Goal: Task Accomplishment & Management: Manage account settings

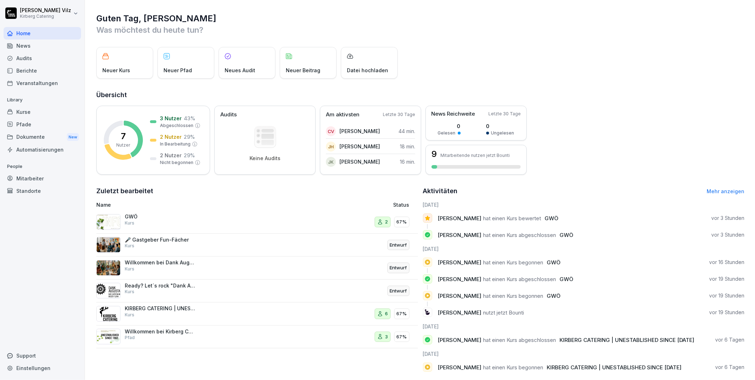
click at [32, 110] on div "Kurse" at bounding box center [43, 112] width 78 height 12
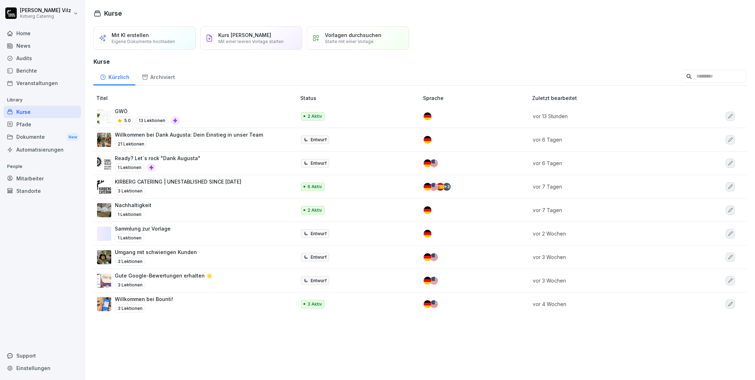
click at [207, 111] on div "GWÖ 5.0 13 Lektionen" at bounding box center [193, 115] width 192 height 17
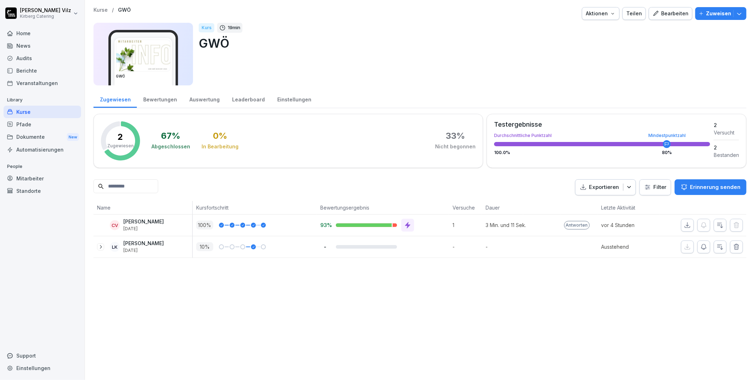
click at [660, 14] on div "Bearbeiten" at bounding box center [671, 14] width 36 height 8
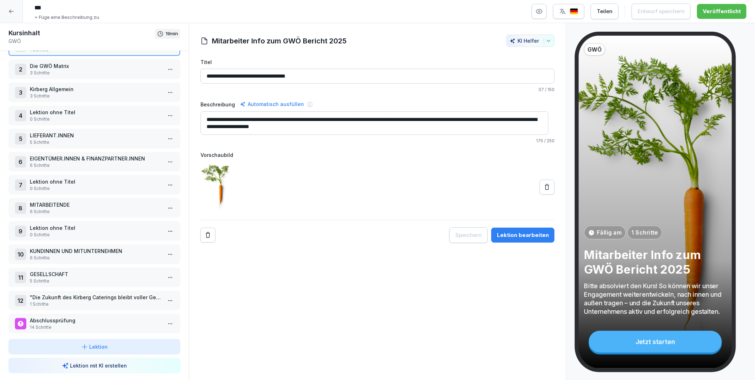
scroll to position [46, 0]
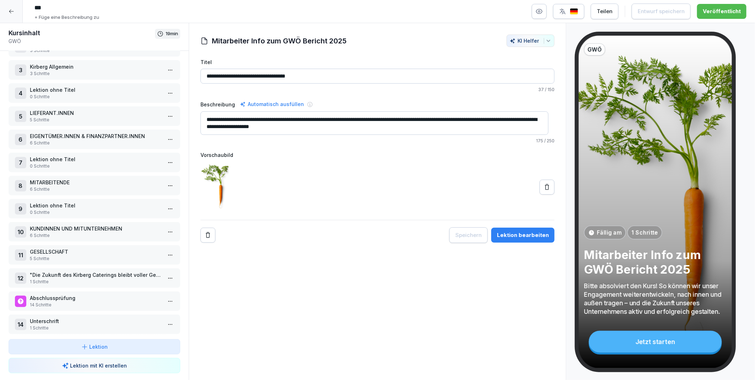
click at [74, 255] on p "5 Schritte" at bounding box center [96, 258] width 132 height 6
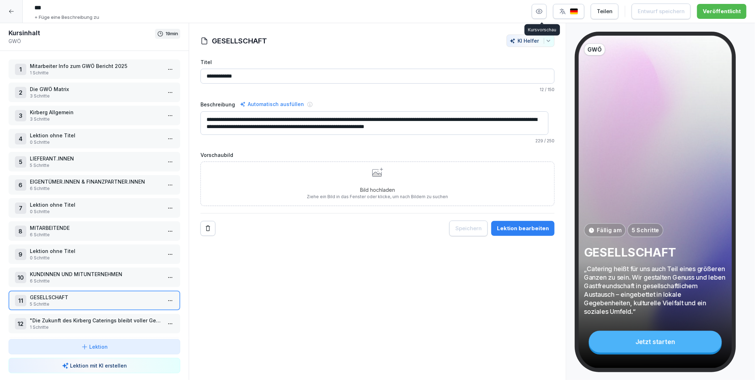
click at [541, 11] on icon "button" at bounding box center [540, 12] width 2 height 2
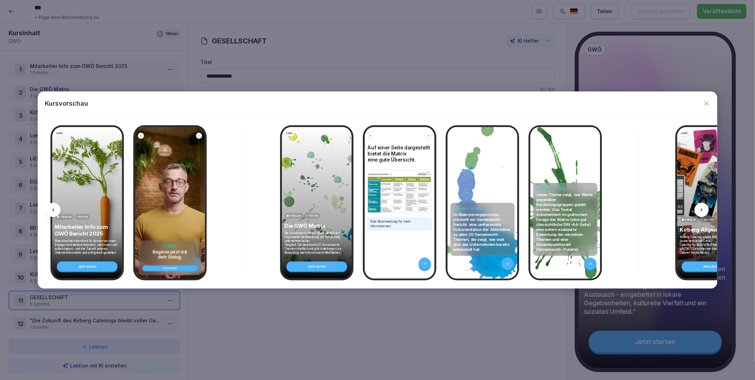
click at [702, 207] on icon at bounding box center [702, 210] width 6 height 6
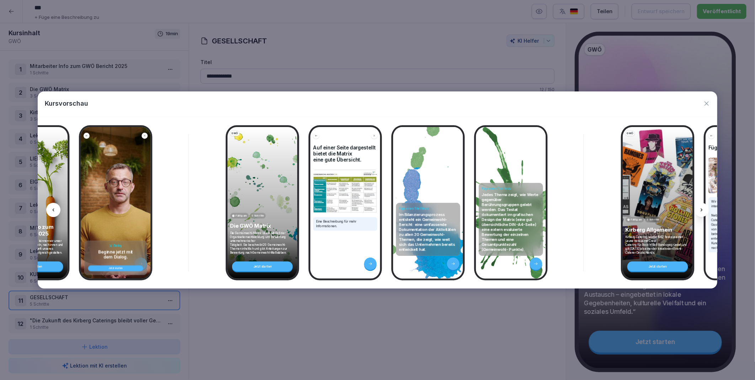
click at [702, 207] on icon at bounding box center [702, 210] width 6 height 6
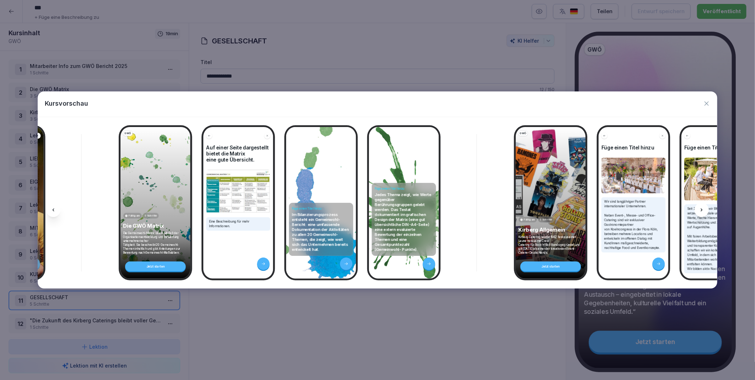
click at [702, 207] on icon at bounding box center [702, 210] width 6 height 6
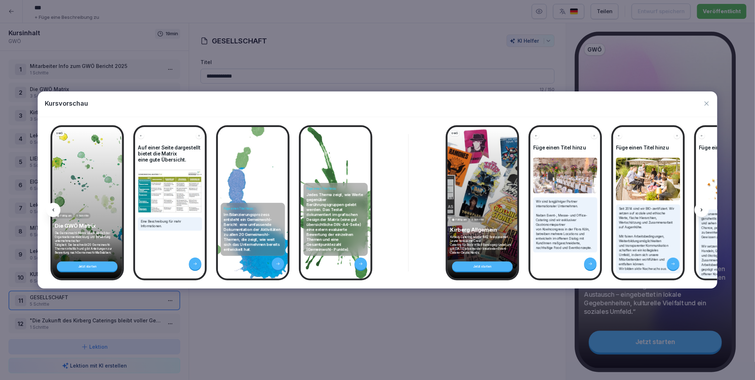
click at [702, 207] on icon at bounding box center [702, 210] width 6 height 6
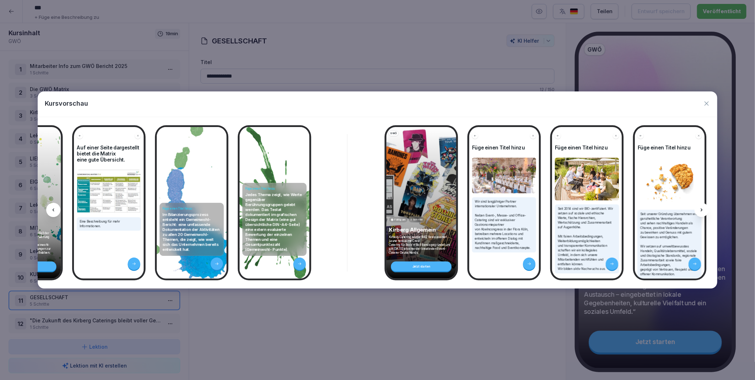
click at [702, 207] on icon at bounding box center [702, 210] width 6 height 6
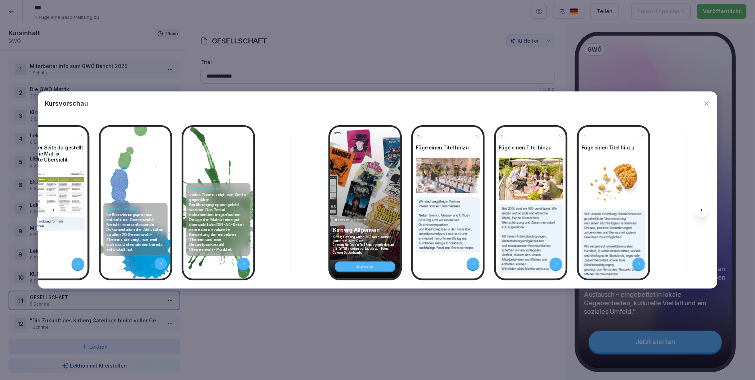
click at [702, 207] on icon at bounding box center [702, 210] width 6 height 6
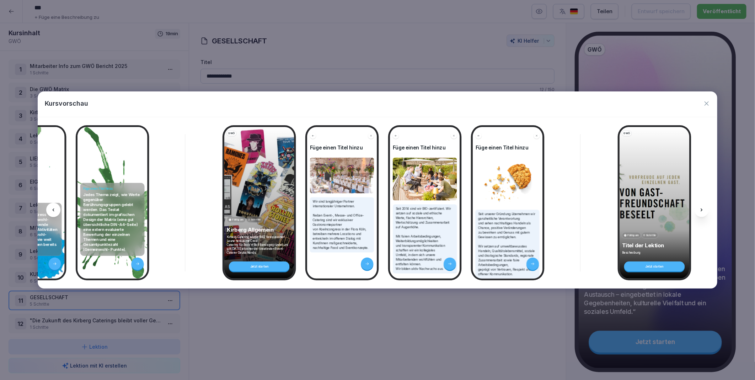
click at [702, 207] on icon at bounding box center [702, 210] width 6 height 6
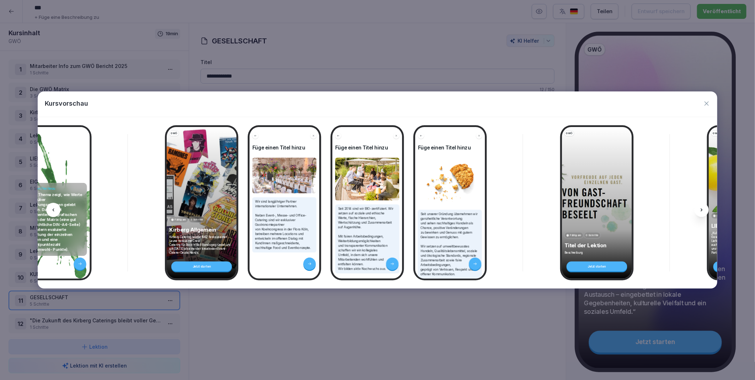
click at [702, 207] on icon at bounding box center [702, 210] width 6 height 6
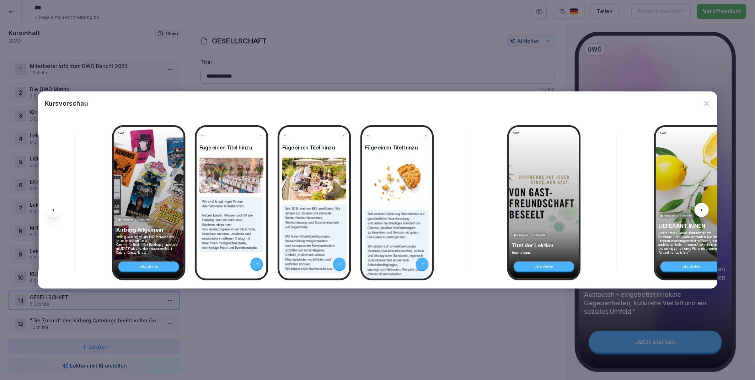
click at [702, 207] on icon at bounding box center [702, 210] width 6 height 6
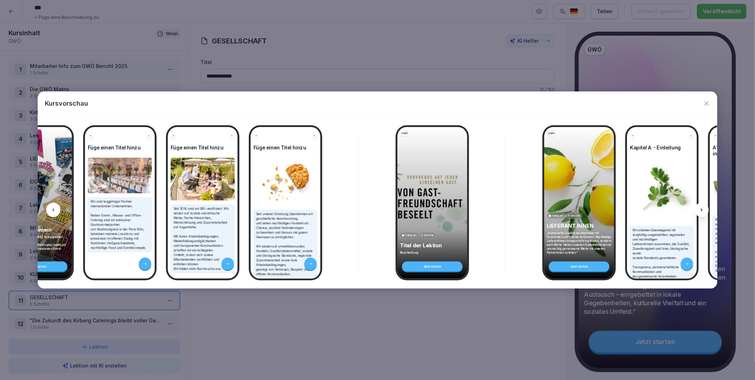
click at [702, 207] on icon at bounding box center [702, 210] width 6 height 6
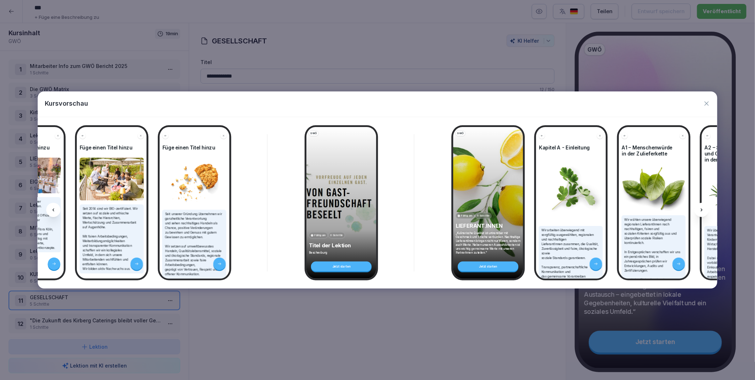
click at [702, 207] on icon at bounding box center [702, 210] width 6 height 6
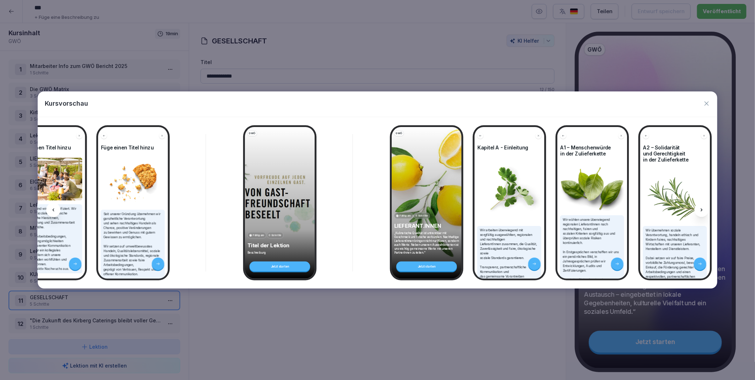
click at [702, 207] on icon at bounding box center [702, 210] width 6 height 6
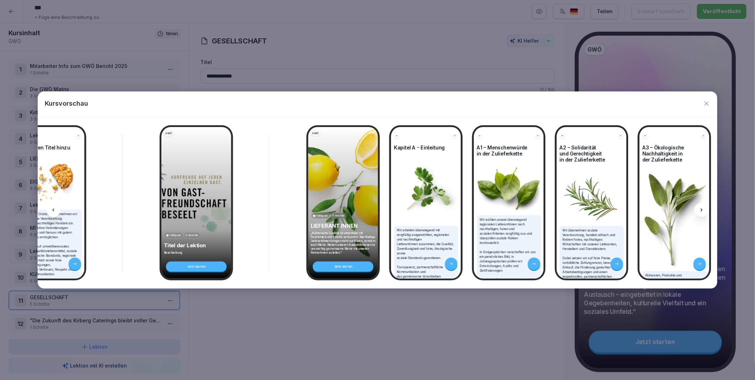
click at [702, 207] on icon at bounding box center [702, 210] width 6 height 6
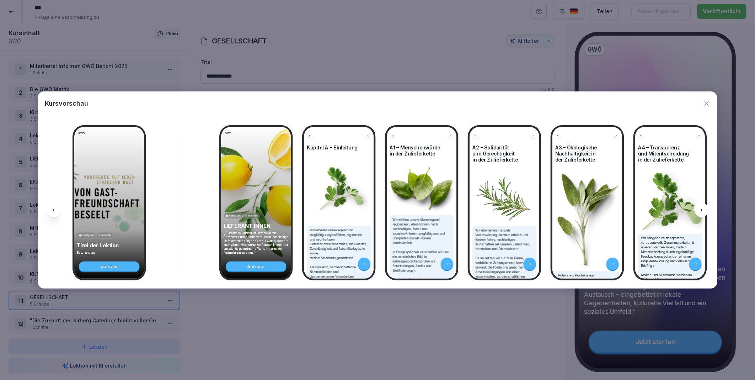
click at [702, 207] on icon at bounding box center [702, 210] width 6 height 6
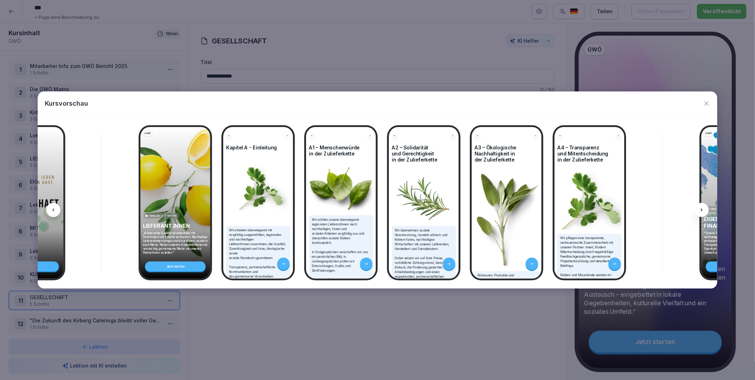
click at [702, 207] on icon at bounding box center [702, 210] width 6 height 6
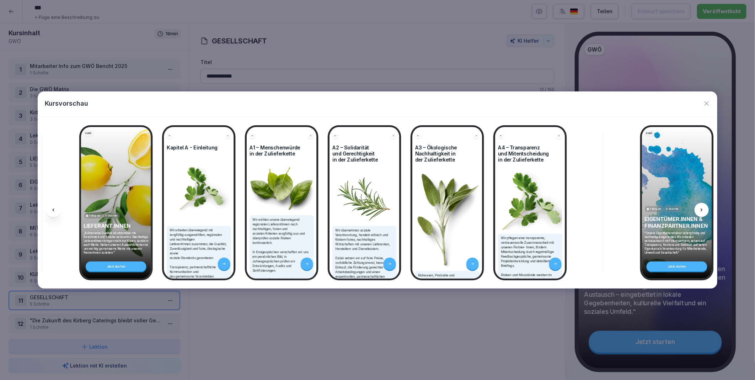
click at [702, 207] on icon at bounding box center [702, 210] width 6 height 6
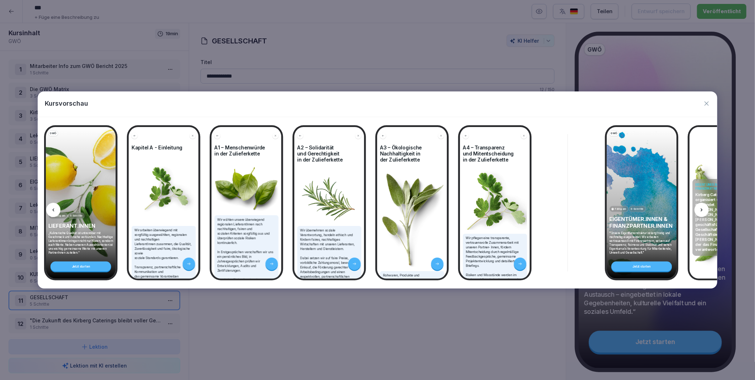
click at [702, 207] on icon at bounding box center [702, 210] width 6 height 6
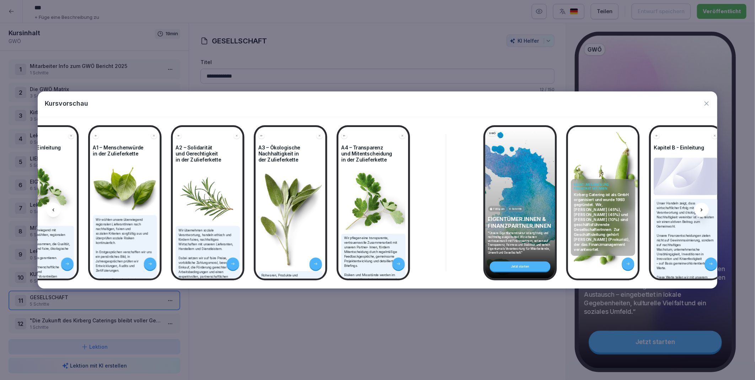
click at [702, 207] on icon at bounding box center [702, 210] width 6 height 6
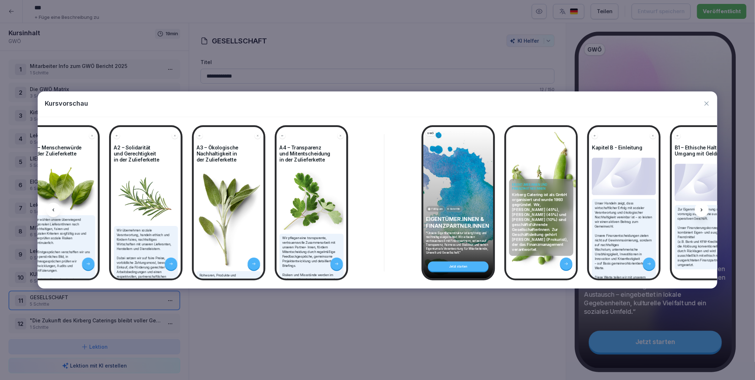
click at [702, 207] on icon at bounding box center [702, 210] width 6 height 6
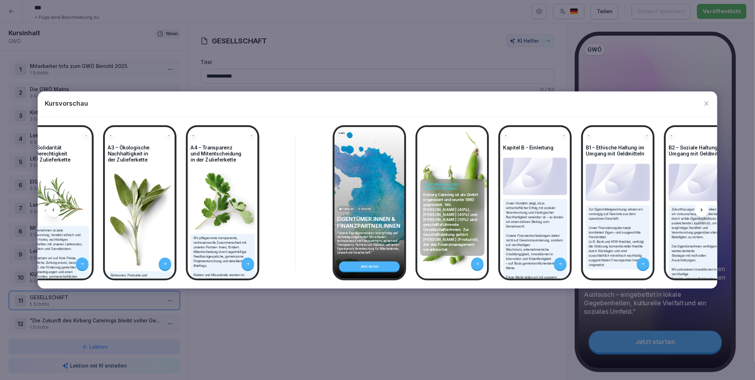
click at [702, 207] on icon at bounding box center [702, 210] width 6 height 6
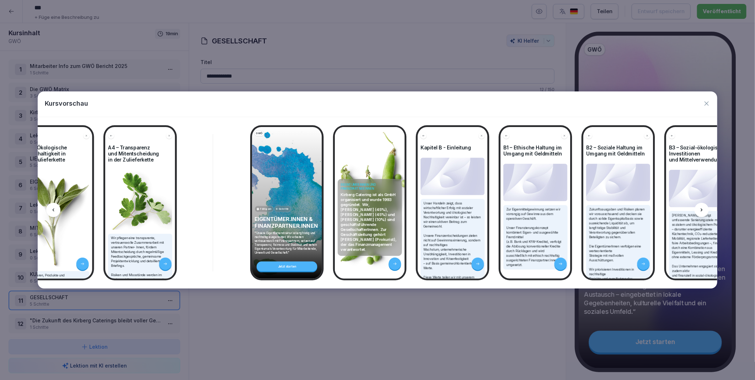
click at [702, 207] on icon at bounding box center [702, 210] width 6 height 6
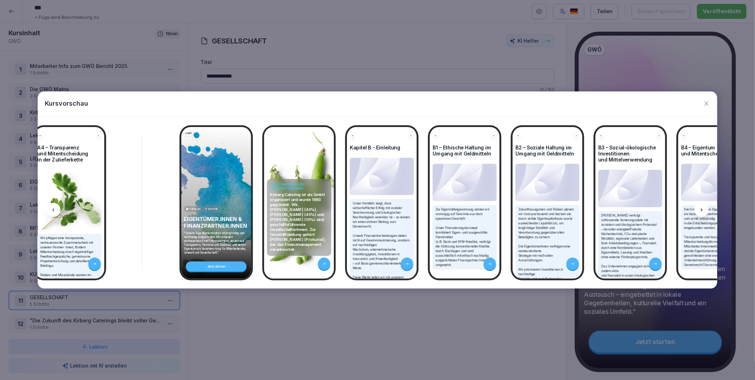
click at [702, 207] on icon at bounding box center [702, 210] width 6 height 6
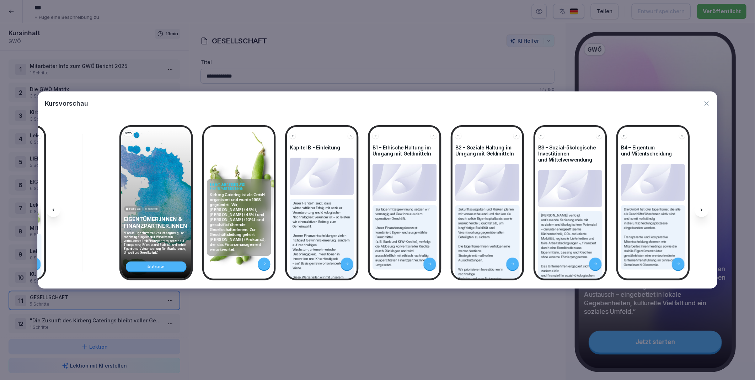
click at [702, 207] on icon at bounding box center [702, 210] width 6 height 6
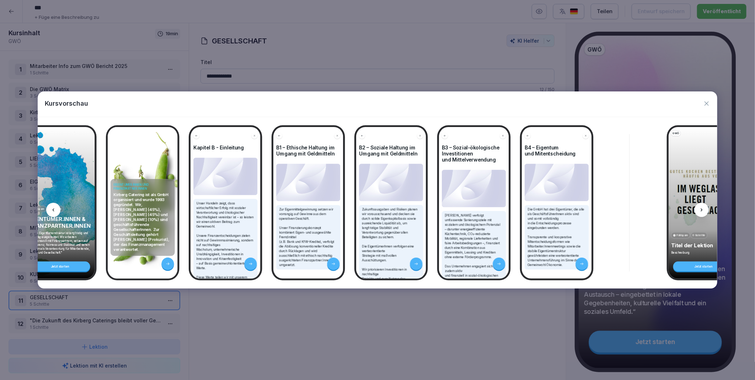
click at [702, 207] on icon at bounding box center [702, 210] width 6 height 6
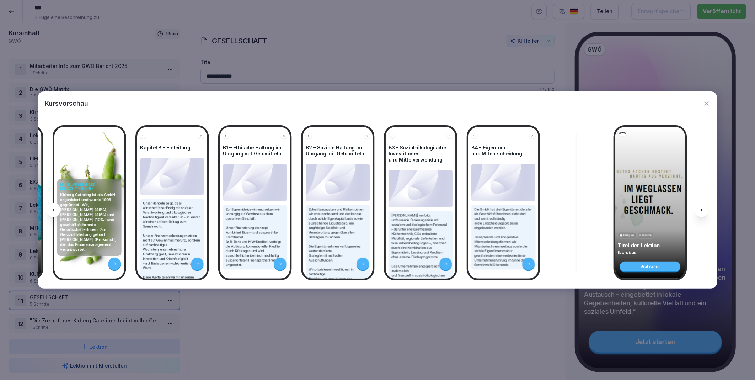
click at [702, 207] on icon at bounding box center [702, 210] width 6 height 6
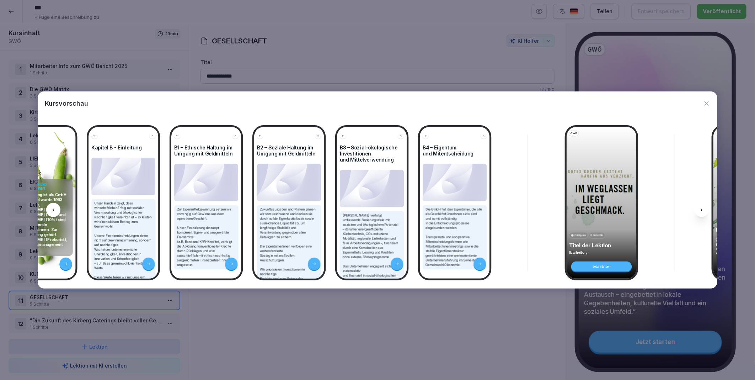
click at [702, 207] on icon at bounding box center [702, 210] width 6 height 6
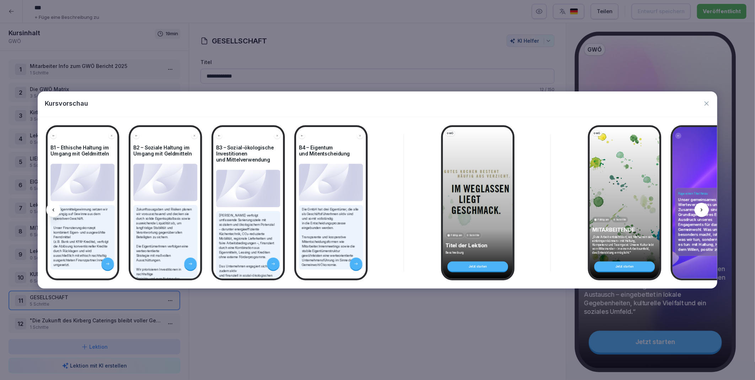
click at [702, 207] on icon at bounding box center [702, 210] width 6 height 6
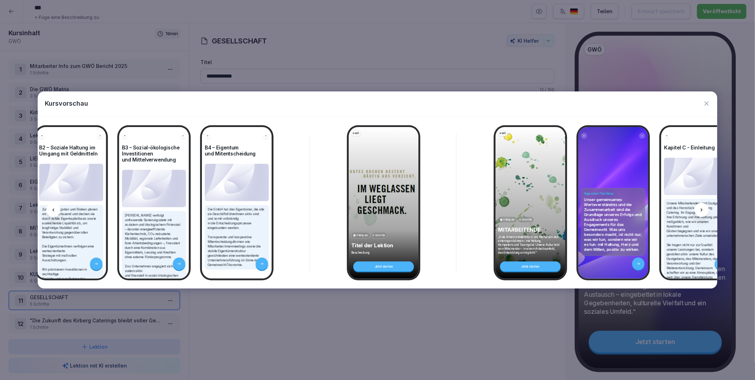
click at [702, 207] on icon at bounding box center [702, 210] width 6 height 6
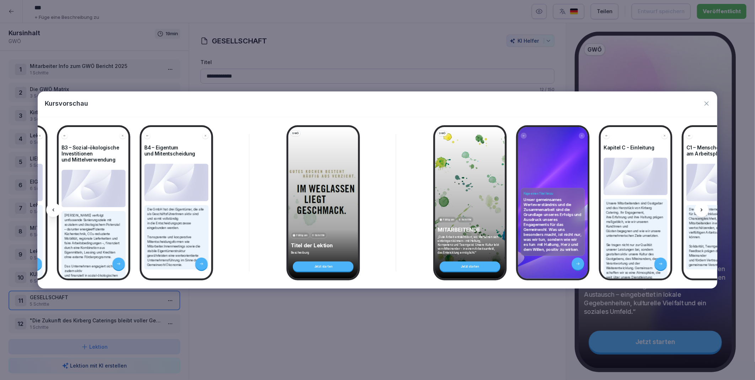
click at [702, 207] on icon at bounding box center [702, 210] width 6 height 6
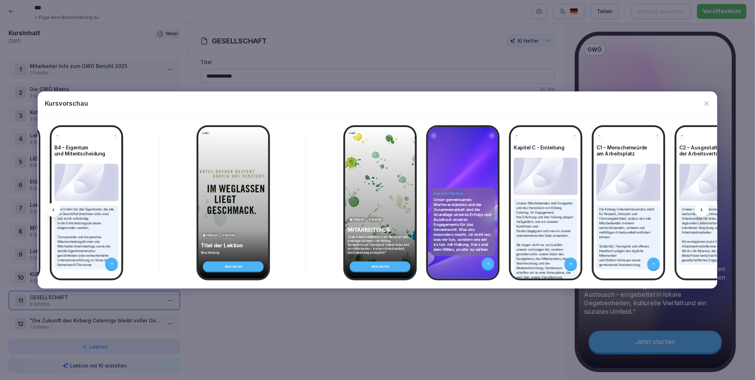
click at [702, 207] on icon at bounding box center [702, 210] width 6 height 6
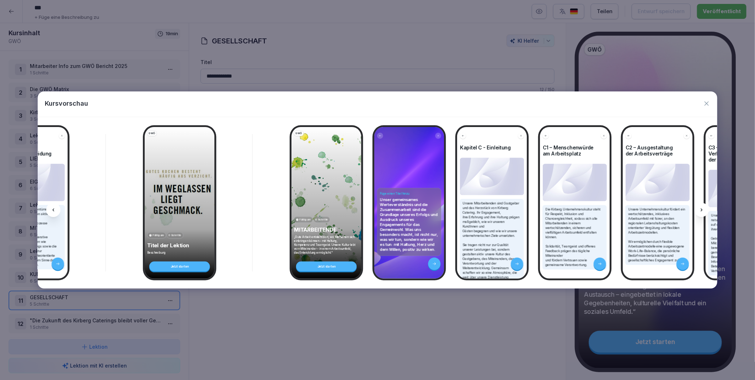
click at [702, 207] on icon at bounding box center [702, 210] width 6 height 6
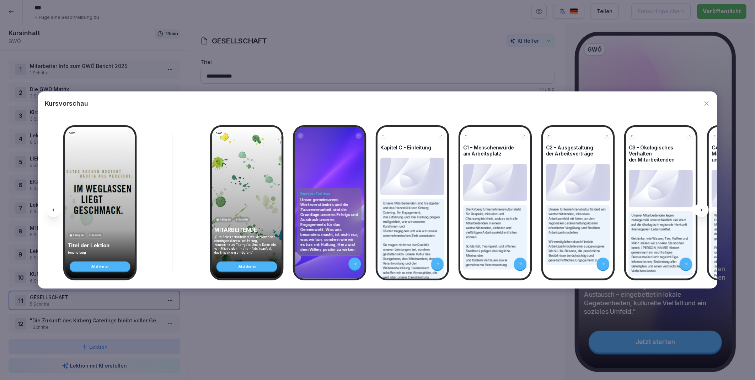
click at [702, 207] on icon at bounding box center [702, 210] width 6 height 6
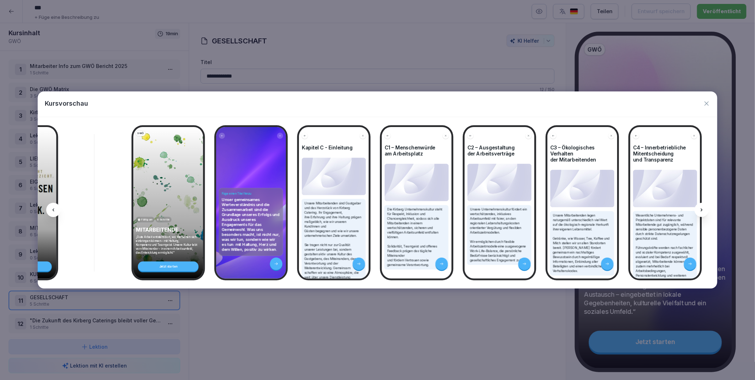
click at [702, 207] on icon at bounding box center [702, 210] width 6 height 6
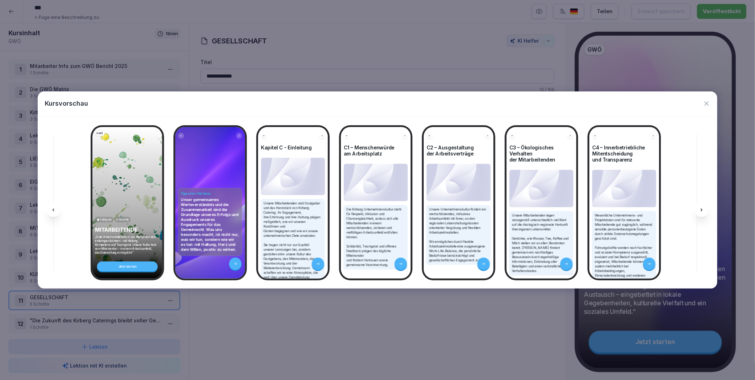
click at [702, 207] on icon at bounding box center [702, 210] width 6 height 6
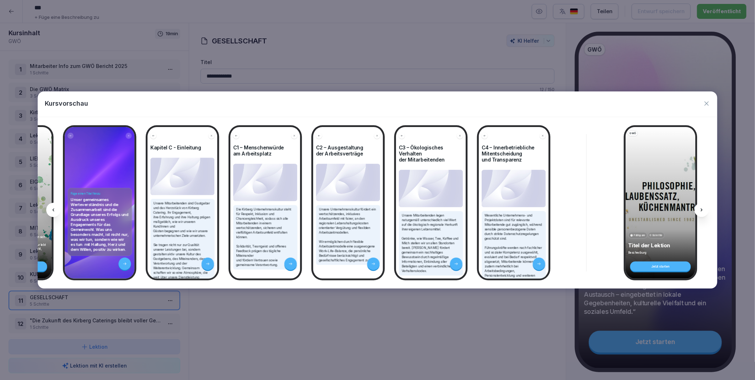
click at [702, 207] on icon at bounding box center [702, 210] width 6 height 6
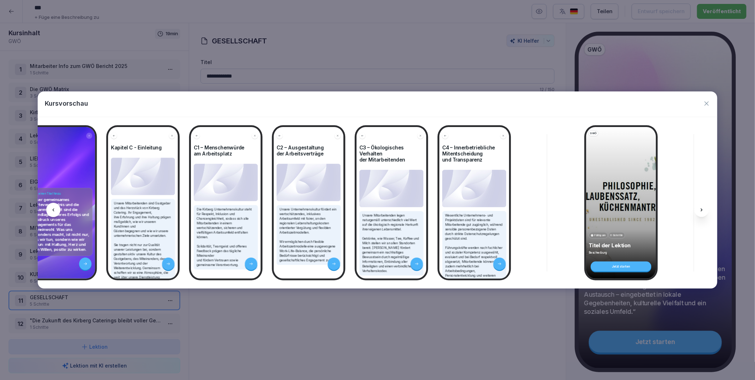
click at [702, 207] on icon at bounding box center [702, 210] width 6 height 6
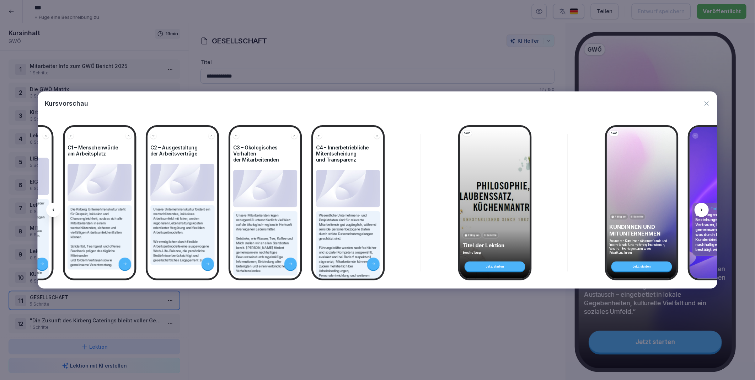
click at [702, 207] on icon at bounding box center [702, 210] width 6 height 6
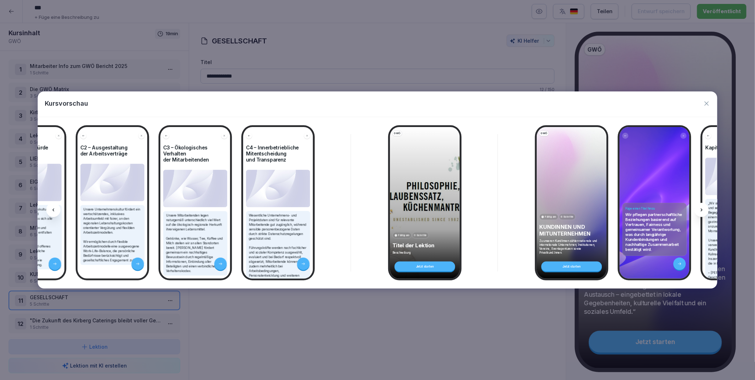
click at [702, 207] on icon at bounding box center [702, 210] width 6 height 6
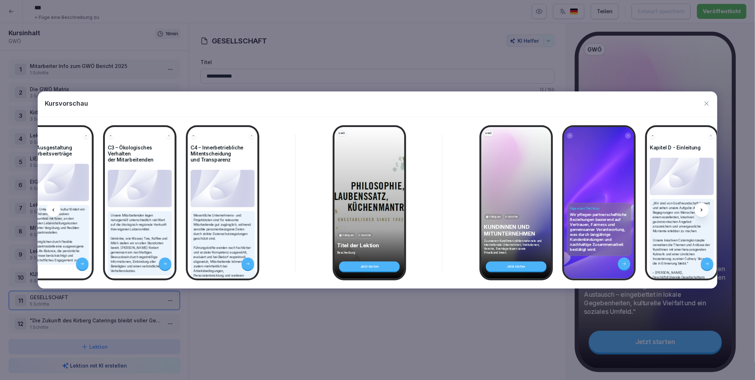
click at [702, 207] on icon at bounding box center [702, 210] width 6 height 6
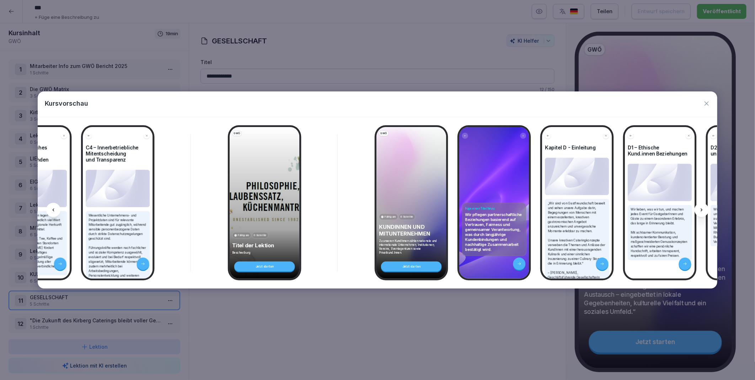
click at [702, 207] on icon at bounding box center [702, 210] width 6 height 6
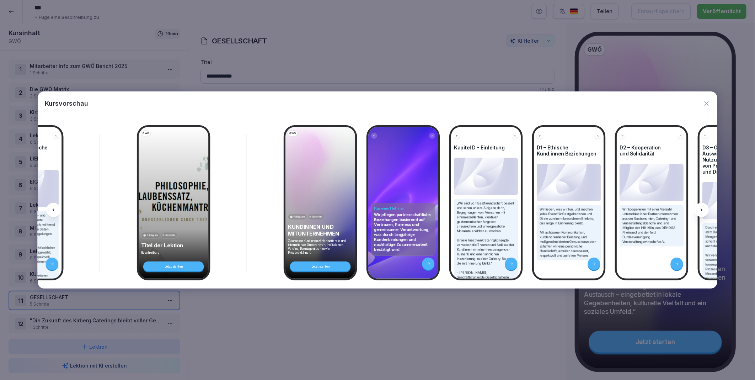
click at [702, 207] on icon at bounding box center [702, 210] width 6 height 6
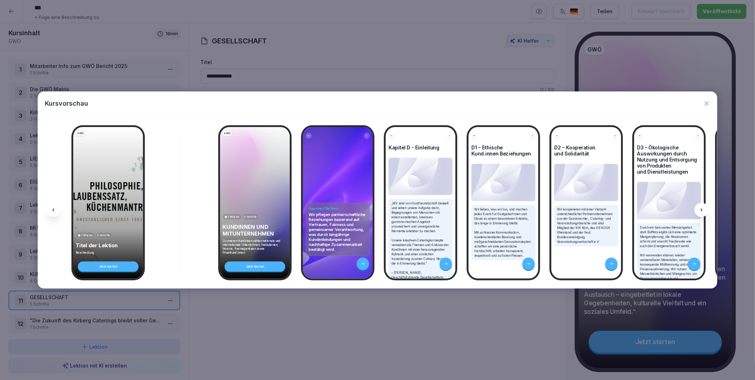
click at [702, 207] on icon at bounding box center [702, 210] width 6 height 6
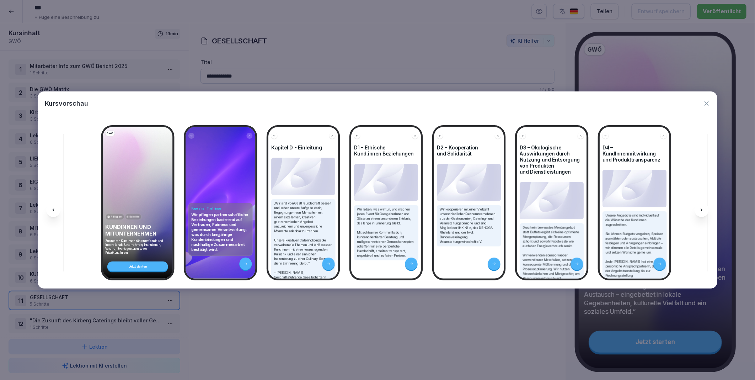
click at [702, 207] on icon at bounding box center [702, 210] width 6 height 6
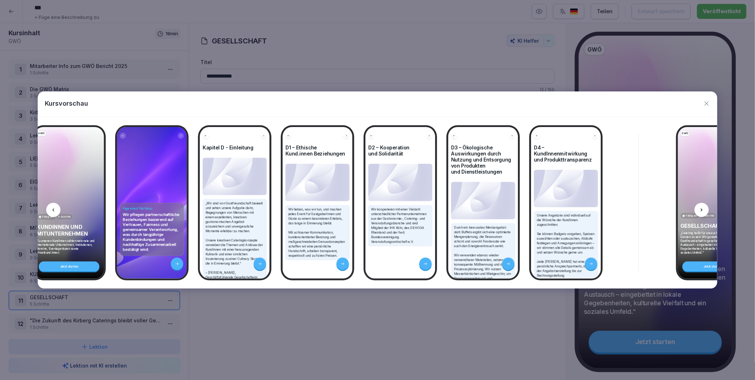
click at [702, 207] on icon at bounding box center [702, 210] width 6 height 6
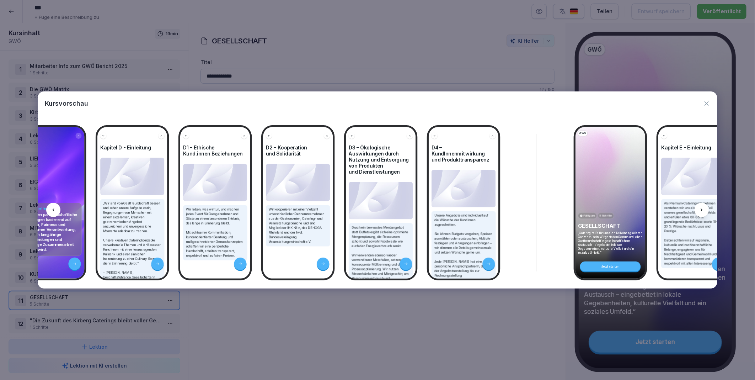
scroll to position [0, 3433]
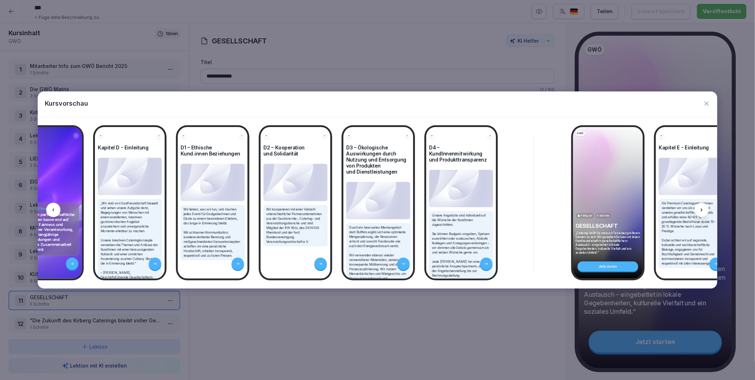
drag, startPoint x: 702, startPoint y: 207, endPoint x: 705, endPoint y: 103, distance: 103.5
click at [705, 103] on icon "button" at bounding box center [706, 103] width 7 height 7
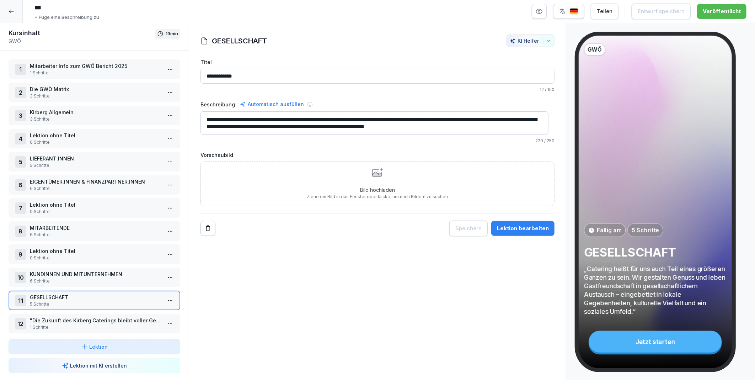
click at [283, 294] on div "**********" at bounding box center [378, 201] width 378 height 357
click at [9, 12] on icon at bounding box center [12, 12] width 6 height 6
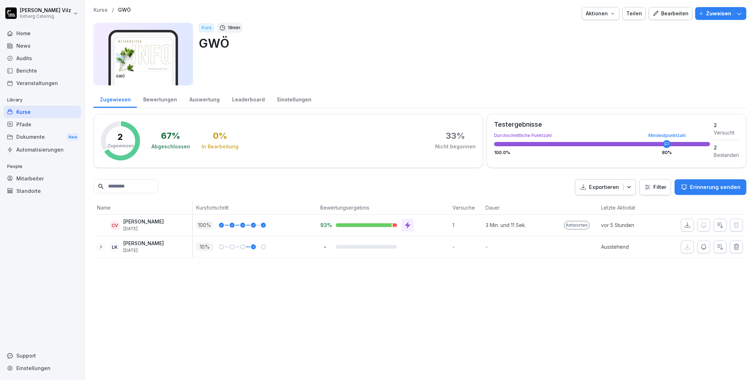
click at [626, 187] on icon "button" at bounding box center [629, 186] width 7 height 7
click at [598, 201] on p "Als Excel Datei exportieren" at bounding box center [596, 204] width 64 height 6
click at [715, 68] on div "Kurs 19 min GWÖ" at bounding box center [470, 54] width 542 height 63
click at [736, 12] on icon "button" at bounding box center [739, 13] width 7 height 7
click at [614, 345] on div "Kurse / GWÖ Aktionen Teilen Bearbeiten Zuweisen GWÖ Kurs 19 min GWÖ Zugewiesen …" at bounding box center [420, 190] width 670 height 380
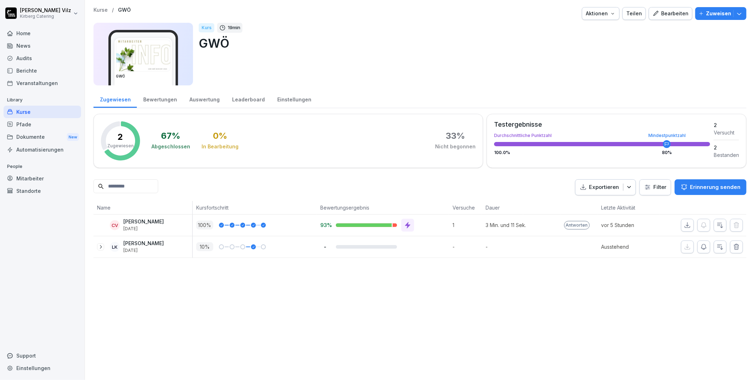
click at [736, 17] on icon "button" at bounding box center [739, 13] width 7 height 7
click at [167, 344] on div "Kurse / GWÖ Aktionen Teilen Bearbeiten Zuweisen GWÖ Kurs 19 min GWÖ Zugewiesen …" at bounding box center [420, 190] width 670 height 380
click at [20, 113] on div "Kurse" at bounding box center [43, 112] width 78 height 12
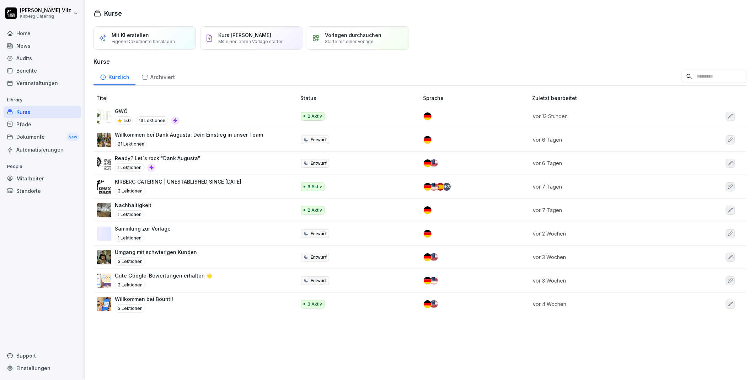
click at [147, 308] on div "3 Lektionen" at bounding box center [144, 308] width 58 height 9
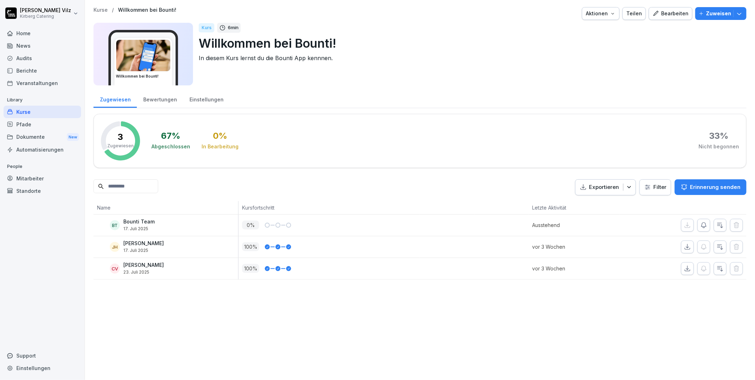
click at [663, 15] on div "Bearbeiten" at bounding box center [671, 14] width 36 height 8
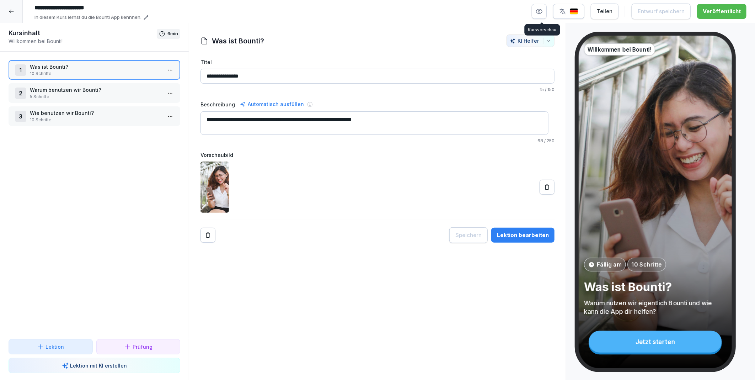
click at [543, 13] on icon "button" at bounding box center [540, 11] width 6 height 5
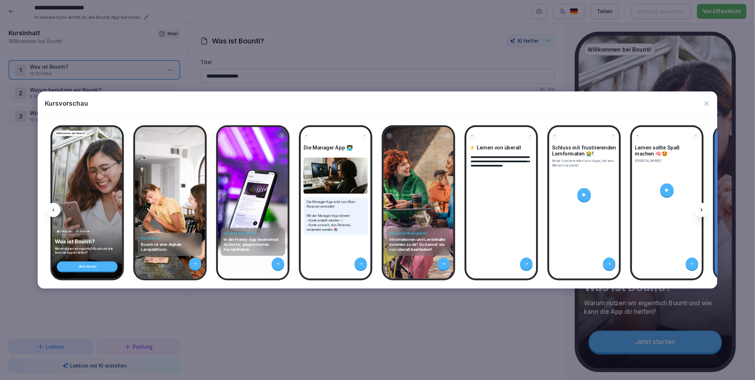
click at [701, 207] on icon at bounding box center [702, 210] width 6 height 6
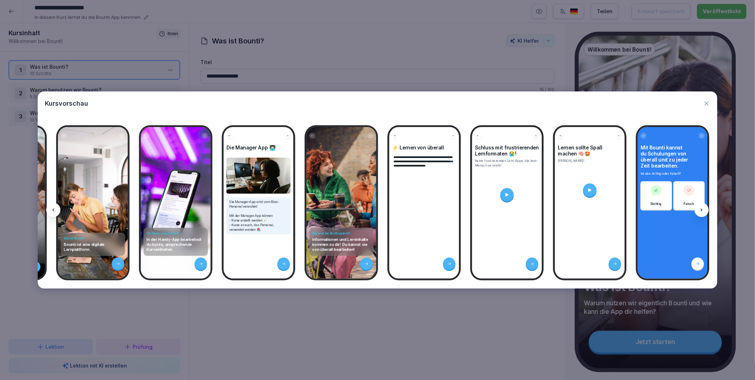
click at [701, 207] on icon at bounding box center [702, 210] width 6 height 6
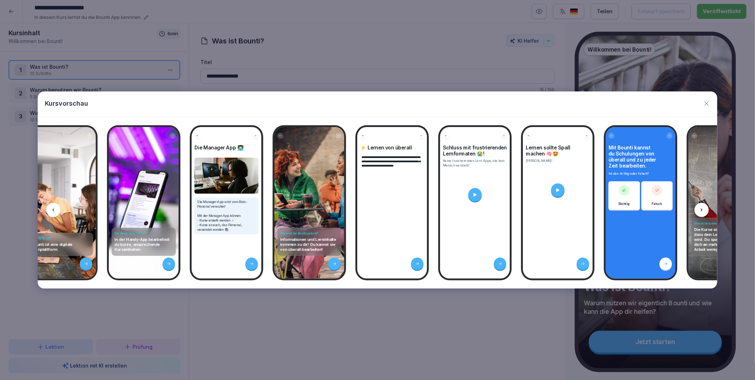
click at [701, 207] on icon at bounding box center [702, 210] width 6 height 6
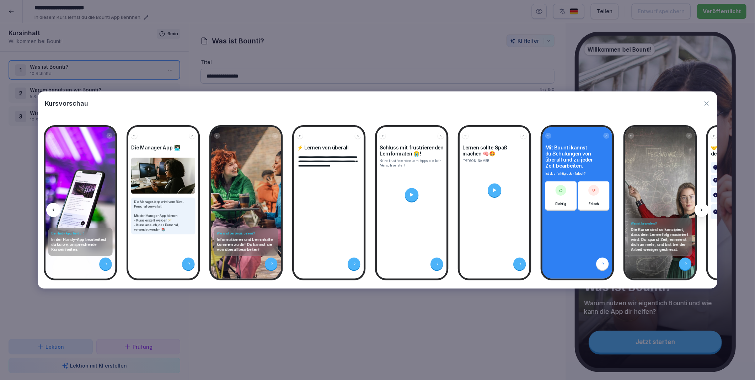
click at [701, 207] on icon at bounding box center [702, 210] width 6 height 6
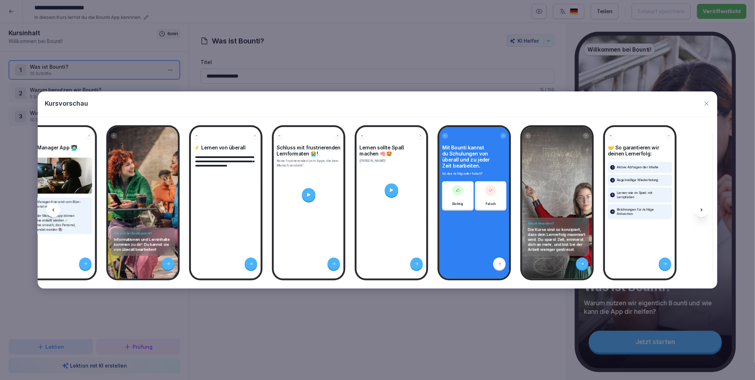
click at [701, 207] on icon at bounding box center [702, 210] width 6 height 6
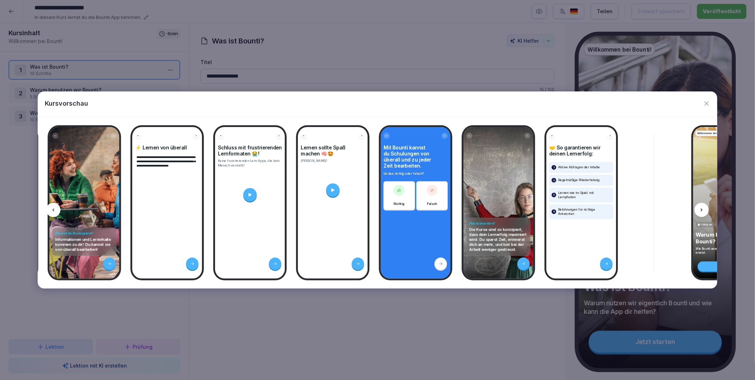
click at [701, 207] on icon at bounding box center [702, 210] width 6 height 6
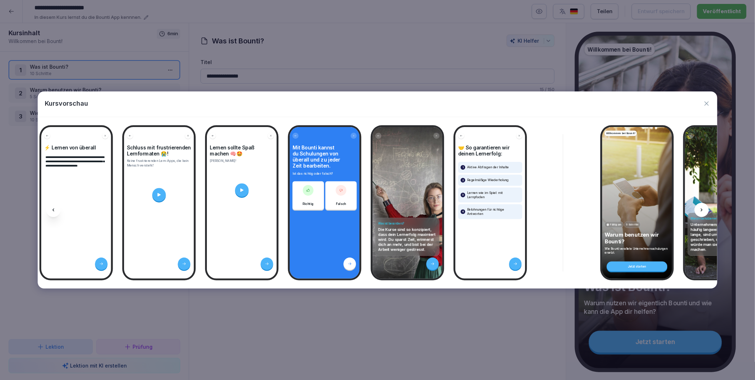
click at [701, 207] on icon at bounding box center [702, 210] width 6 height 6
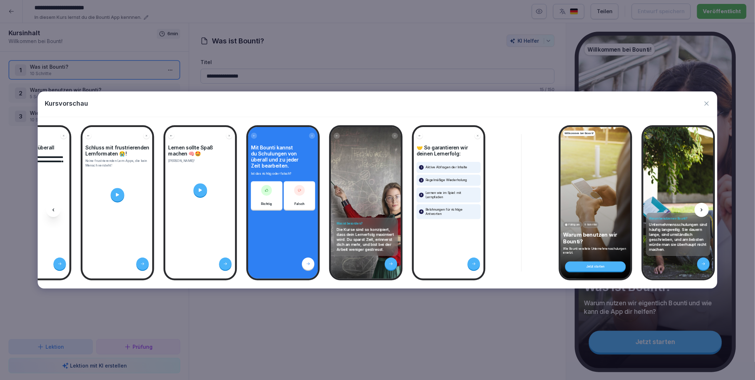
click at [701, 207] on icon at bounding box center [702, 210] width 6 height 6
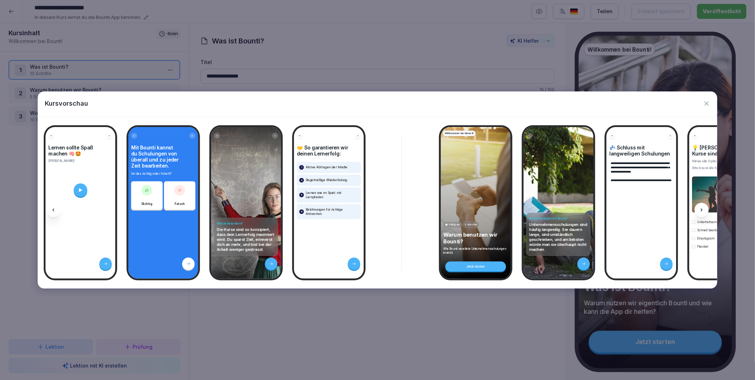
click at [701, 207] on icon at bounding box center [702, 210] width 6 height 6
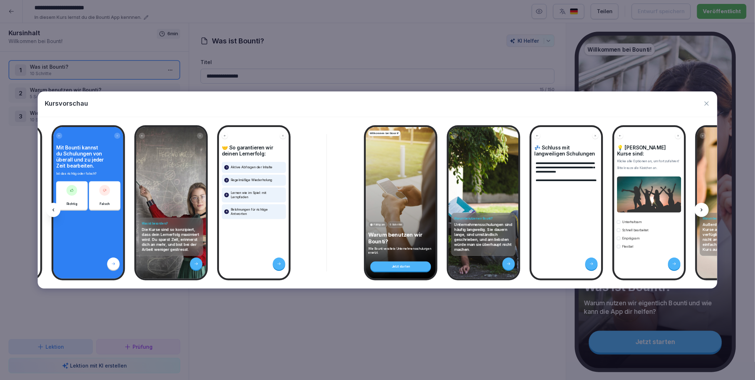
click at [701, 207] on icon at bounding box center [702, 210] width 6 height 6
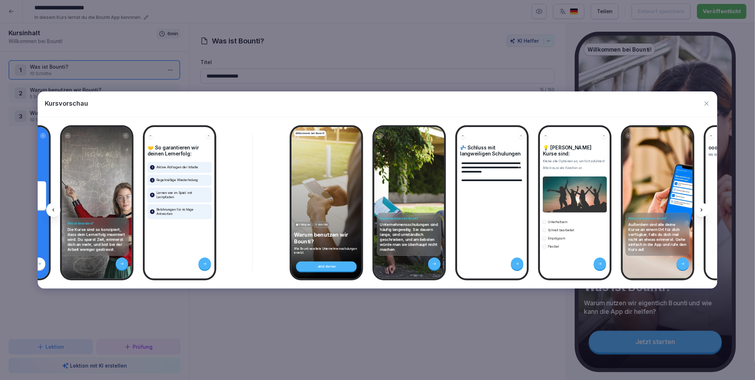
click at [701, 207] on icon at bounding box center [702, 210] width 6 height 6
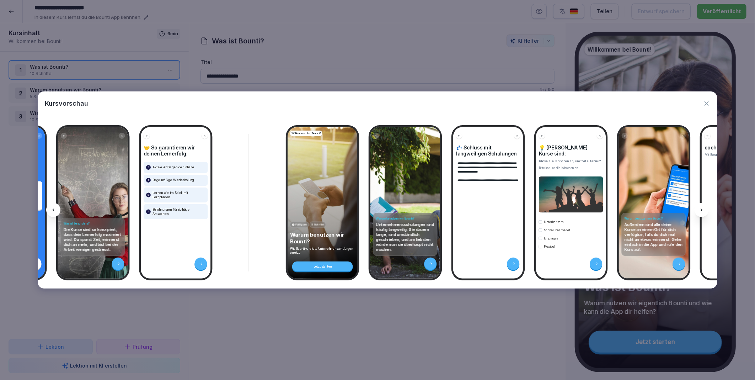
click at [701, 207] on icon at bounding box center [702, 210] width 6 height 6
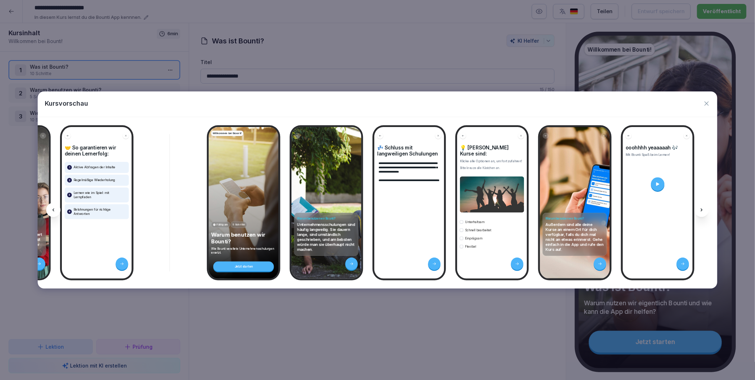
click at [701, 207] on icon at bounding box center [702, 210] width 6 height 6
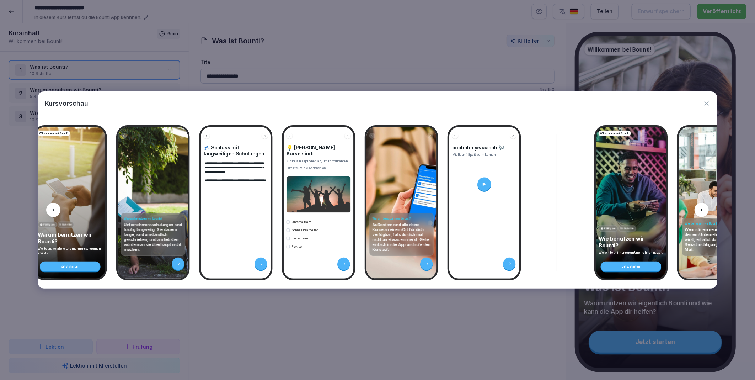
click at [701, 207] on icon at bounding box center [702, 210] width 6 height 6
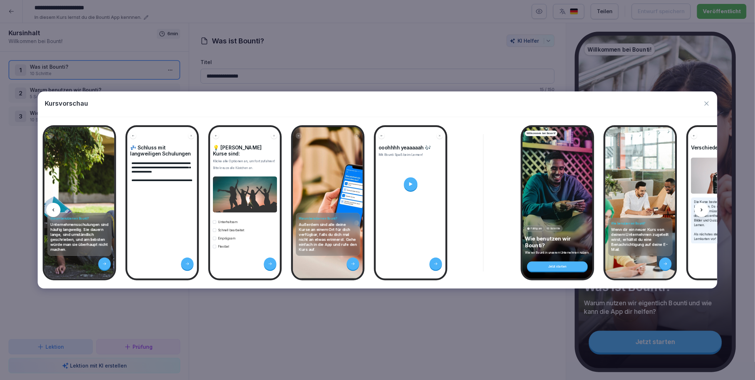
click at [701, 207] on icon at bounding box center [702, 210] width 6 height 6
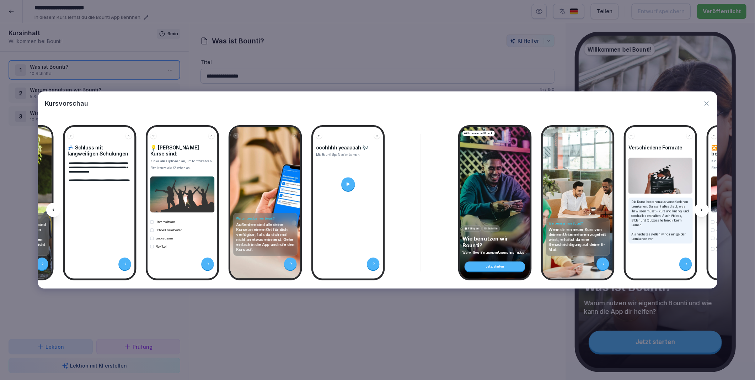
click at [701, 207] on icon at bounding box center [702, 210] width 6 height 6
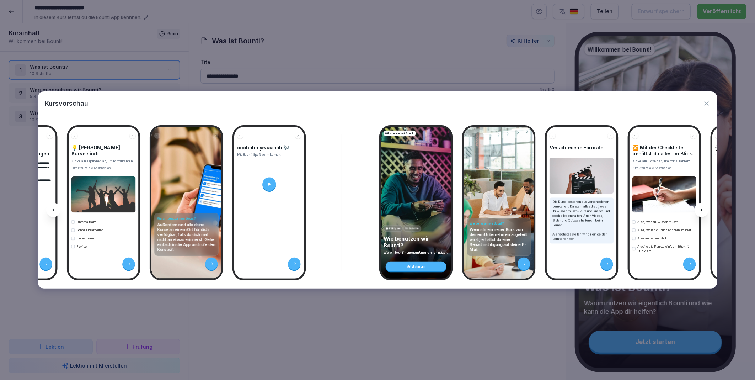
click at [701, 207] on icon at bounding box center [702, 210] width 6 height 6
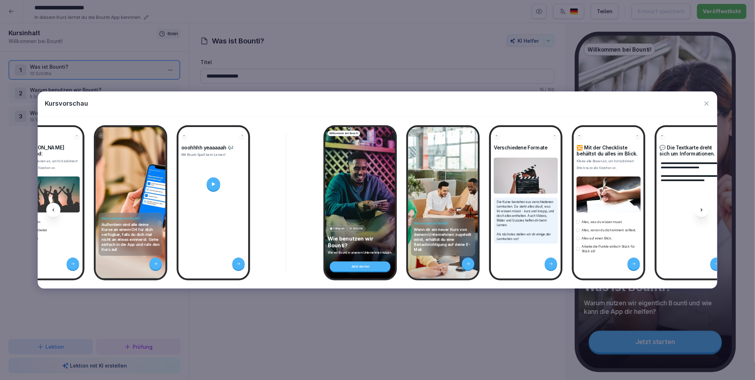
click at [701, 207] on icon at bounding box center [702, 210] width 6 height 6
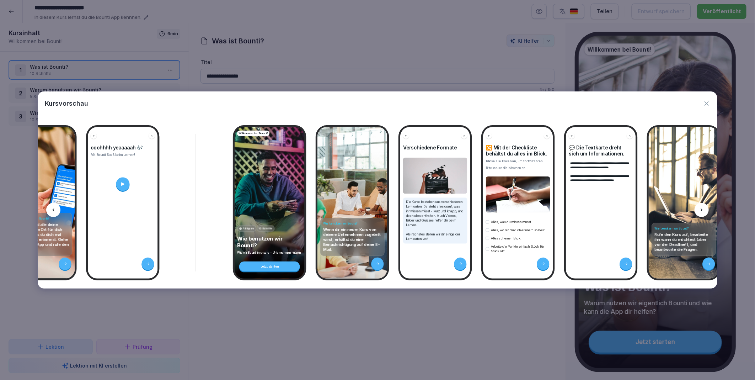
click at [701, 207] on icon at bounding box center [702, 210] width 6 height 6
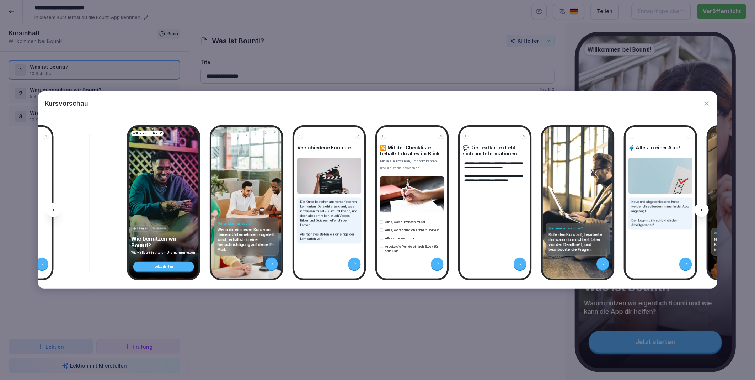
click at [701, 207] on icon at bounding box center [702, 210] width 6 height 6
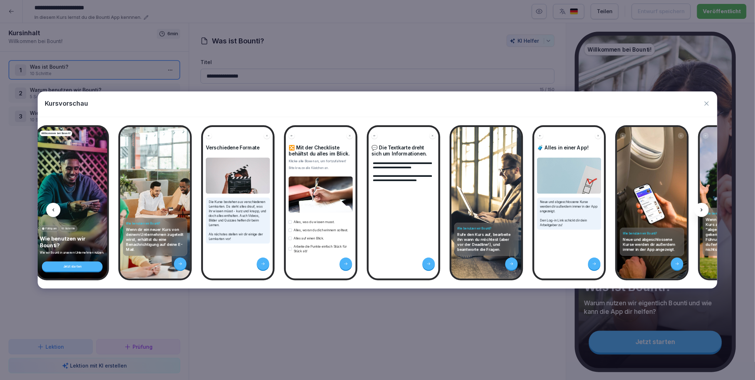
click at [701, 207] on icon at bounding box center [702, 210] width 6 height 6
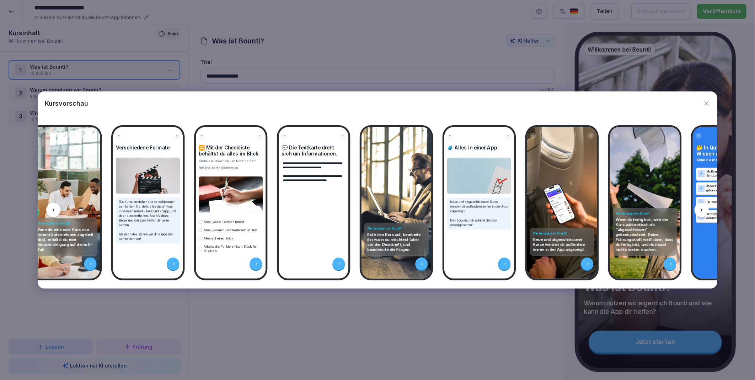
click at [701, 207] on icon at bounding box center [702, 210] width 6 height 6
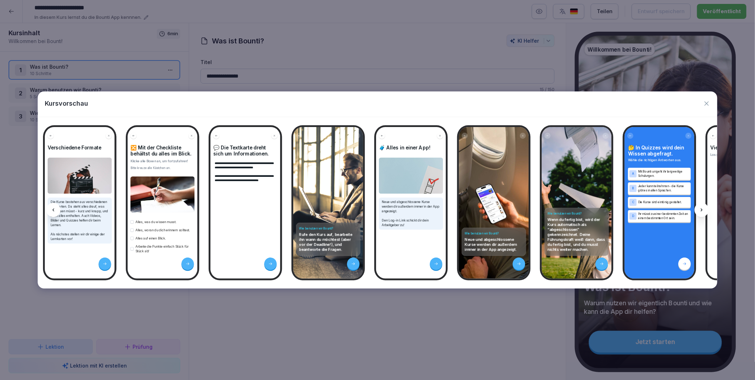
click at [701, 207] on icon at bounding box center [702, 210] width 6 height 6
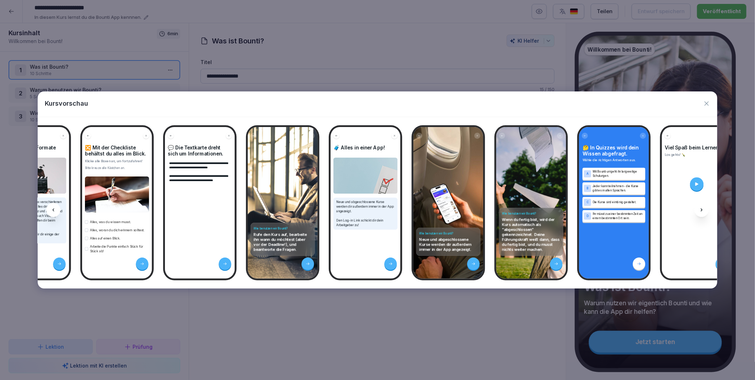
click at [701, 207] on icon at bounding box center [702, 210] width 6 height 6
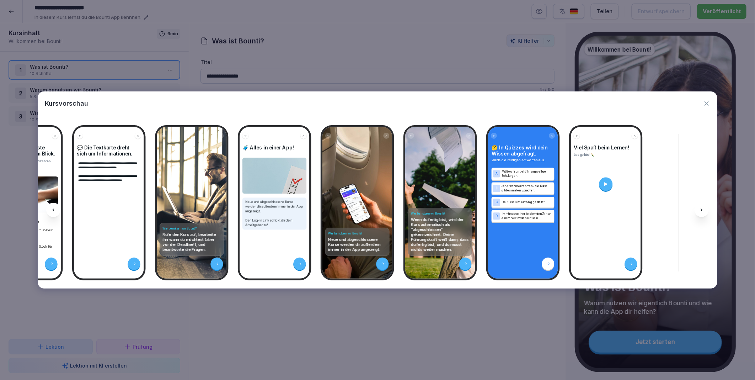
click at [701, 207] on icon at bounding box center [702, 210] width 6 height 6
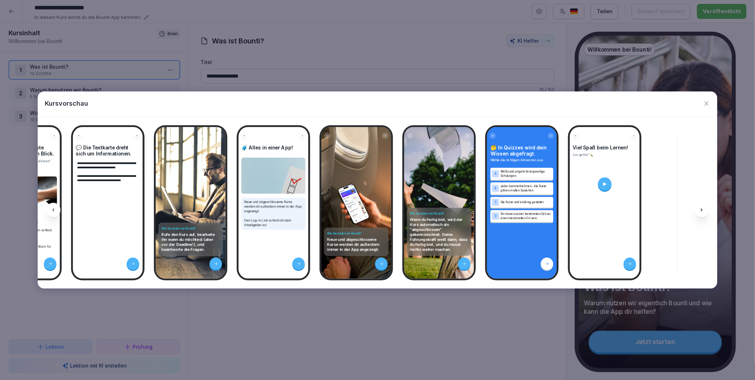
drag, startPoint x: 701, startPoint y: 207, endPoint x: 708, endPoint y: 103, distance: 103.7
click at [708, 103] on icon "button" at bounding box center [706, 103] width 7 height 7
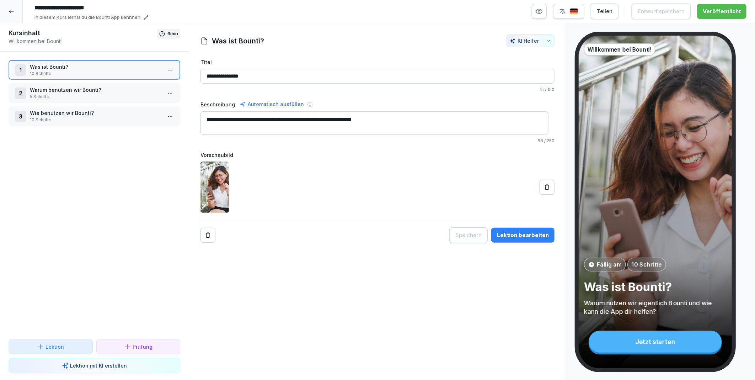
click at [10, 16] on div at bounding box center [11, 11] width 23 height 23
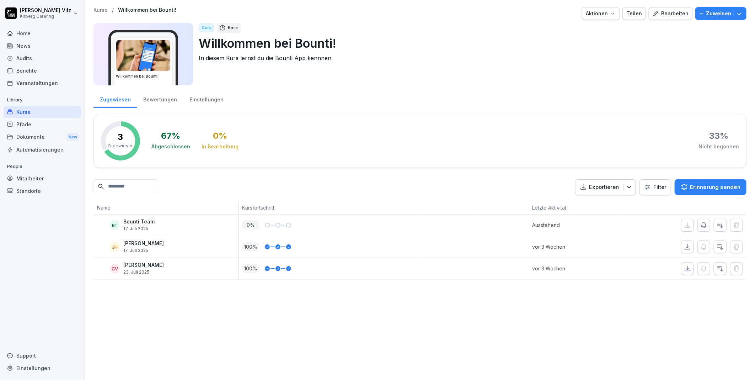
click at [736, 15] on icon "button" at bounding box center [739, 13] width 7 height 7
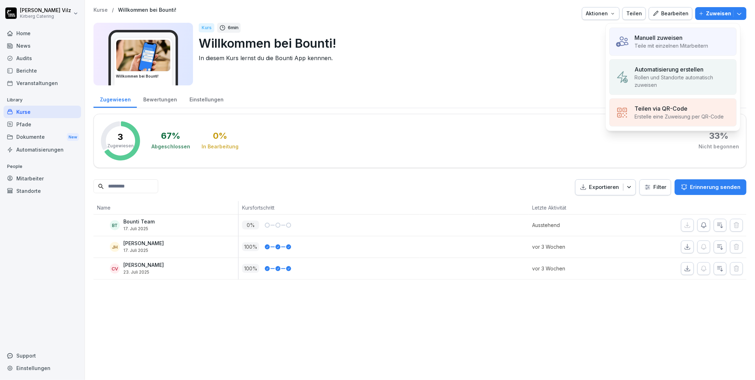
click at [654, 111] on p "Teilen via QR-Code" at bounding box center [661, 108] width 53 height 9
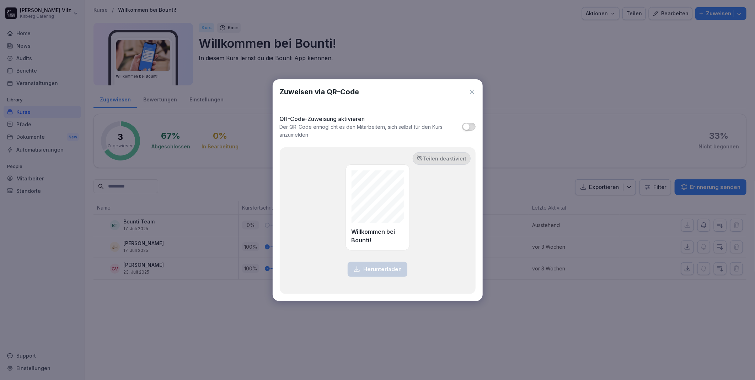
click at [474, 89] on icon at bounding box center [472, 91] width 7 height 7
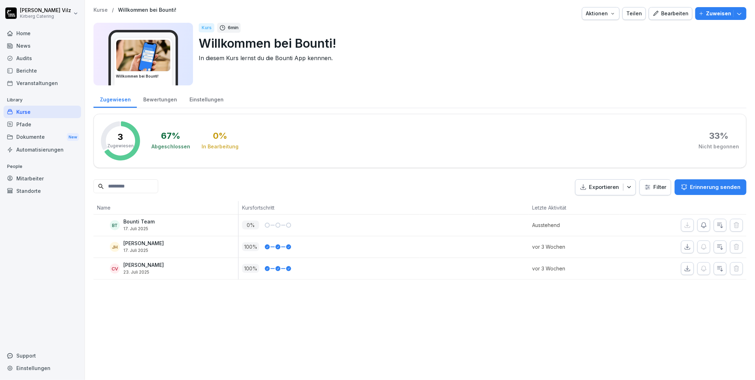
click at [33, 112] on div "Kurse" at bounding box center [43, 112] width 78 height 12
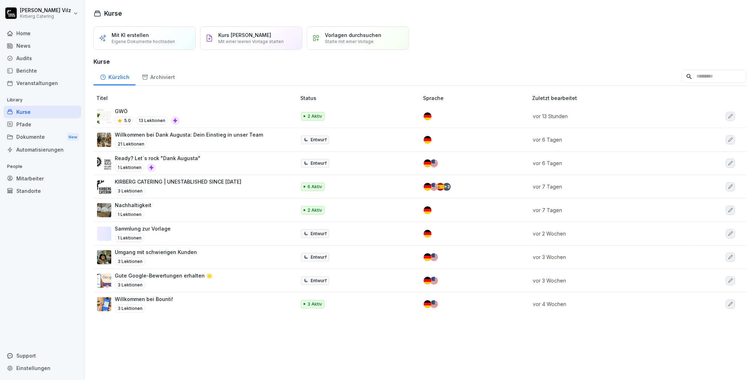
click at [204, 114] on div "GWÖ 5.0 13 Lektionen" at bounding box center [193, 115] width 192 height 17
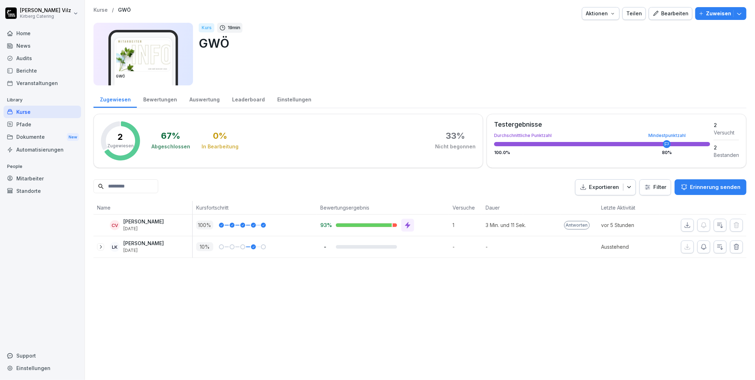
click at [672, 12] on div "Bearbeiten" at bounding box center [671, 14] width 36 height 8
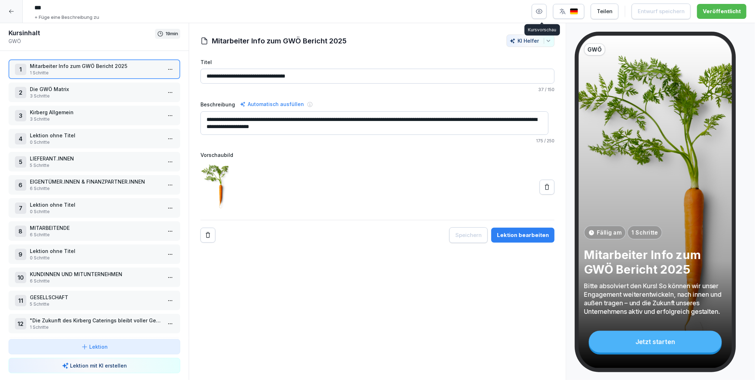
click at [543, 10] on icon "button" at bounding box center [539, 11] width 7 height 7
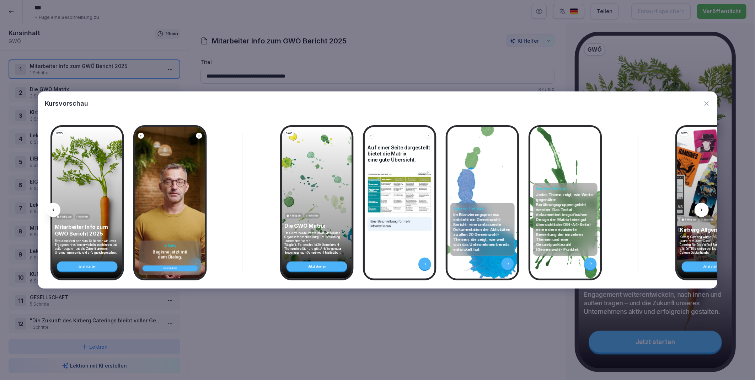
click at [701, 211] on icon at bounding box center [702, 210] width 6 height 6
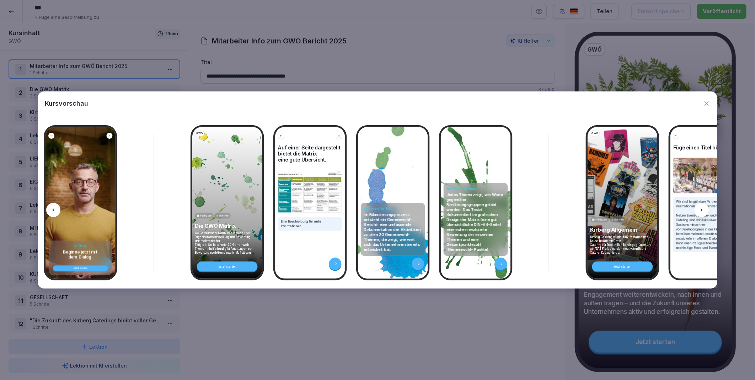
click at [701, 211] on icon at bounding box center [702, 210] width 6 height 6
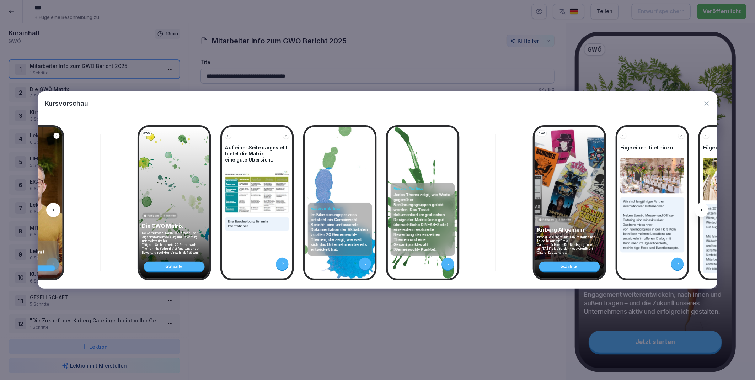
click at [701, 211] on icon at bounding box center [702, 210] width 6 height 6
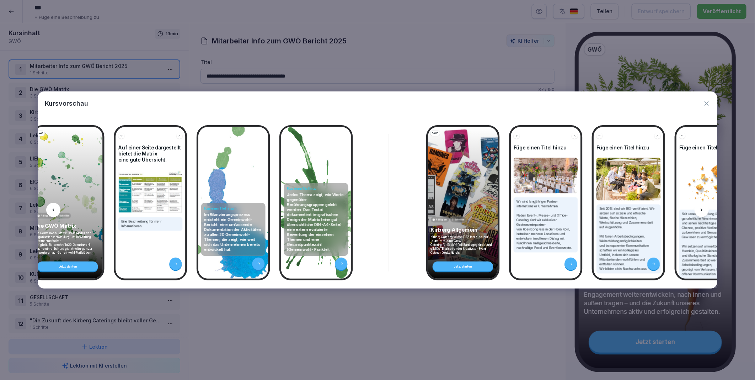
click at [701, 211] on icon at bounding box center [702, 210] width 6 height 6
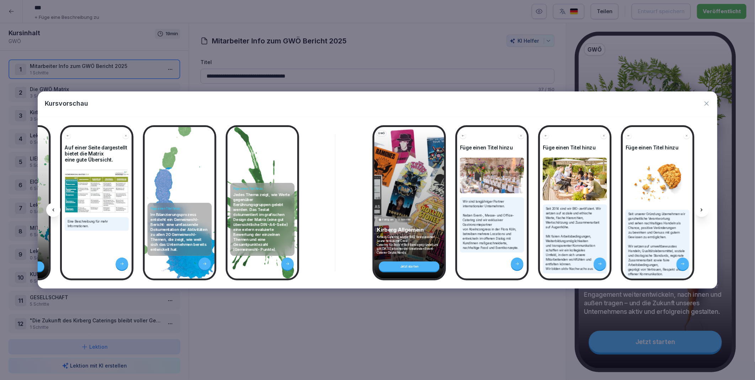
click at [701, 211] on icon at bounding box center [702, 210] width 6 height 6
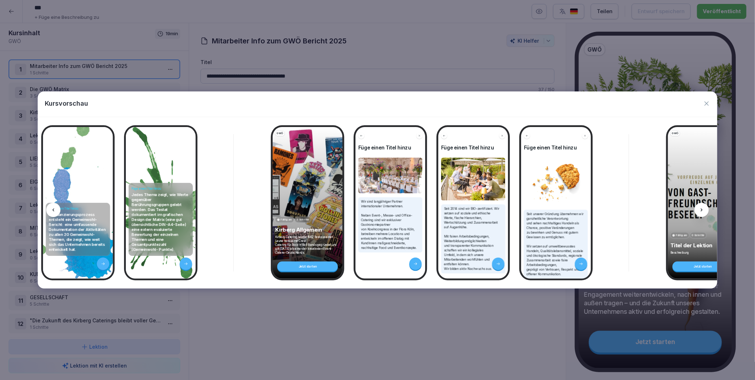
click at [701, 211] on icon at bounding box center [702, 210] width 6 height 6
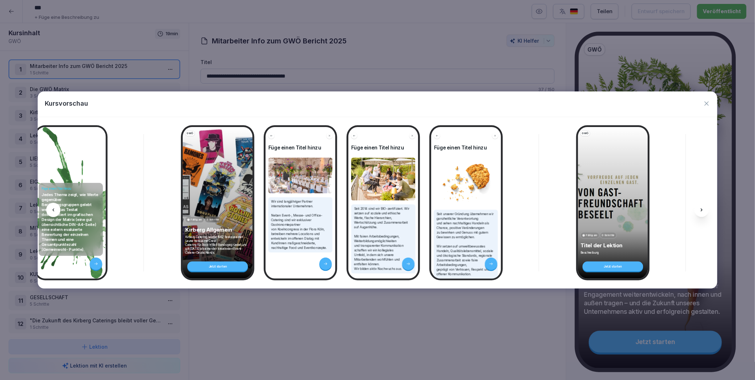
scroll to position [0, 496]
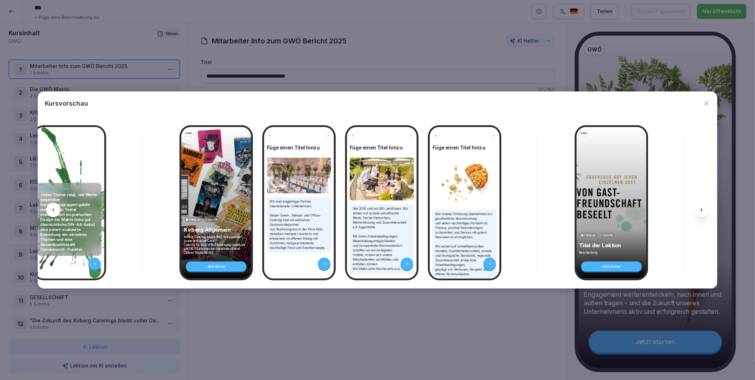
click at [703, 211] on icon at bounding box center [702, 210] width 6 height 6
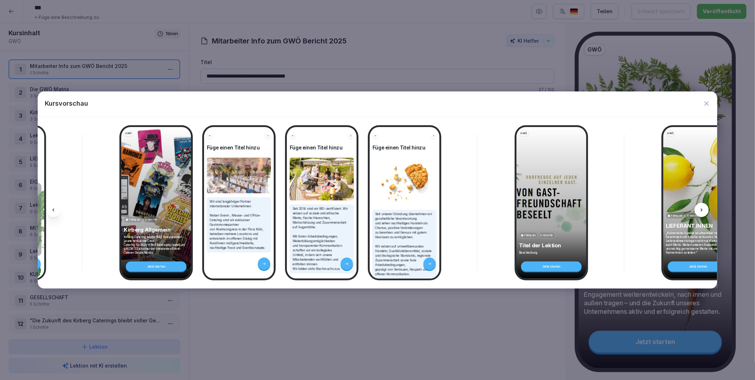
click at [703, 211] on icon at bounding box center [702, 210] width 6 height 6
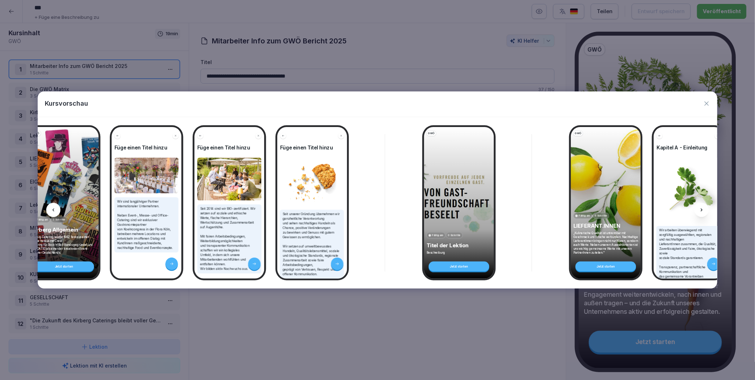
click at [703, 211] on icon at bounding box center [702, 210] width 6 height 6
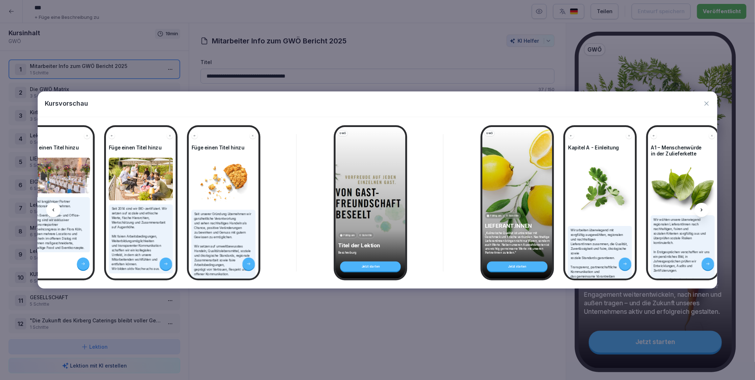
scroll to position [0, 744]
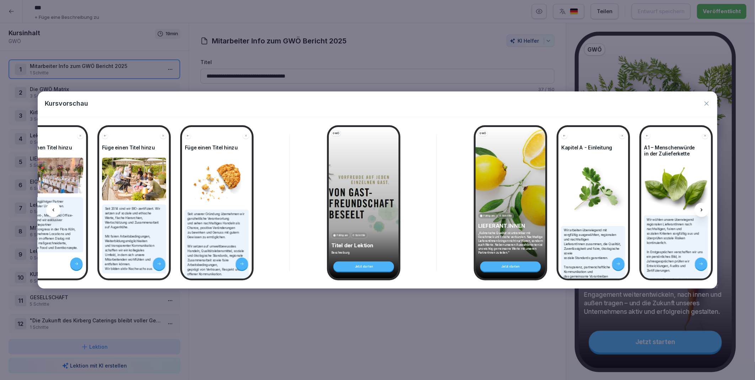
click at [703, 262] on icon at bounding box center [701, 264] width 4 height 4
drag, startPoint x: 703, startPoint y: 260, endPoint x: 699, endPoint y: 209, distance: 51.7
click at [699, 209] on icon at bounding box center [702, 210] width 6 height 6
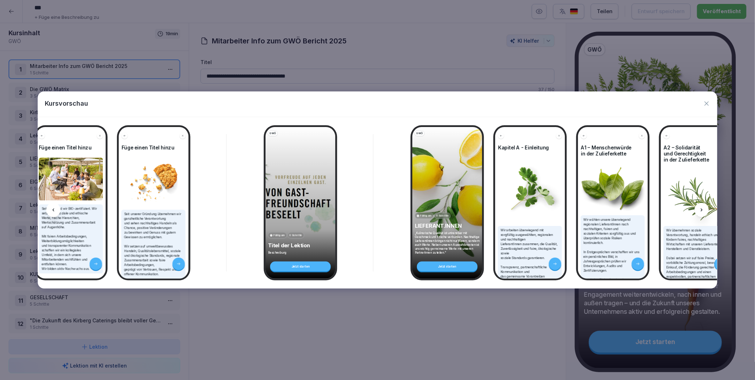
click at [699, 209] on icon at bounding box center [702, 210] width 6 height 6
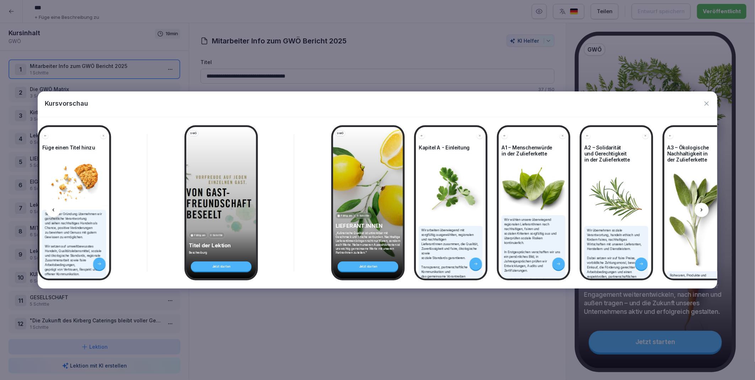
click at [699, 209] on icon at bounding box center [702, 210] width 6 height 6
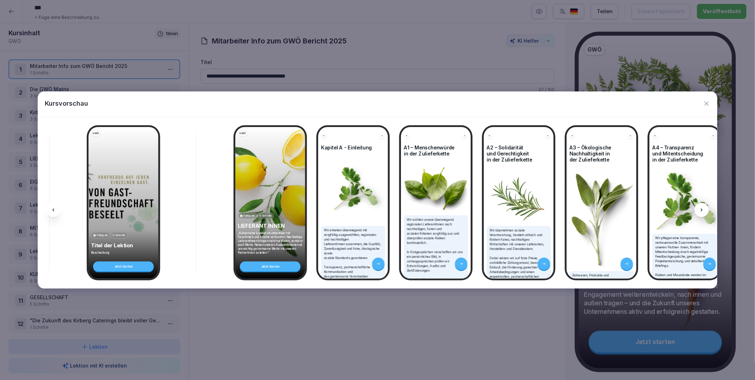
click at [699, 209] on icon at bounding box center [702, 210] width 6 height 6
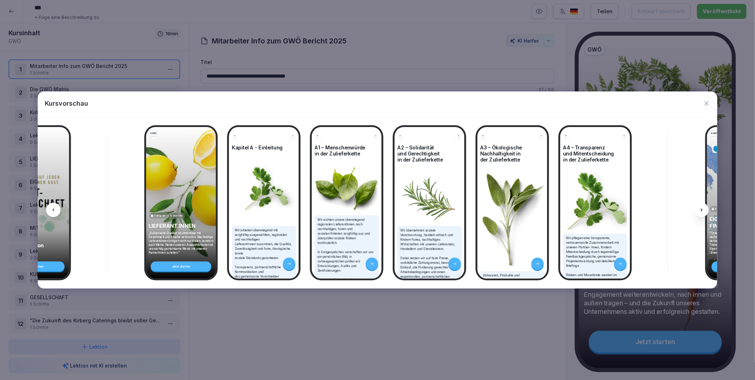
click at [699, 209] on icon at bounding box center [702, 210] width 6 height 6
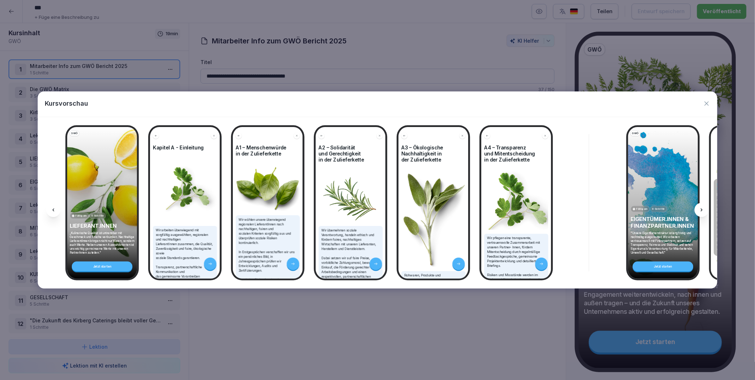
click at [699, 209] on icon at bounding box center [702, 210] width 6 height 6
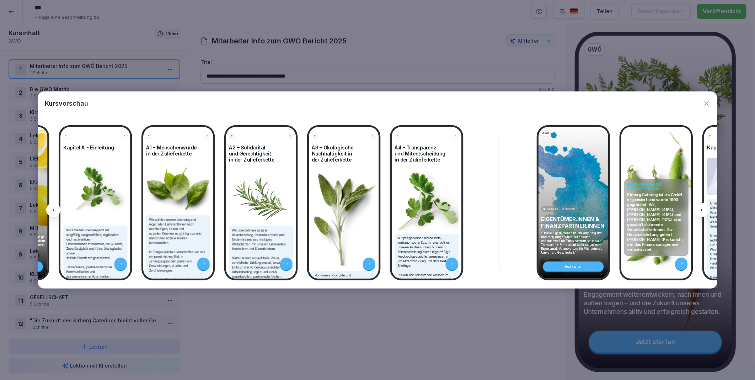
scroll to position [0, 1243]
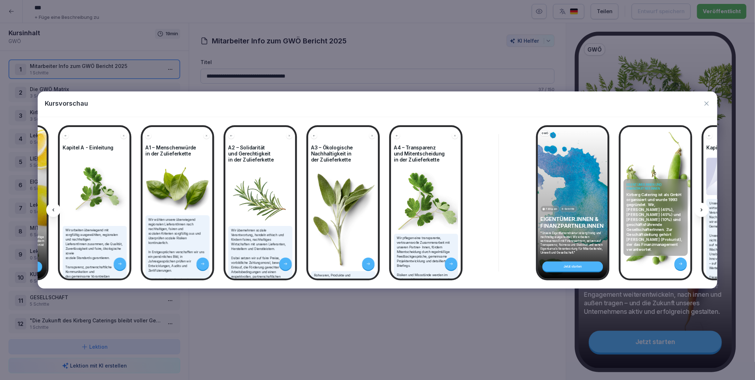
click at [699, 209] on icon at bounding box center [702, 210] width 6 height 6
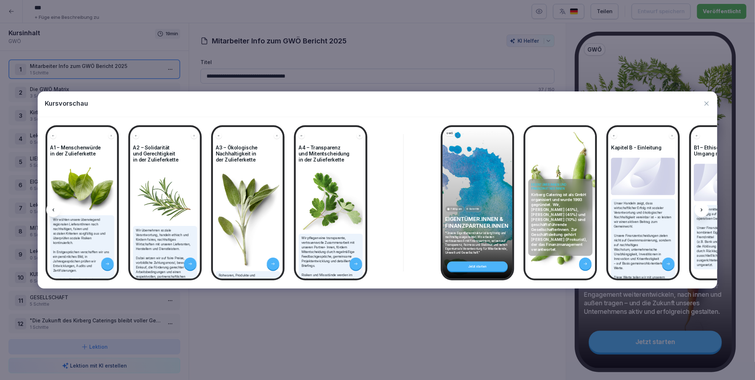
click at [699, 209] on icon at bounding box center [702, 210] width 6 height 6
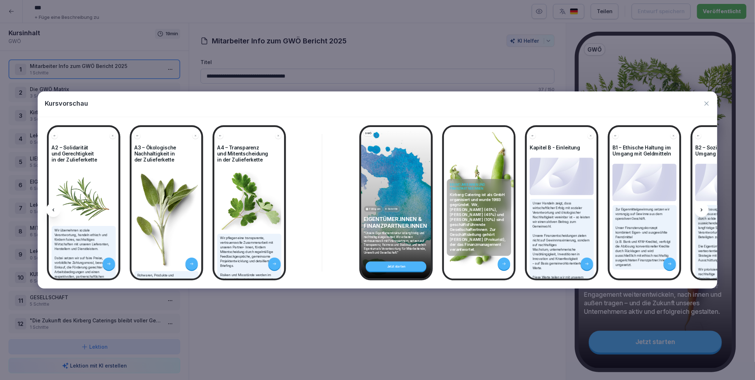
click at [699, 209] on icon at bounding box center [702, 210] width 6 height 6
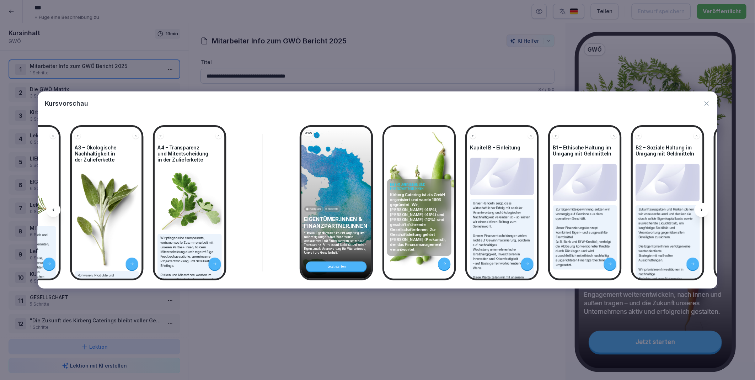
click at [699, 209] on icon at bounding box center [702, 210] width 6 height 6
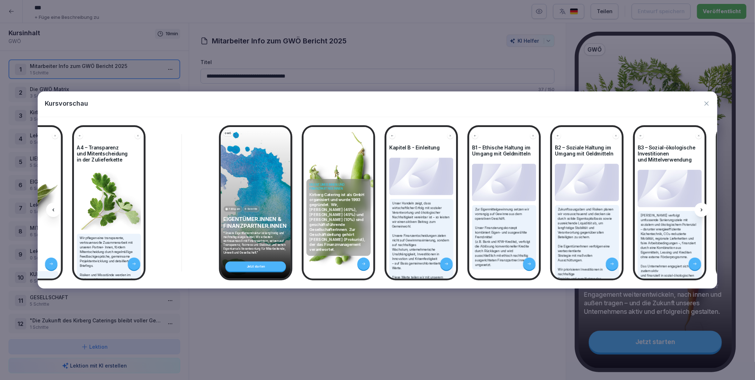
click at [699, 209] on icon at bounding box center [702, 210] width 6 height 6
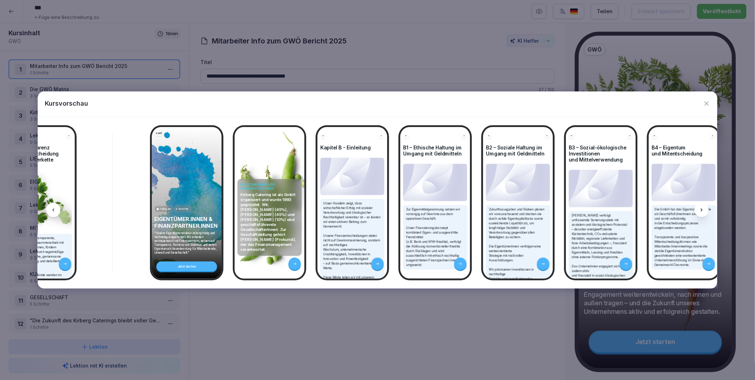
click at [699, 209] on icon at bounding box center [702, 210] width 6 height 6
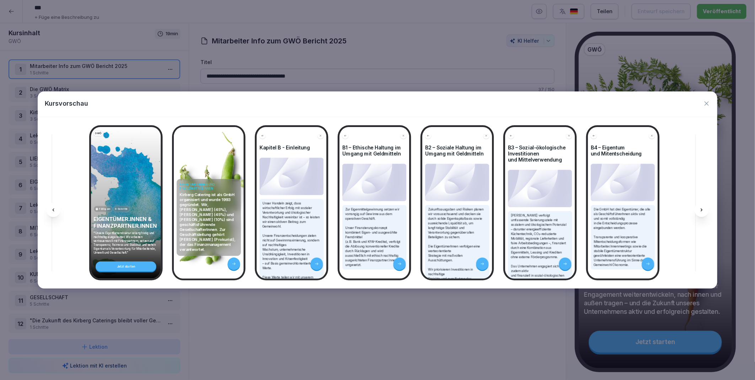
click at [699, 209] on icon at bounding box center [702, 210] width 6 height 6
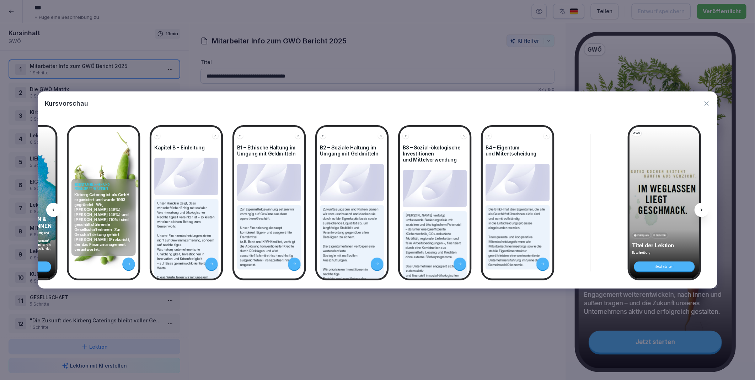
scroll to position [0, 1797]
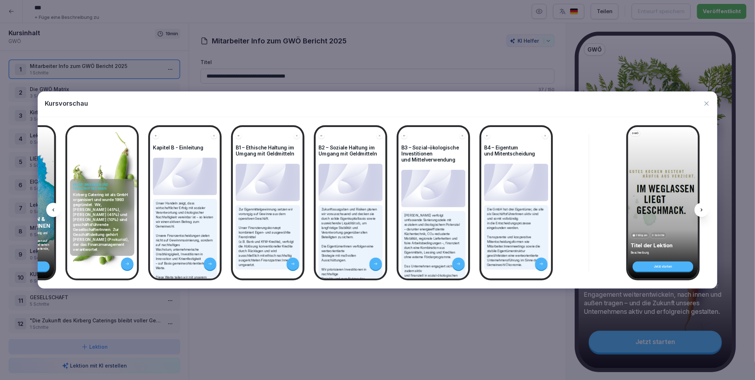
click at [704, 210] on icon at bounding box center [702, 210] width 6 height 6
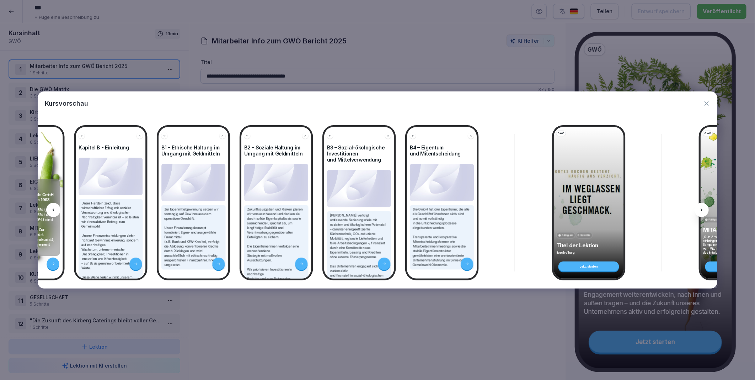
click at [704, 210] on icon at bounding box center [702, 210] width 6 height 6
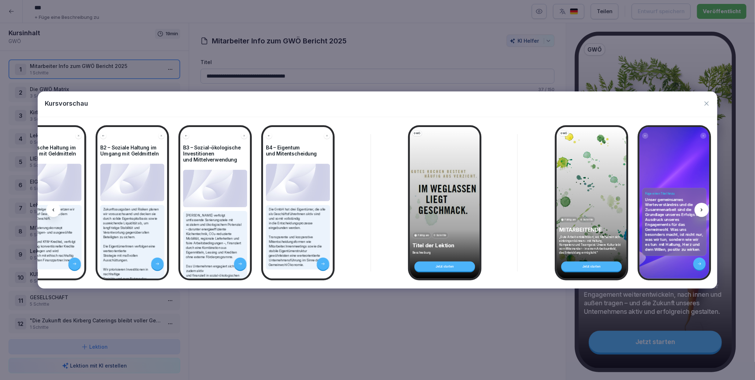
scroll to position [0, 2036]
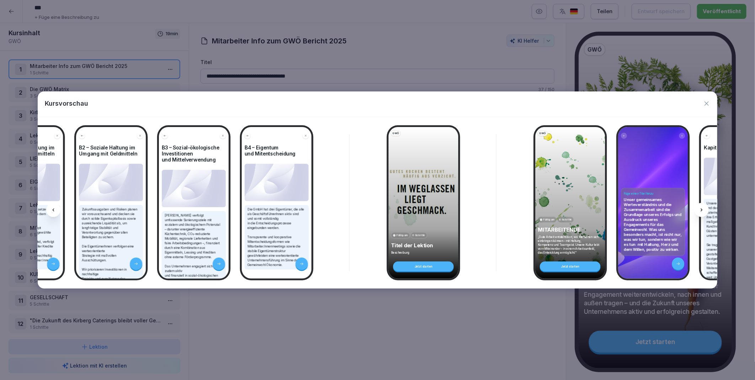
click at [703, 212] on icon at bounding box center [702, 210] width 6 height 6
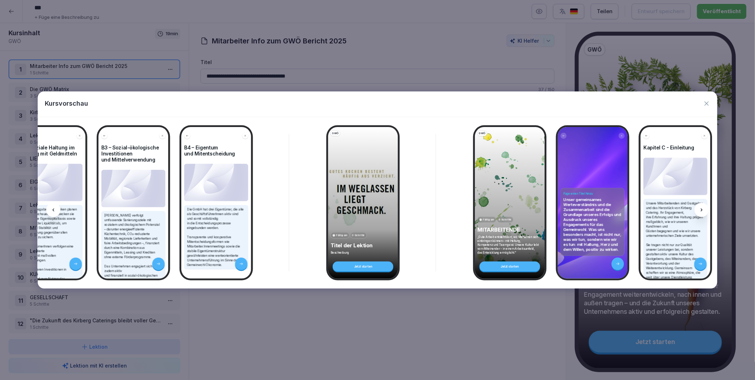
click at [703, 212] on icon at bounding box center [702, 210] width 6 height 6
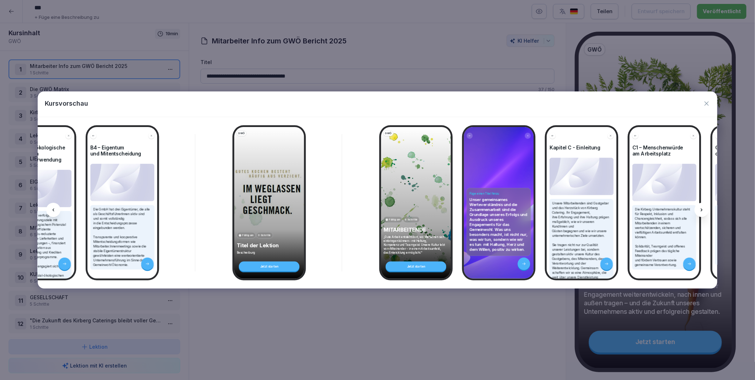
click at [703, 212] on icon at bounding box center [702, 210] width 6 height 6
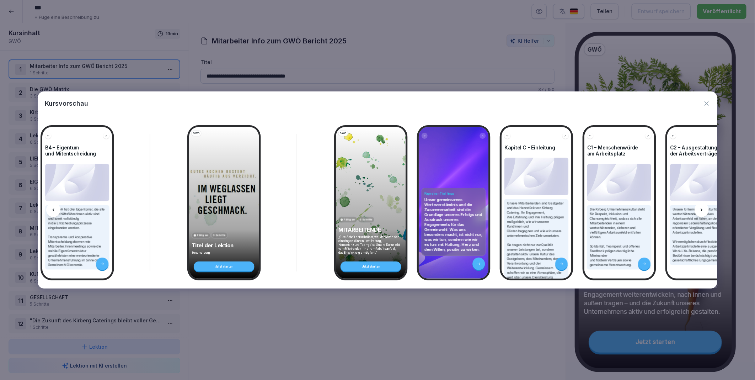
click at [703, 212] on icon at bounding box center [702, 210] width 6 height 6
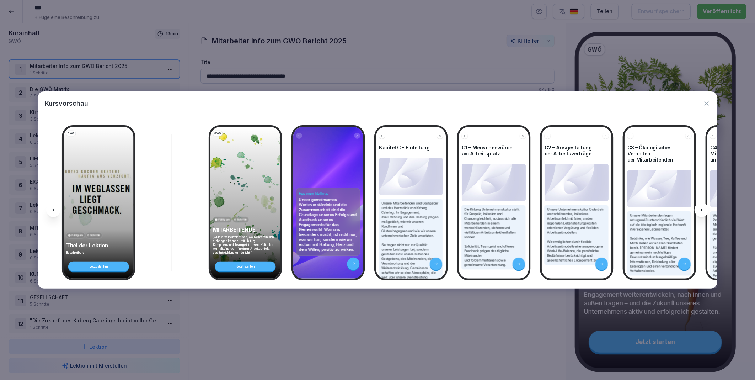
click at [703, 212] on icon at bounding box center [702, 210] width 6 height 6
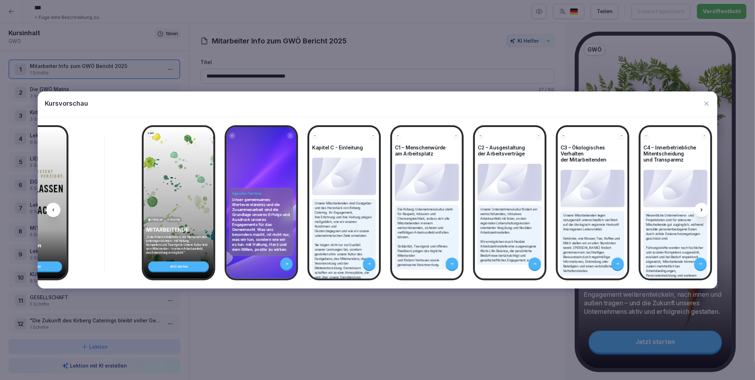
click at [703, 212] on icon at bounding box center [702, 210] width 6 height 6
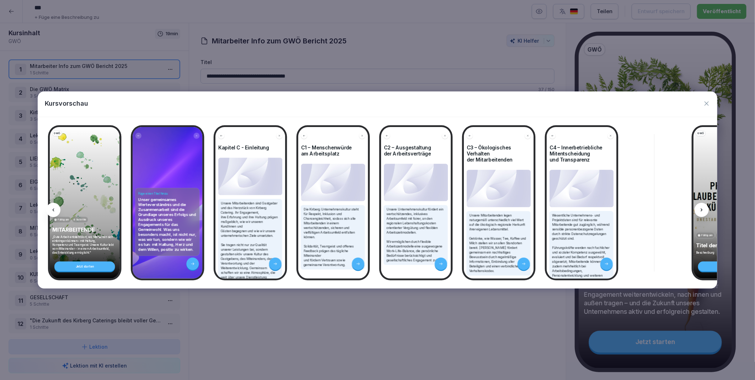
click at [703, 212] on icon at bounding box center [702, 210] width 6 height 6
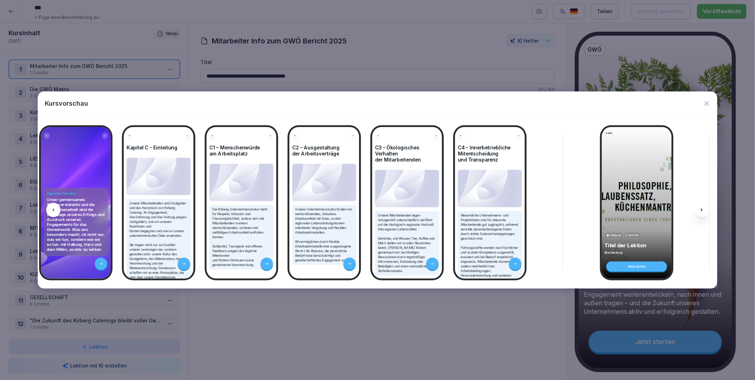
scroll to position [0, 2627]
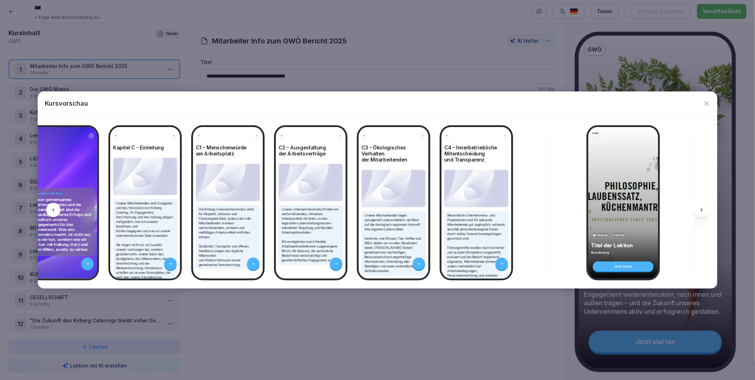
click at [52, 211] on icon at bounding box center [53, 210] width 6 height 6
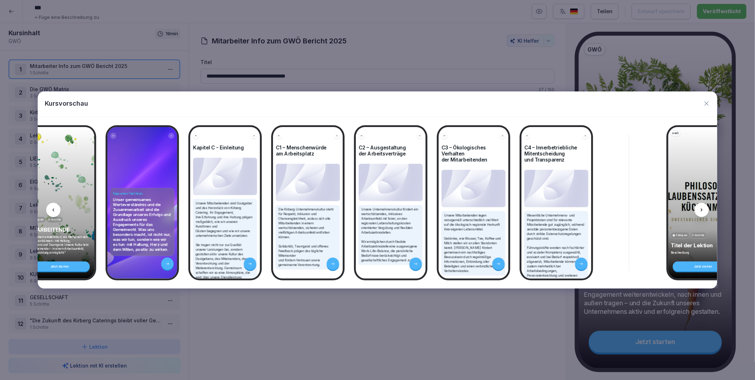
click at [52, 211] on icon at bounding box center [53, 210] width 6 height 6
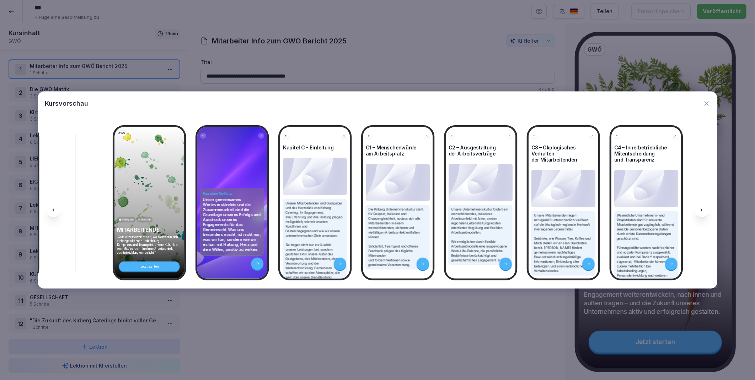
scroll to position [0, 2455]
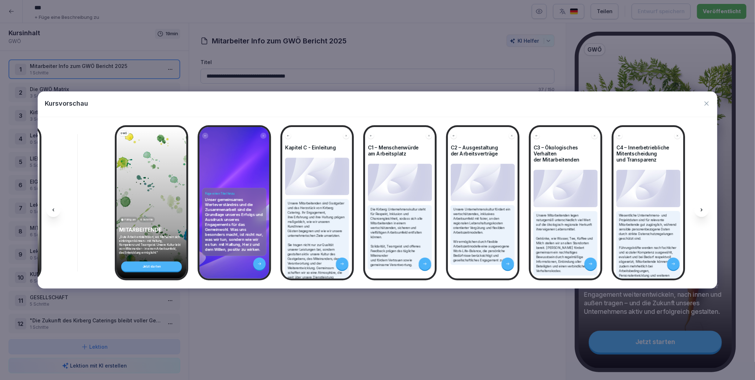
click at [702, 211] on icon at bounding box center [702, 210] width 6 height 6
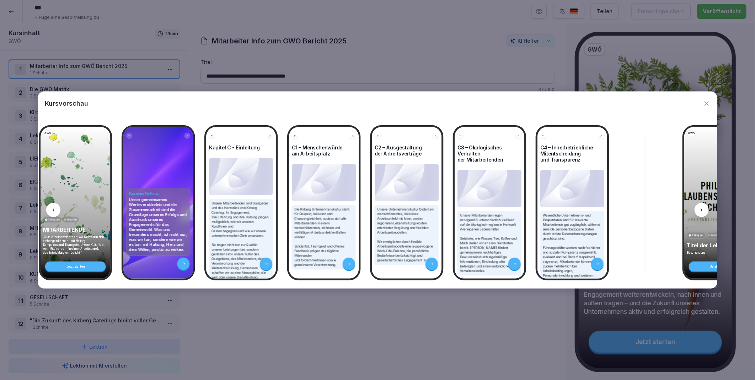
click at [702, 211] on icon at bounding box center [702, 210] width 6 height 6
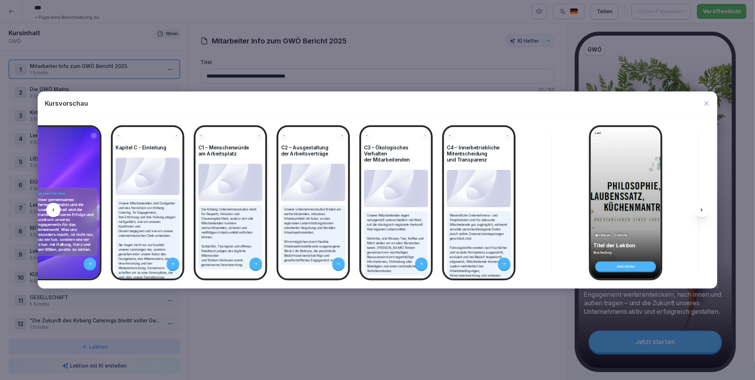
click at [702, 211] on icon at bounding box center [702, 210] width 6 height 6
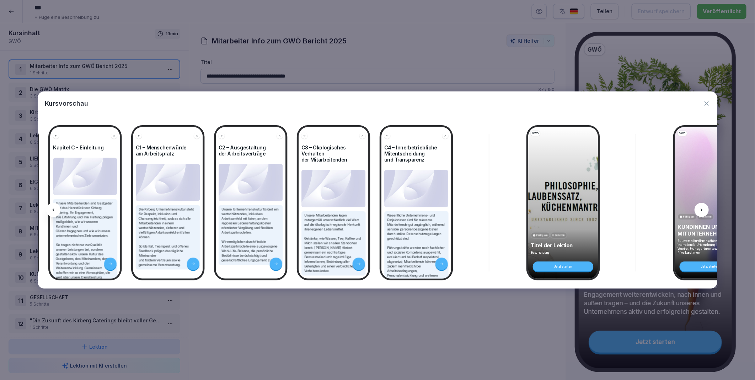
click at [702, 211] on icon at bounding box center [702, 210] width 6 height 6
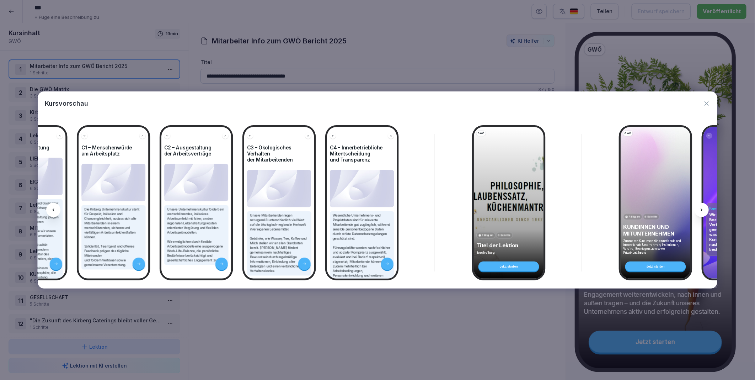
click at [702, 211] on icon at bounding box center [702, 210] width 6 height 6
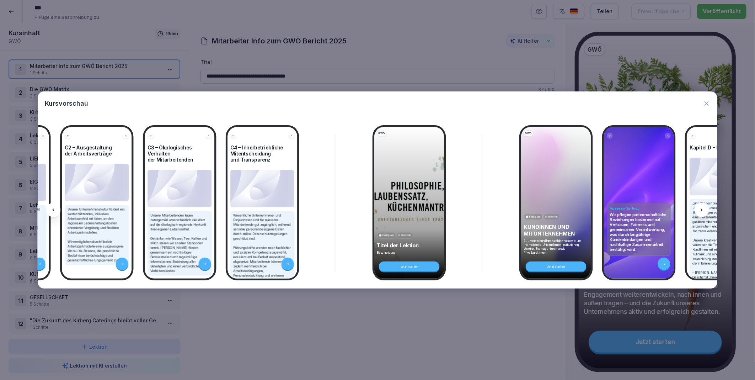
click at [702, 211] on icon at bounding box center [702, 210] width 6 height 6
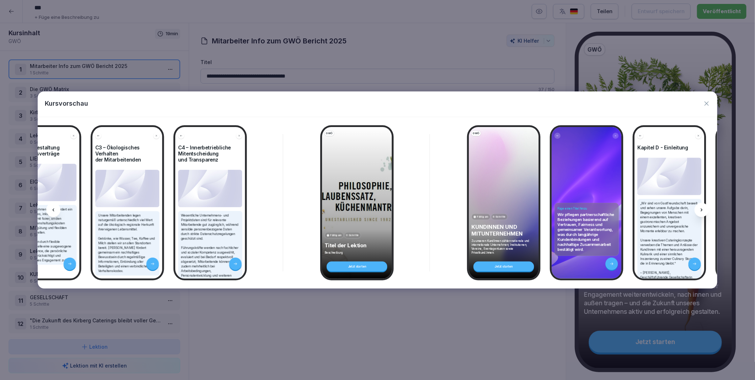
click at [702, 211] on icon at bounding box center [702, 210] width 6 height 6
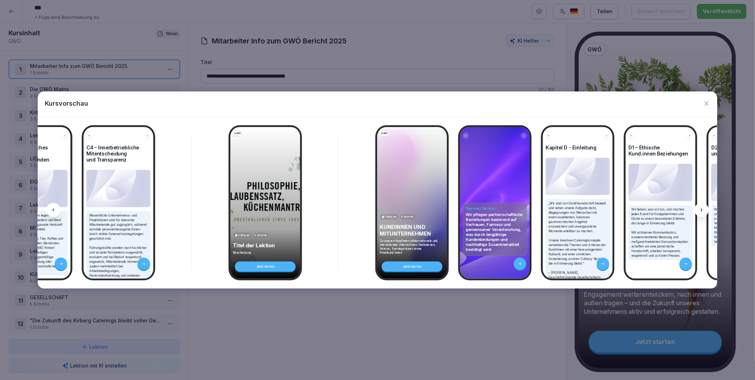
click at [702, 211] on icon at bounding box center [702, 210] width 6 height 6
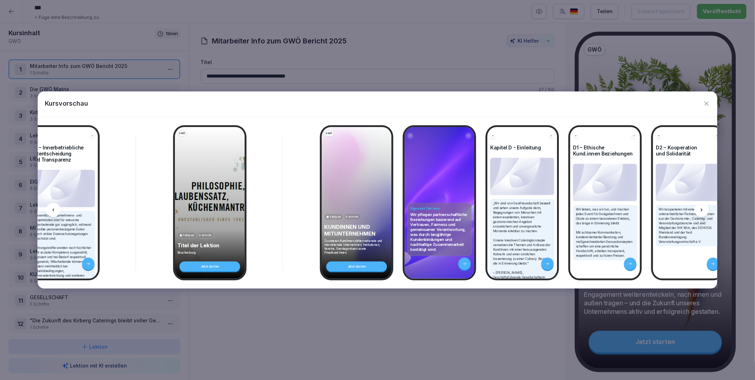
click at [702, 211] on icon at bounding box center [702, 210] width 6 height 6
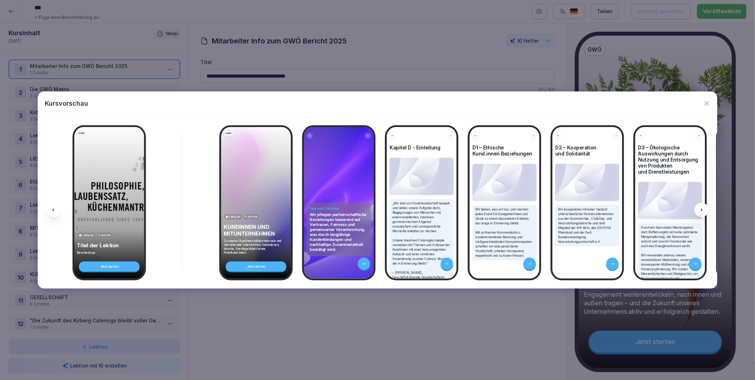
click at [702, 211] on icon at bounding box center [702, 210] width 6 height 6
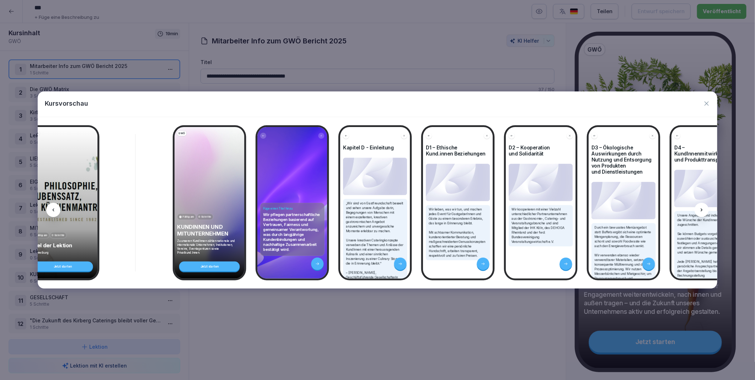
click at [702, 211] on icon at bounding box center [702, 210] width 6 height 6
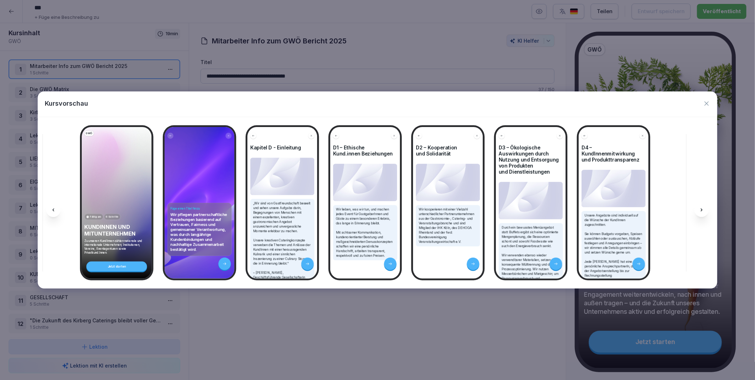
click at [702, 211] on icon at bounding box center [702, 210] width 6 height 6
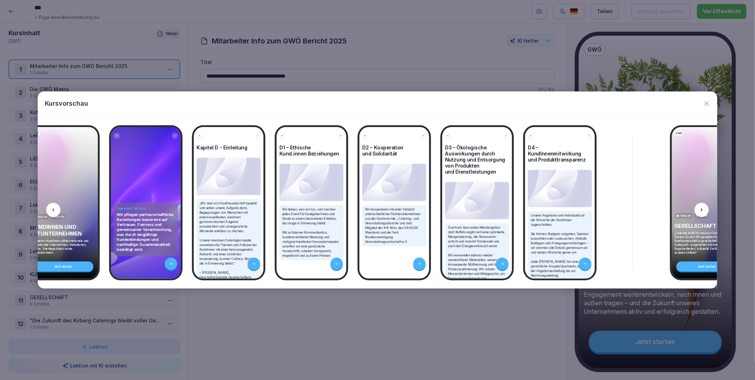
click at [702, 211] on icon at bounding box center [702, 210] width 6 height 6
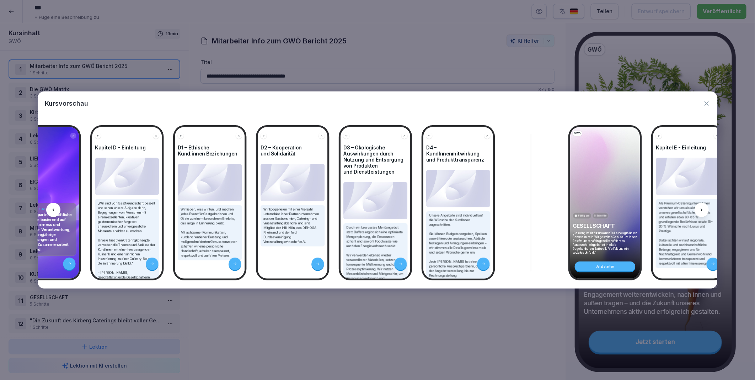
click at [702, 211] on icon at bounding box center [702, 210] width 6 height 6
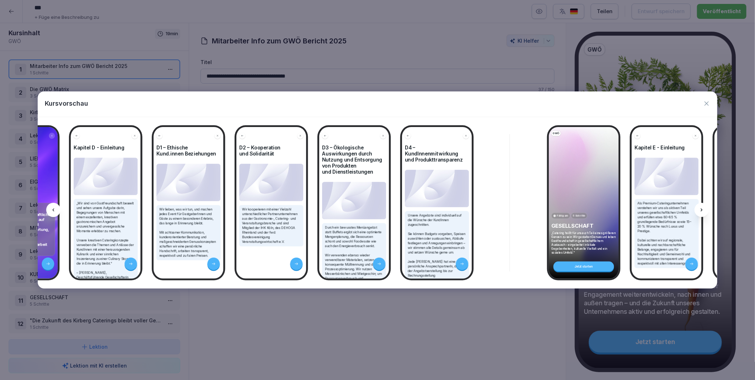
click at [702, 211] on icon at bounding box center [702, 210] width 6 height 6
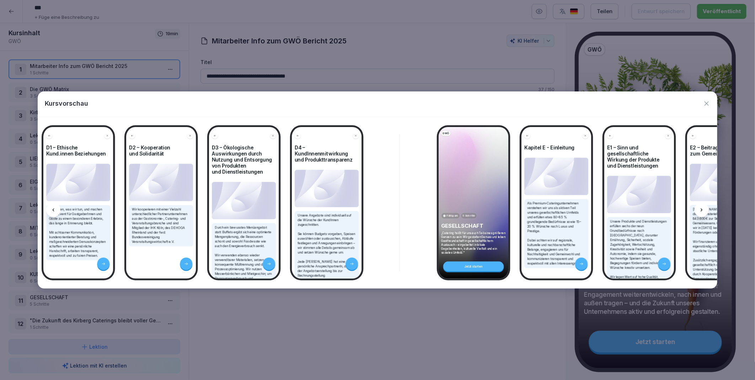
click at [702, 211] on icon at bounding box center [702, 210] width 6 height 6
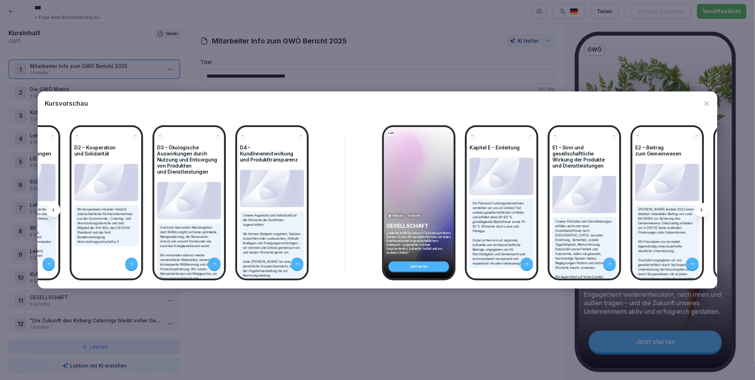
click at [702, 211] on icon at bounding box center [702, 210] width 6 height 6
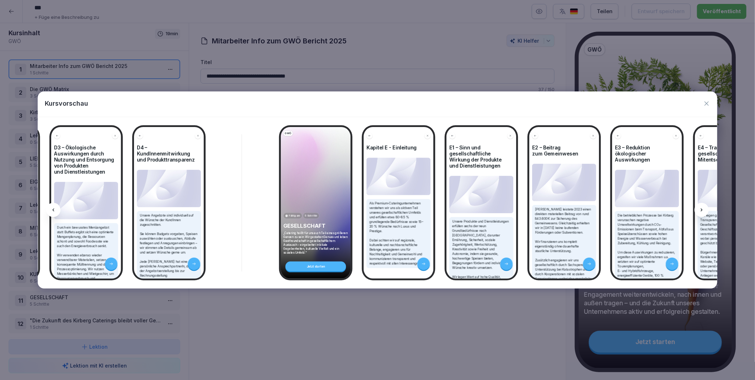
click at [702, 211] on icon at bounding box center [702, 210] width 6 height 6
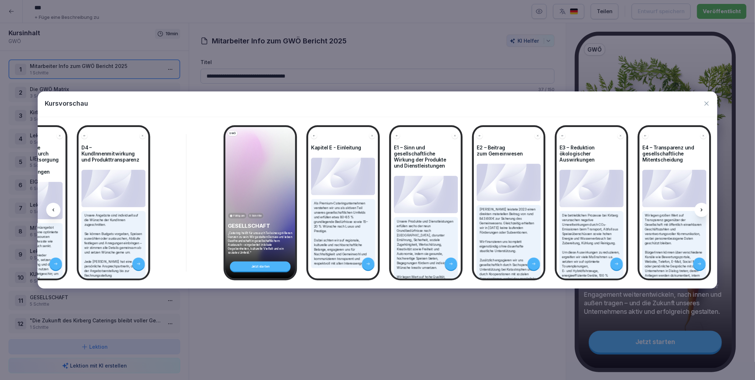
click at [702, 211] on icon at bounding box center [702, 210] width 6 height 6
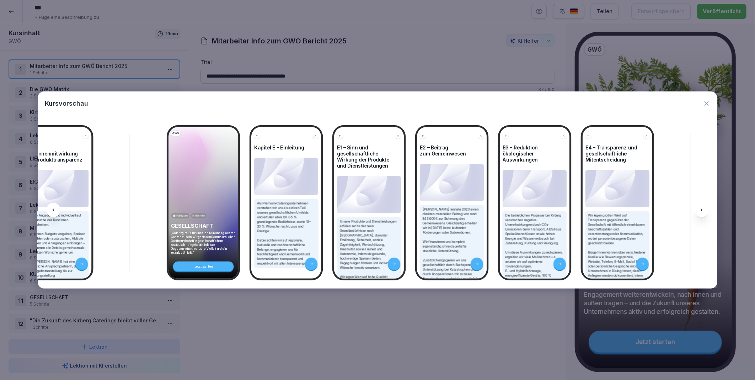
click at [702, 211] on icon at bounding box center [702, 210] width 6 height 6
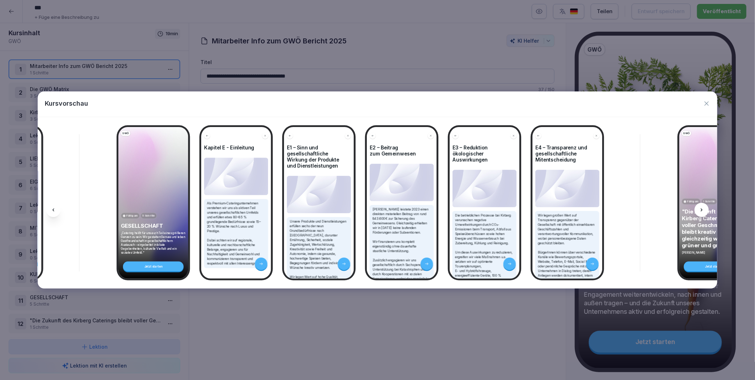
click at [702, 211] on icon at bounding box center [702, 210] width 6 height 6
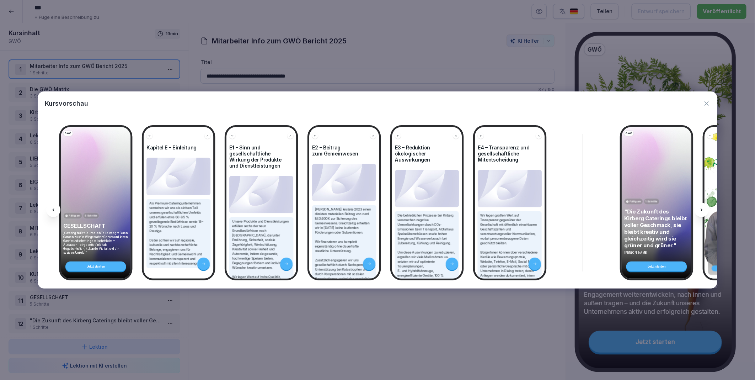
click at [702, 211] on icon at bounding box center [702, 210] width 6 height 6
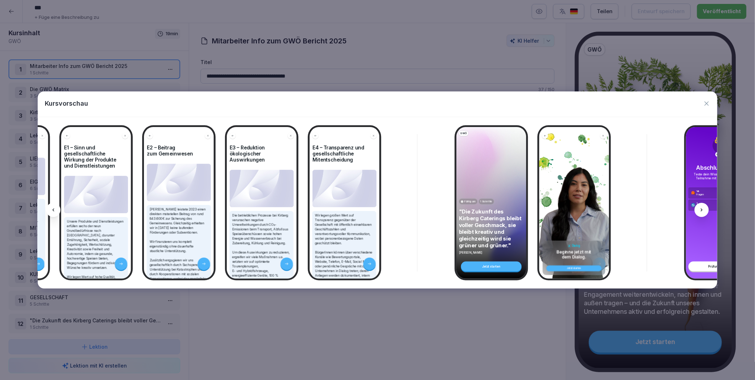
click at [702, 211] on icon at bounding box center [702, 210] width 6 height 6
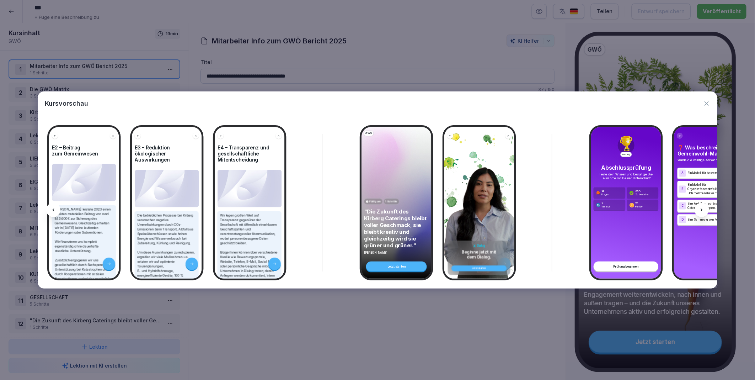
click at [702, 211] on icon at bounding box center [702, 210] width 6 height 6
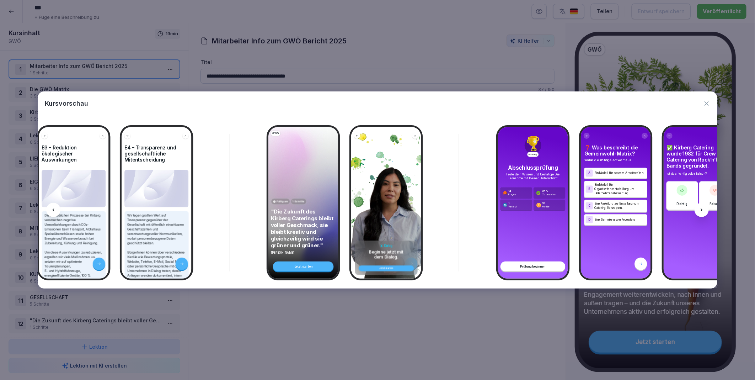
scroll to position [0, 4301]
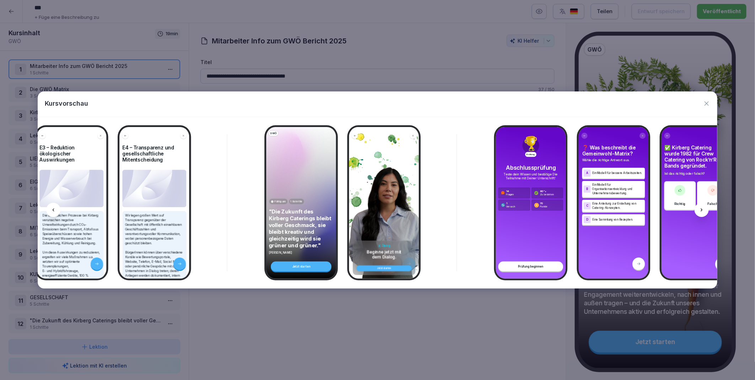
click at [703, 210] on icon at bounding box center [702, 210] width 6 height 6
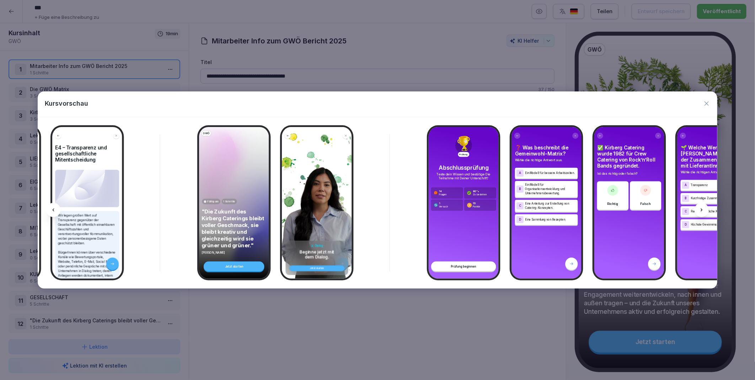
click at [703, 210] on icon at bounding box center [702, 210] width 6 height 6
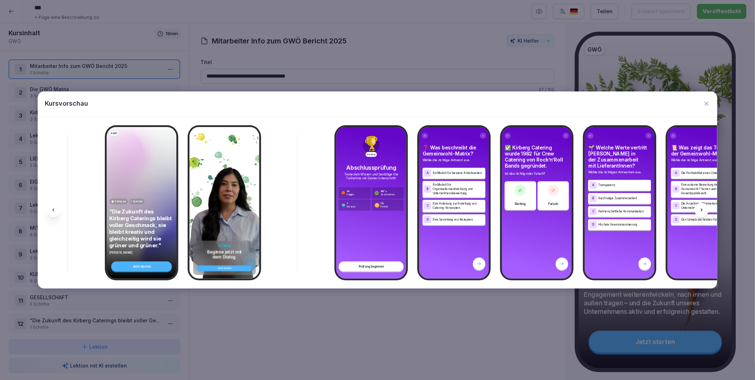
click at [703, 210] on icon at bounding box center [702, 210] width 6 height 6
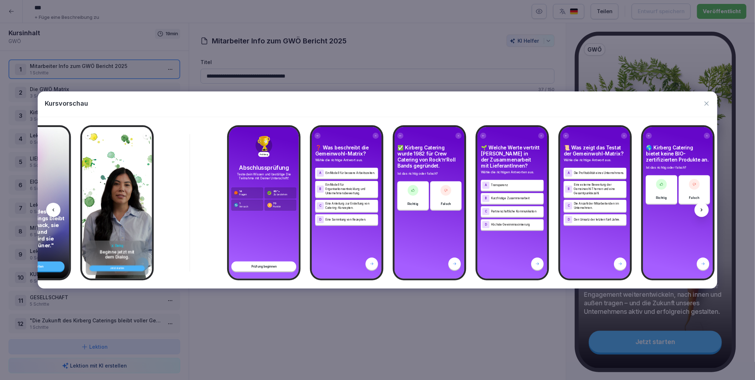
scroll to position [0, 4569]
click at [703, 210] on icon at bounding box center [702, 210] width 6 height 6
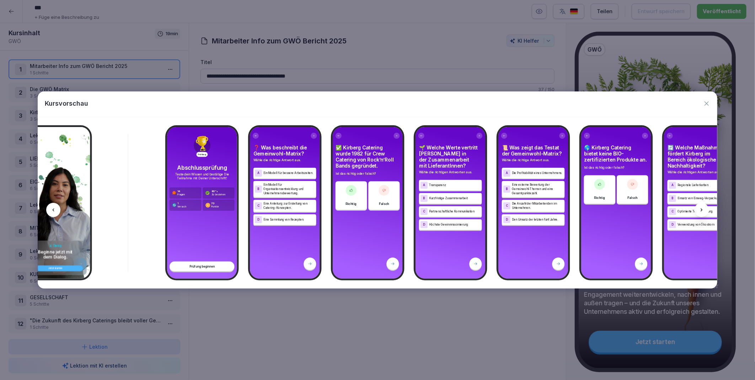
click at [703, 210] on icon at bounding box center [702, 210] width 6 height 6
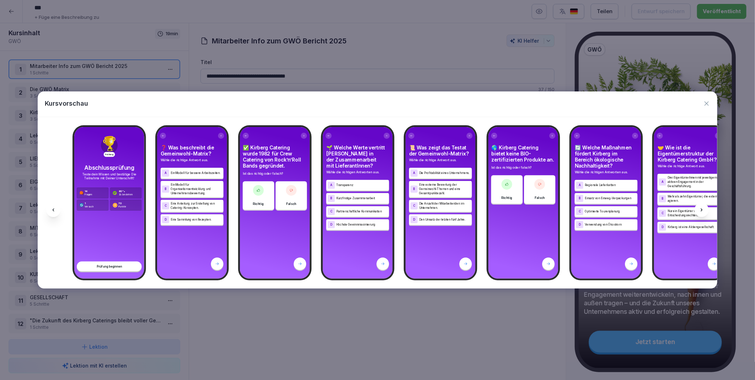
click at [703, 210] on icon at bounding box center [702, 210] width 6 height 6
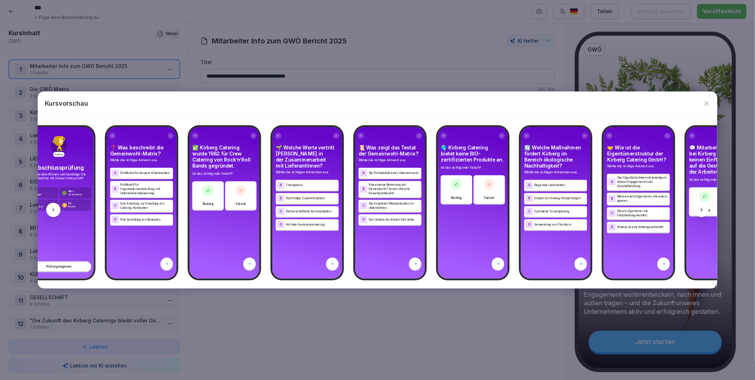
click at [703, 210] on icon at bounding box center [702, 210] width 6 height 6
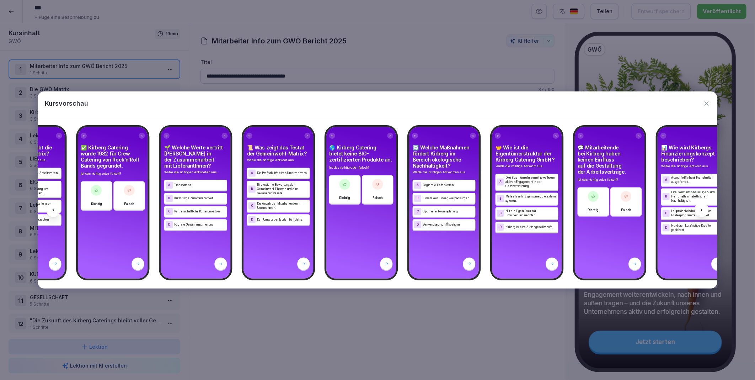
click at [703, 210] on icon at bounding box center [702, 210] width 6 height 6
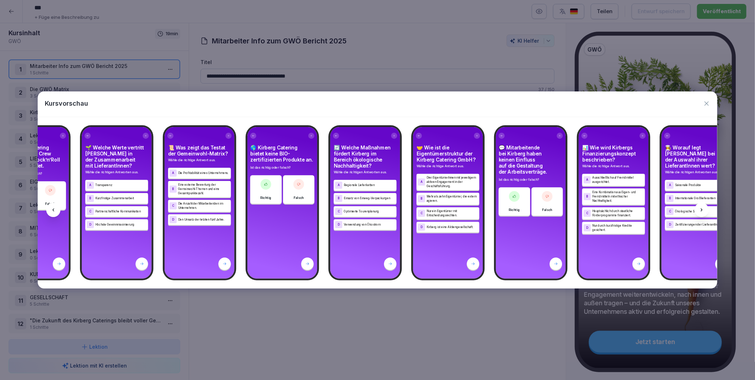
click at [703, 210] on icon at bounding box center [702, 210] width 6 height 6
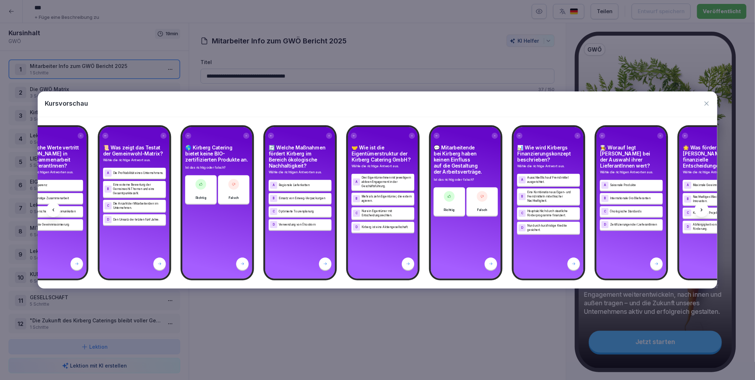
click at [703, 210] on icon at bounding box center [702, 210] width 6 height 6
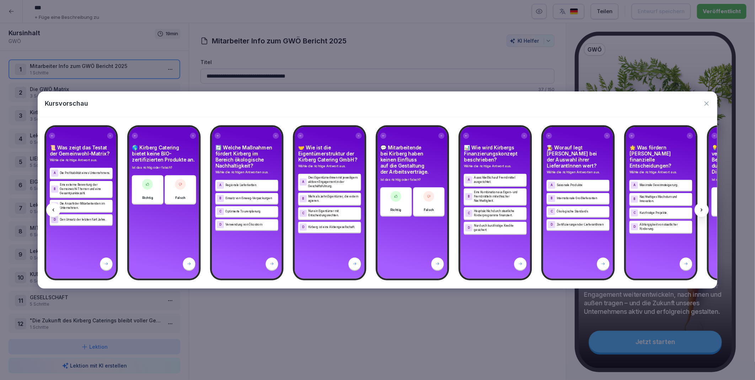
click at [703, 210] on icon at bounding box center [702, 210] width 6 height 6
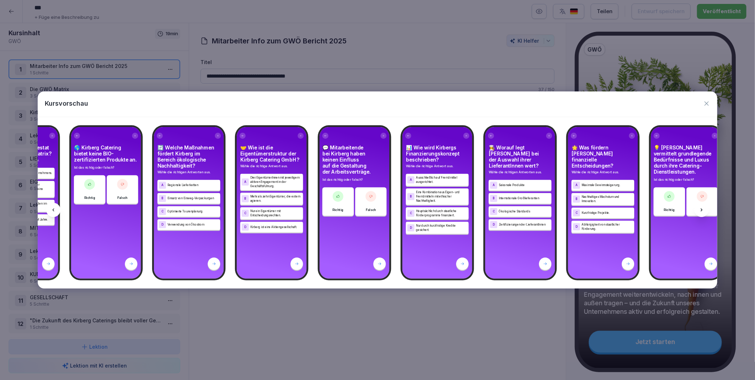
click at [703, 210] on icon at bounding box center [702, 210] width 6 height 6
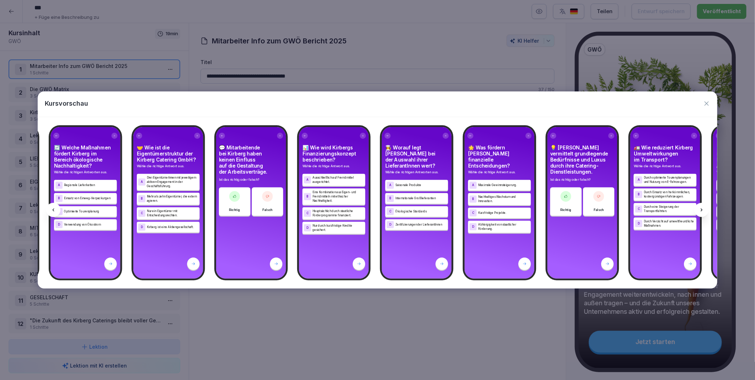
click at [703, 210] on icon at bounding box center [702, 210] width 6 height 6
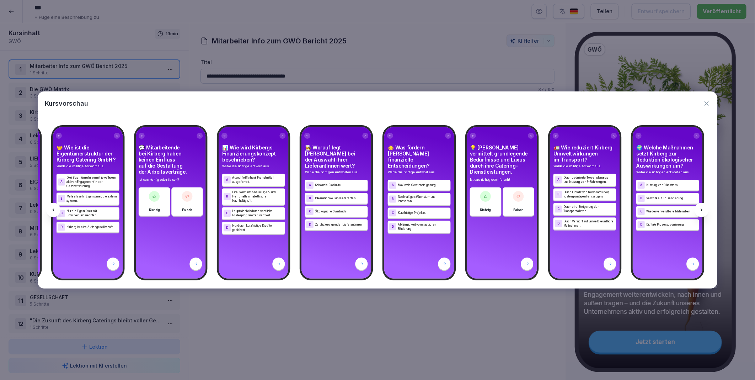
click at [703, 210] on icon at bounding box center [702, 210] width 6 height 6
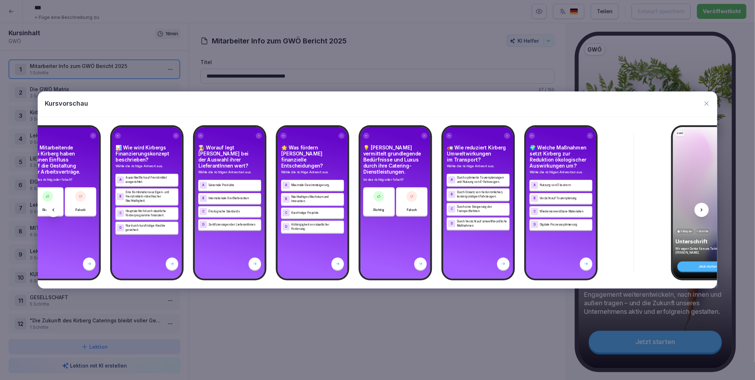
click at [703, 210] on icon at bounding box center [702, 210] width 6 height 6
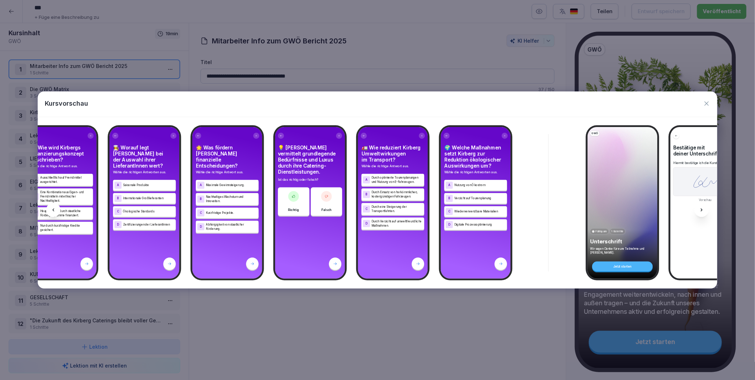
click at [703, 210] on icon at bounding box center [702, 210] width 6 height 6
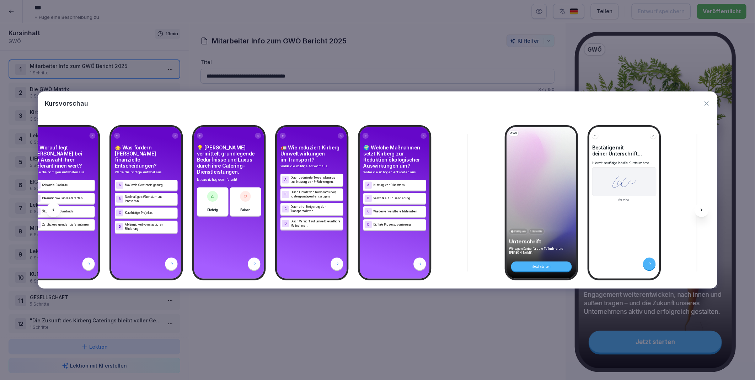
click at [703, 210] on icon at bounding box center [702, 210] width 6 height 6
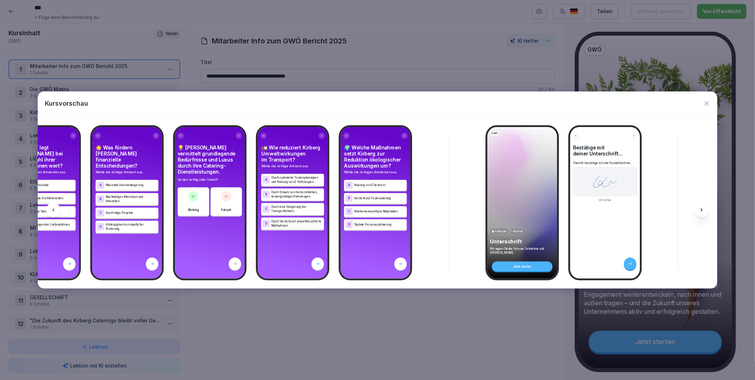
scroll to position [0, 5617]
click at [709, 102] on icon "button" at bounding box center [706, 103] width 7 height 7
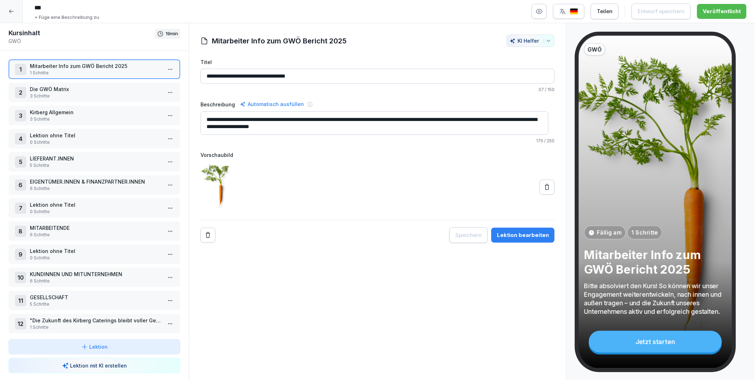
click at [10, 13] on icon at bounding box center [12, 12] width 6 height 6
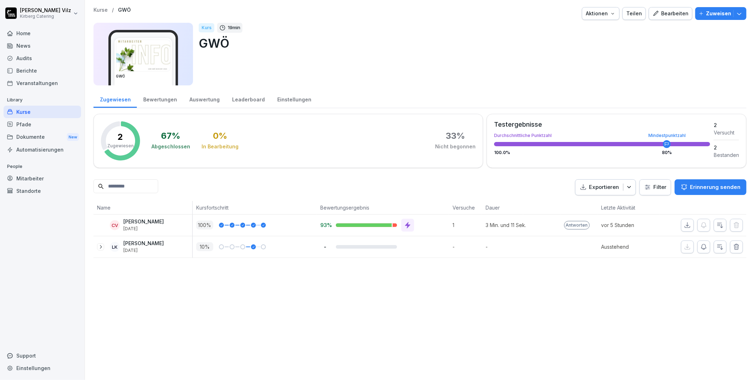
click at [32, 112] on div "Kurse" at bounding box center [43, 112] width 78 height 12
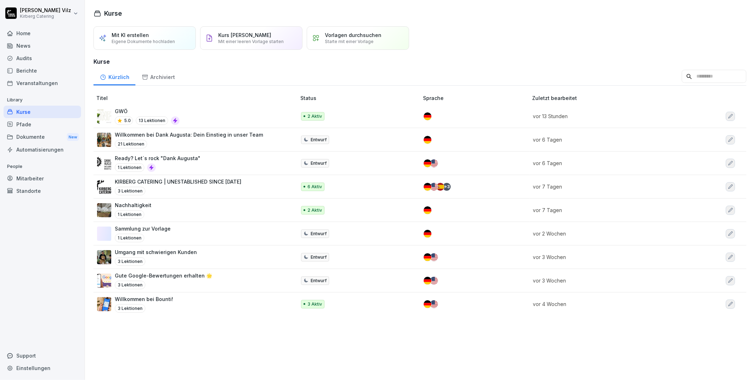
click at [32, 112] on div "Kurse" at bounding box center [43, 112] width 78 height 12
click at [205, 113] on div "GWÖ 5.0 13 Lektionen" at bounding box center [193, 115] width 192 height 17
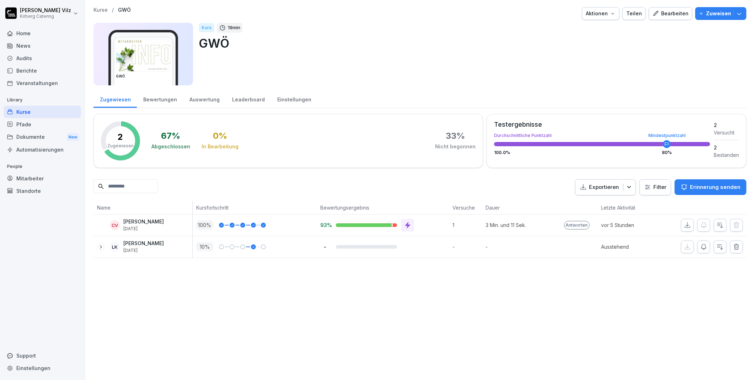
click at [664, 12] on div "Bearbeiten" at bounding box center [671, 14] width 36 height 8
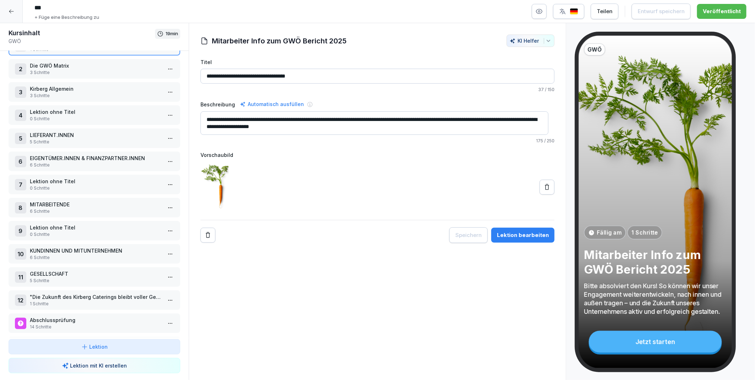
scroll to position [46, 0]
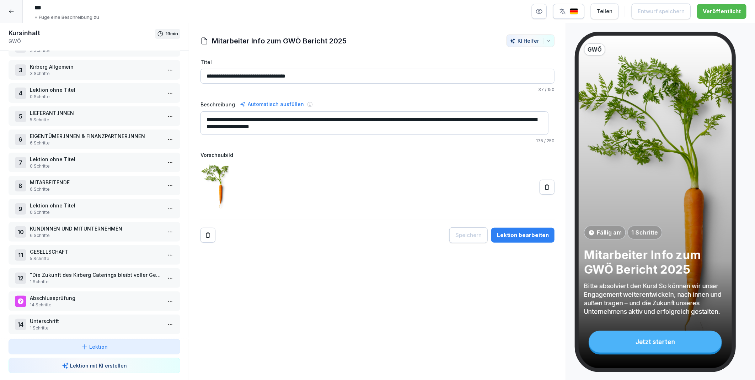
click at [57, 302] on p "14 Schritte" at bounding box center [96, 305] width 132 height 6
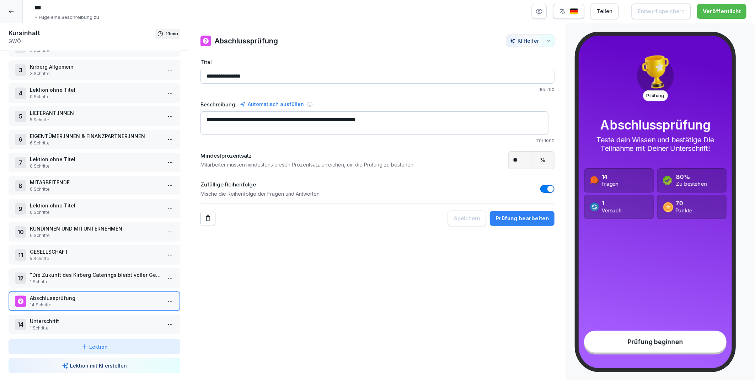
click at [514, 219] on div "Prüfung bearbeiten" at bounding box center [522, 218] width 53 height 8
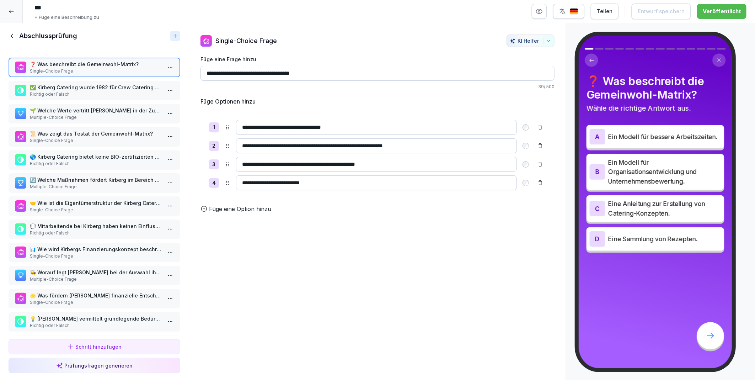
click at [79, 84] on p "✅ Kirberg Catering wurde 1982 für Crew Catering von Rock’n’Roll Bands gegründet." at bounding box center [96, 87] width 132 height 7
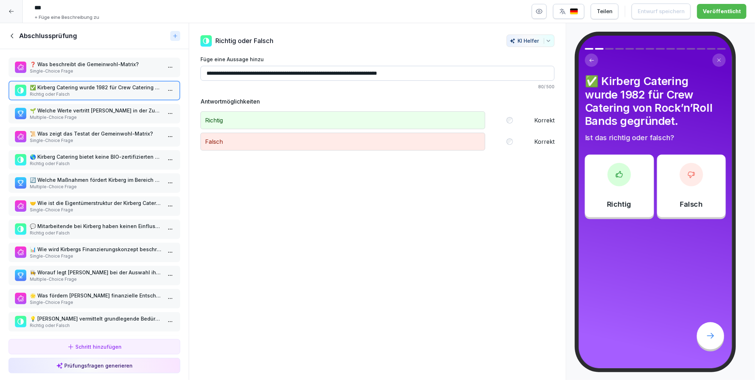
click at [73, 110] on p "🌱 Welche Werte vertritt Kirberg in der Zusammenarbeit mit LieferantInnen?" at bounding box center [96, 110] width 132 height 7
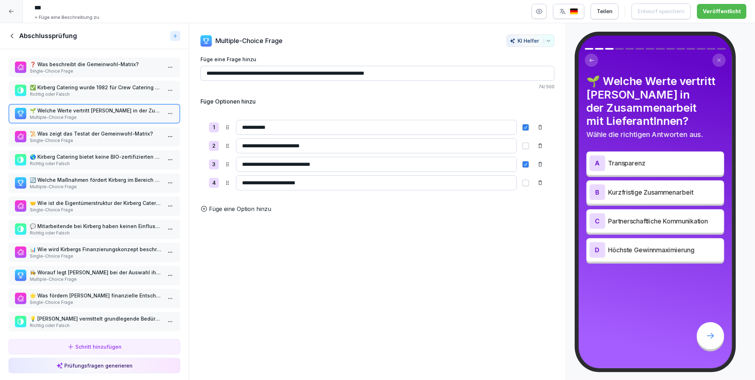
click at [78, 132] on p "📜 Was zeigt das Testat der Gemeinwohl-Matrix?" at bounding box center [96, 133] width 132 height 7
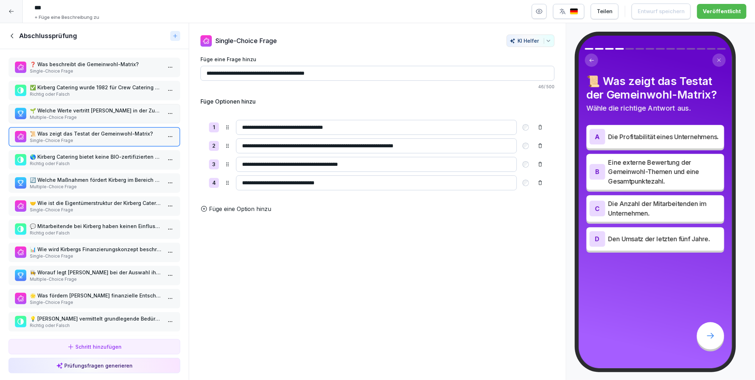
click at [75, 162] on p "Richtig oder Falsch" at bounding box center [96, 163] width 132 height 6
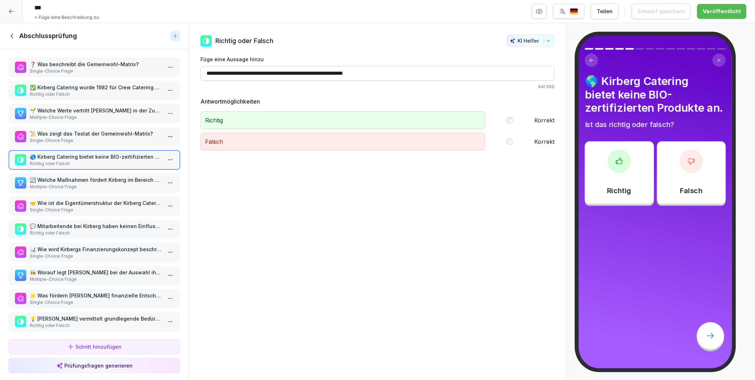
click at [75, 268] on p "👩‍🍳 Worauf legt Kirberg bei der Auswahl ihrer LieferantInnen wert?" at bounding box center [96, 271] width 132 height 7
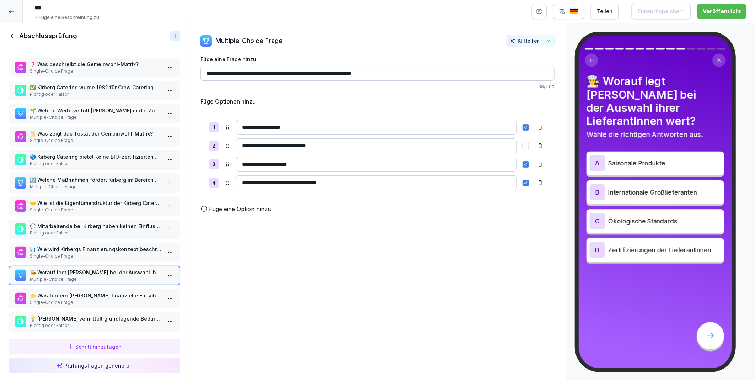
click at [11, 36] on icon at bounding box center [12, 35] width 2 height 5
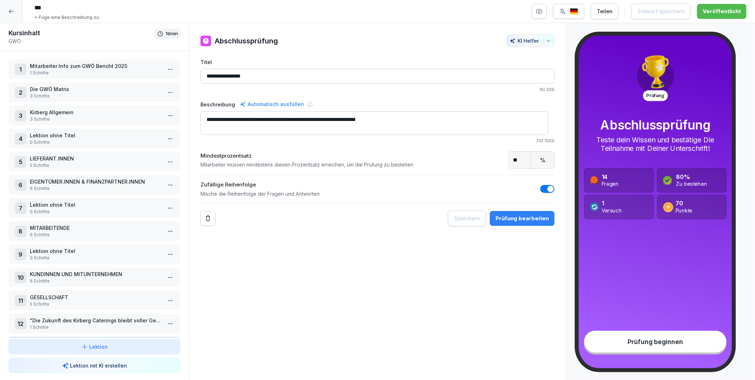
click at [336, 280] on div "**********" at bounding box center [378, 201] width 378 height 357
click at [546, 11] on button "button" at bounding box center [539, 11] width 15 height 15
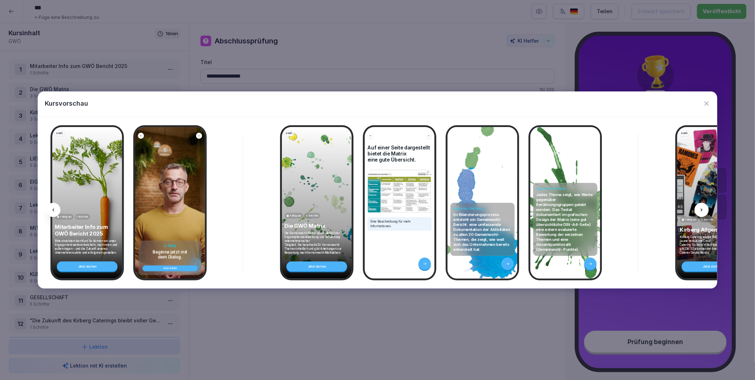
click at [703, 211] on icon at bounding box center [702, 210] width 6 height 6
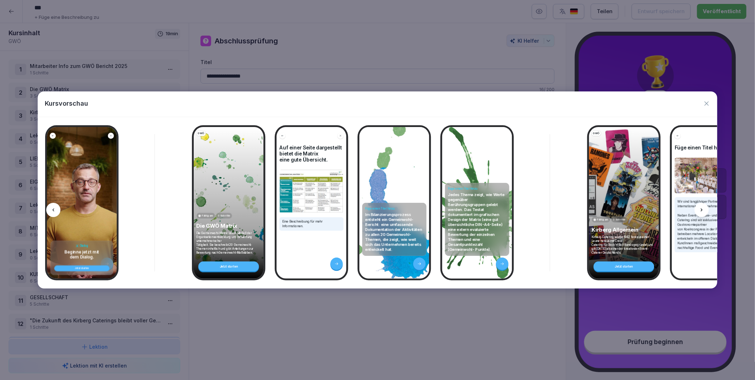
click at [703, 211] on icon at bounding box center [702, 210] width 6 height 6
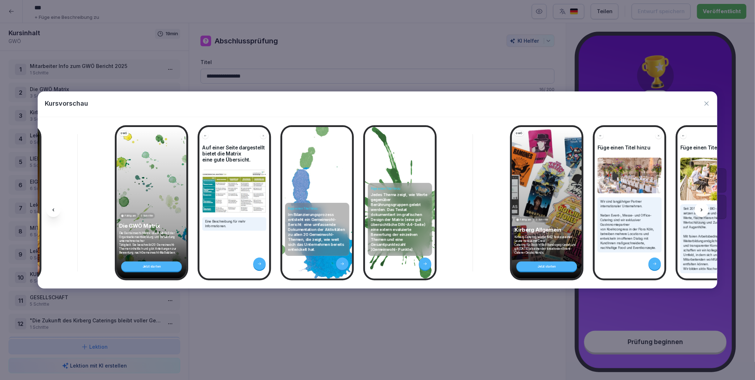
click at [703, 211] on icon at bounding box center [702, 210] width 6 height 6
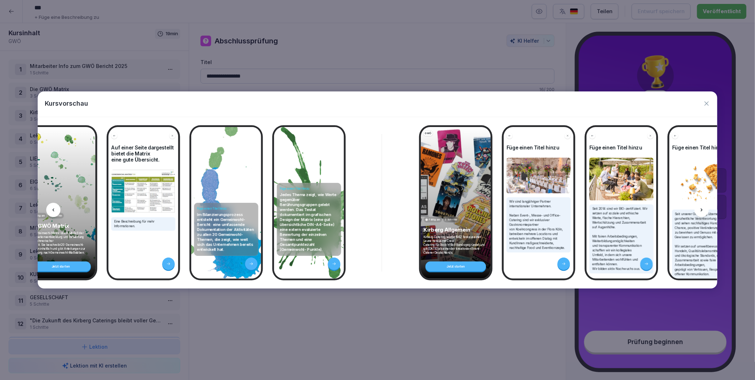
click at [703, 211] on icon at bounding box center [702, 210] width 6 height 6
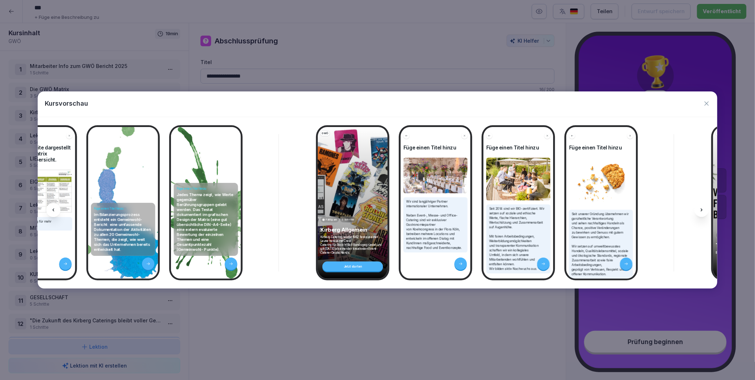
click at [703, 211] on icon at bounding box center [702, 210] width 6 height 6
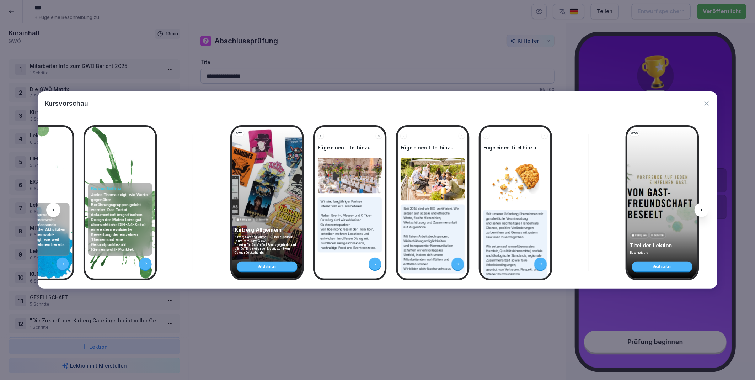
click at [703, 211] on icon at bounding box center [702, 210] width 6 height 6
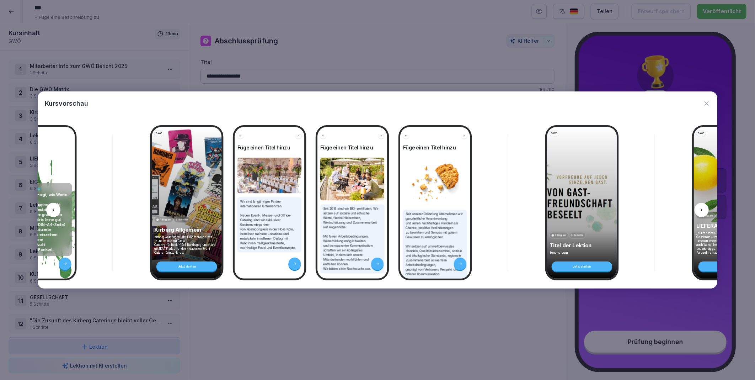
click at [703, 211] on icon at bounding box center [702, 210] width 6 height 6
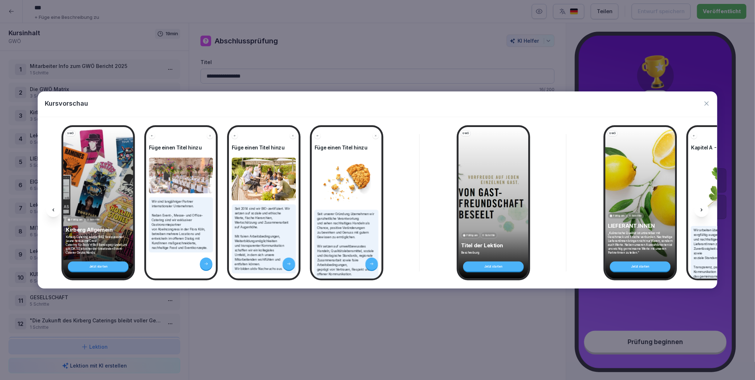
scroll to position [0, 615]
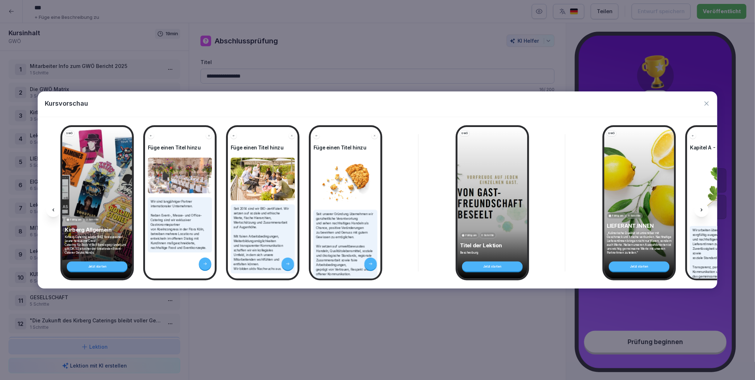
click at [703, 211] on icon at bounding box center [702, 210] width 6 height 6
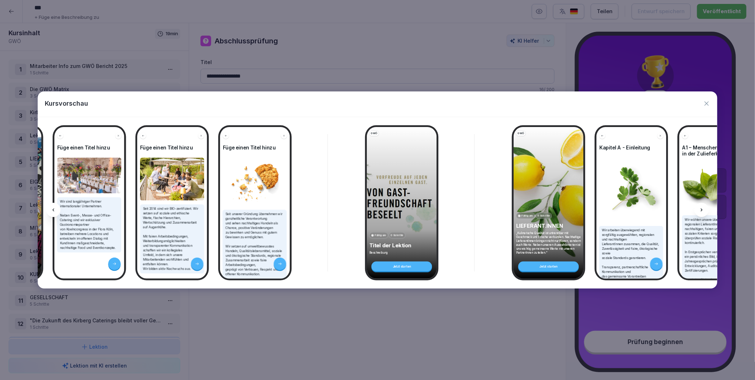
click at [703, 211] on icon at bounding box center [702, 210] width 6 height 6
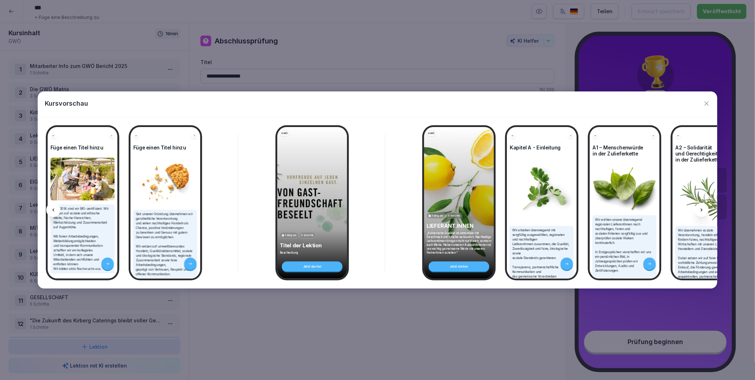
scroll to position [0, 797]
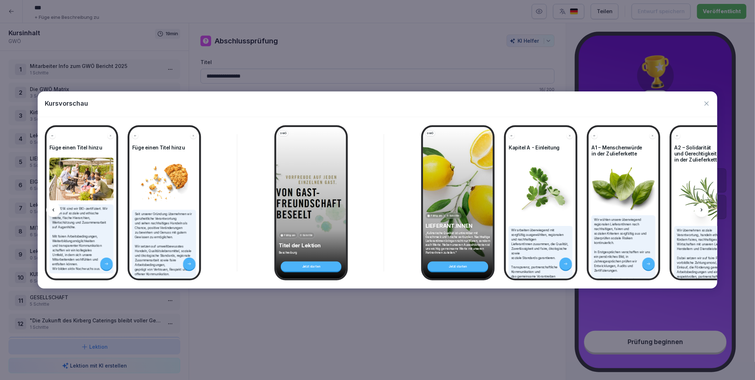
click at [703, 211] on icon at bounding box center [702, 210] width 6 height 6
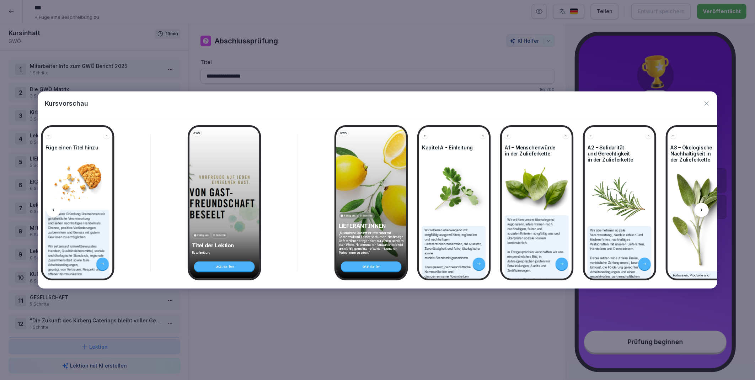
click at [703, 211] on icon at bounding box center [702, 210] width 6 height 6
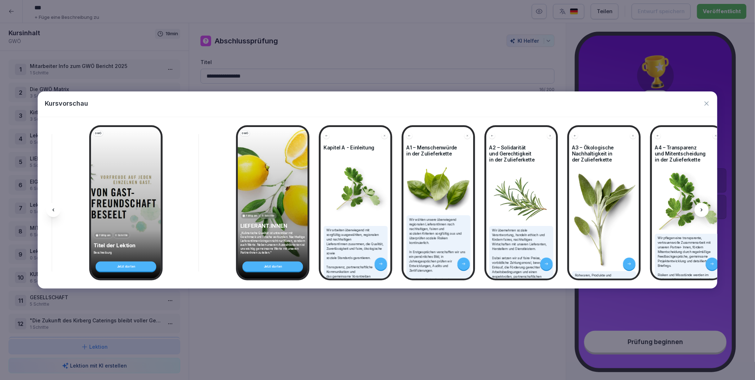
click at [703, 211] on icon at bounding box center [702, 210] width 6 height 6
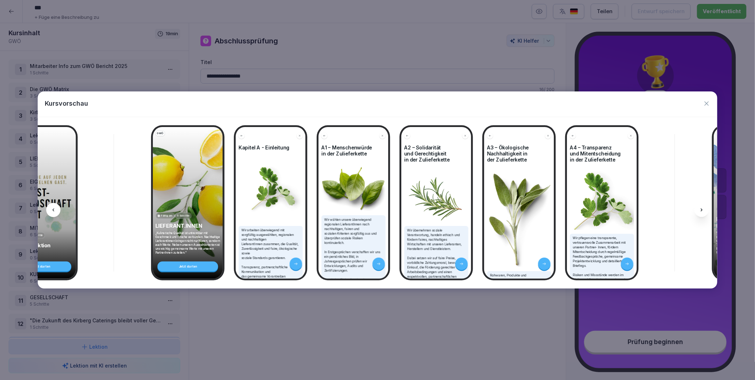
click at [703, 211] on icon at bounding box center [702, 210] width 6 height 6
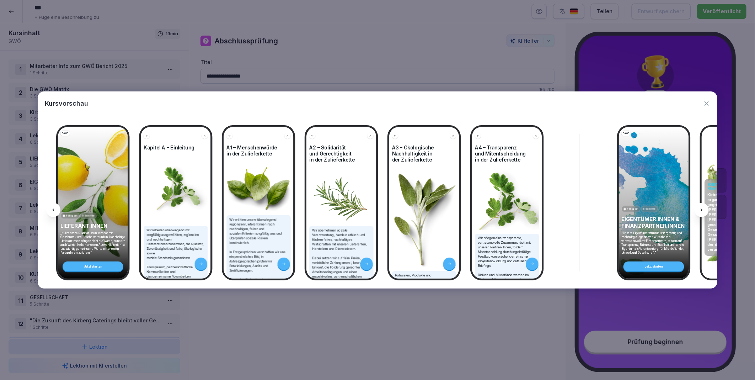
click at [703, 211] on icon at bounding box center [702, 210] width 6 height 6
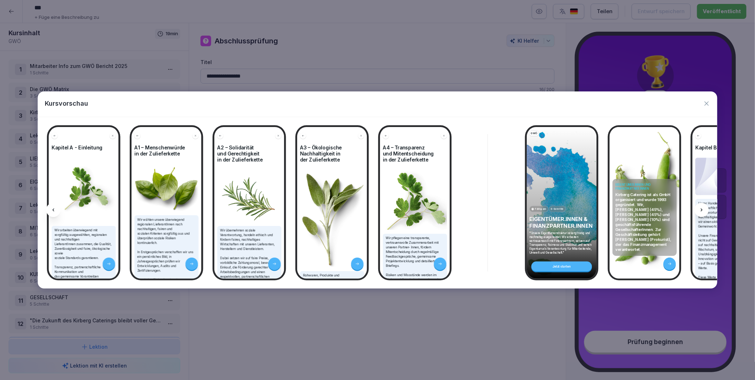
scroll to position [0, 1257]
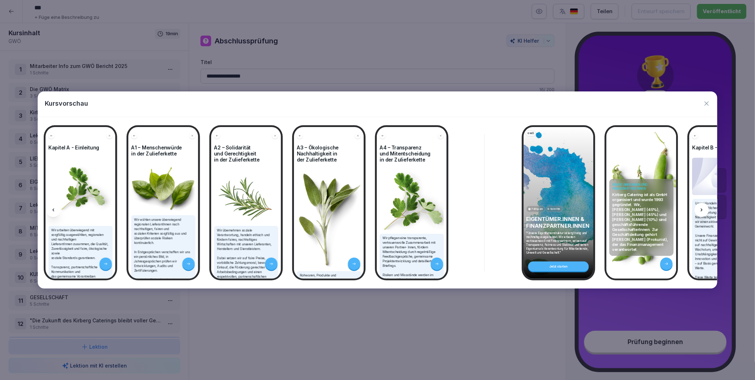
click at [703, 211] on icon at bounding box center [702, 210] width 6 height 6
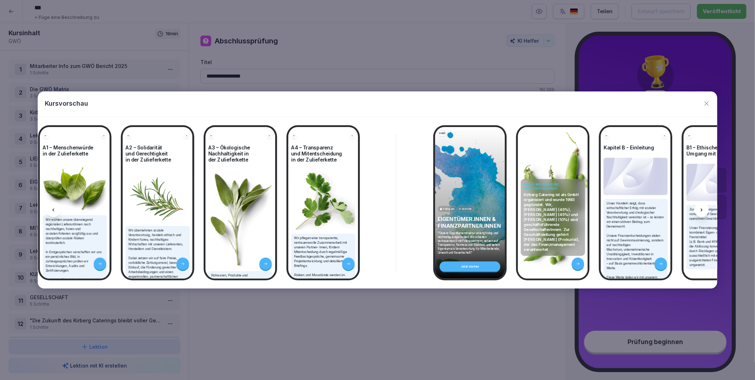
click at [703, 211] on icon at bounding box center [702, 210] width 6 height 6
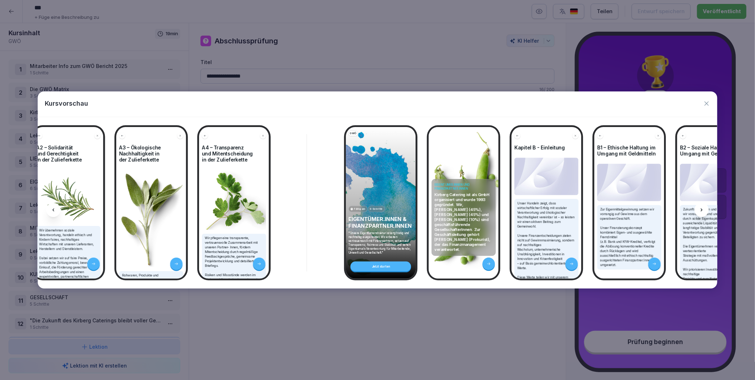
click at [703, 211] on icon at bounding box center [702, 210] width 6 height 6
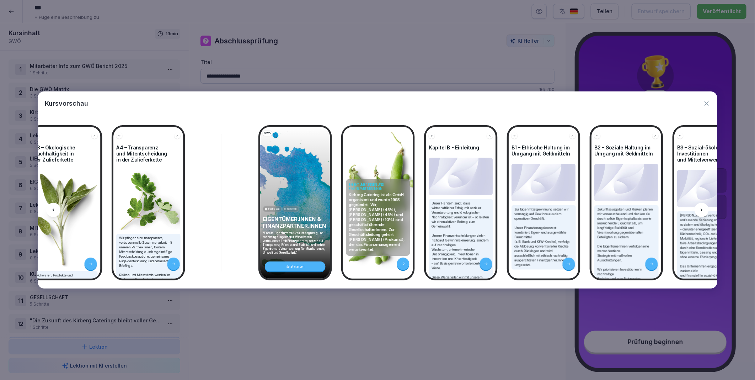
click at [703, 211] on icon at bounding box center [702, 210] width 6 height 6
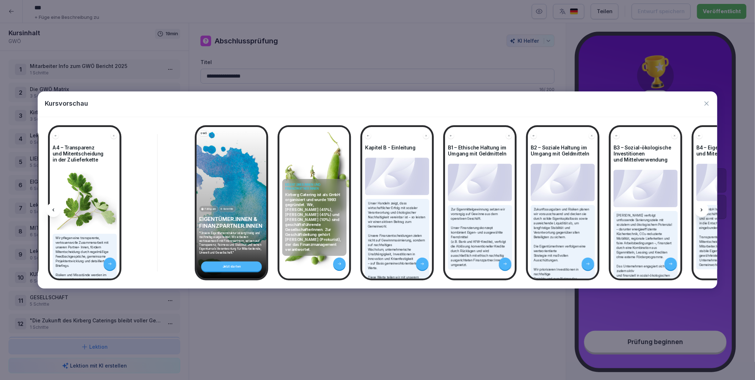
click at [703, 211] on icon at bounding box center [702, 210] width 6 height 6
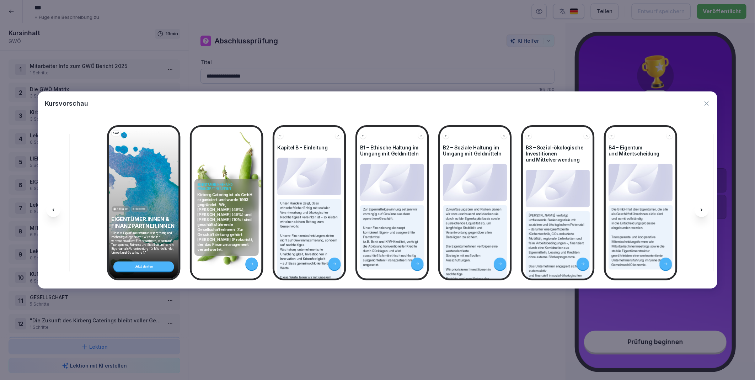
click at [703, 211] on icon at bounding box center [702, 210] width 6 height 6
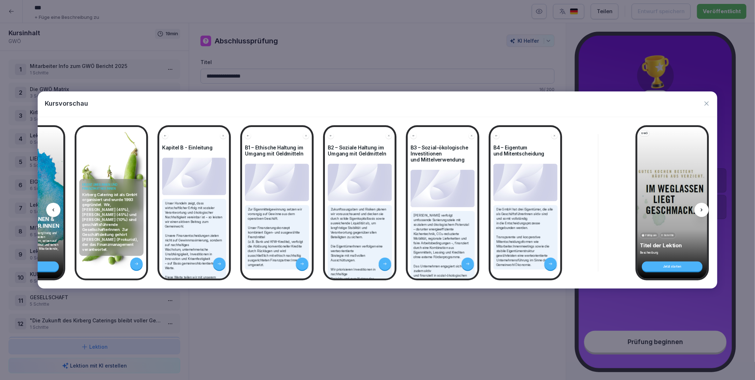
scroll to position [0, 1787]
click at [708, 103] on icon "button" at bounding box center [706, 103] width 7 height 7
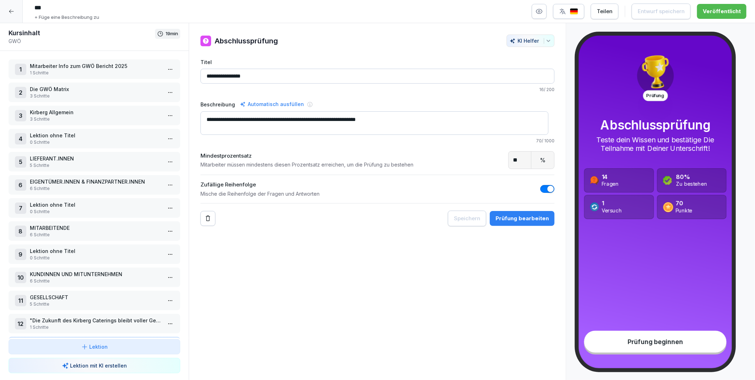
click at [65, 93] on p "3 Schritte" at bounding box center [96, 96] width 132 height 6
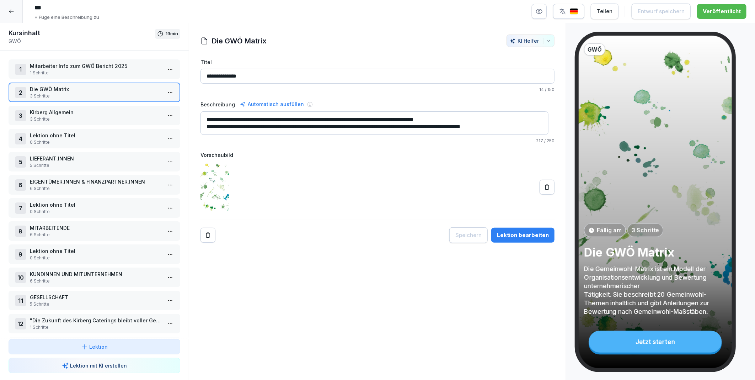
click at [76, 70] on p "1 Schritte" at bounding box center [96, 73] width 132 height 6
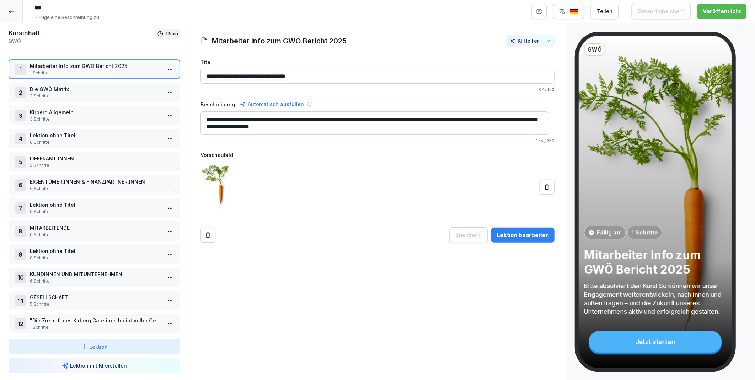
click at [73, 116] on p "3 Schritte" at bounding box center [96, 119] width 132 height 6
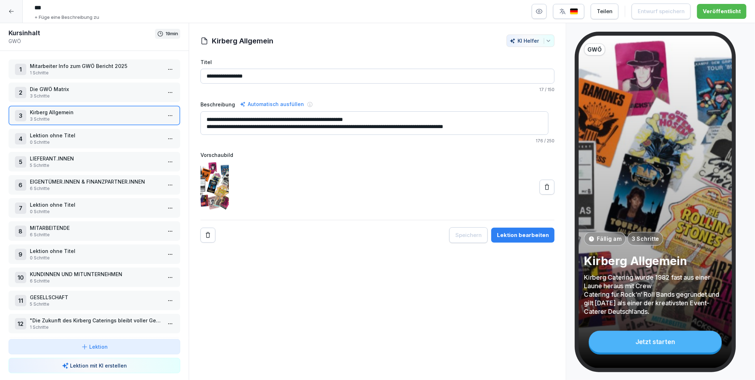
click at [545, 186] on icon at bounding box center [547, 187] width 4 height 6
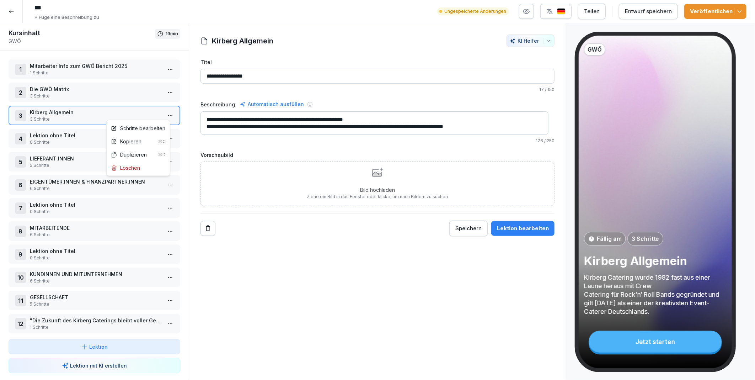
click at [164, 114] on html "*** + Füge eine Beschreibung zu Ungespeicherte Änderungen Teilen Entwurf speich…" at bounding box center [377, 190] width 755 height 380
click at [143, 126] on div "Schritte bearbeiten" at bounding box center [138, 127] width 54 height 7
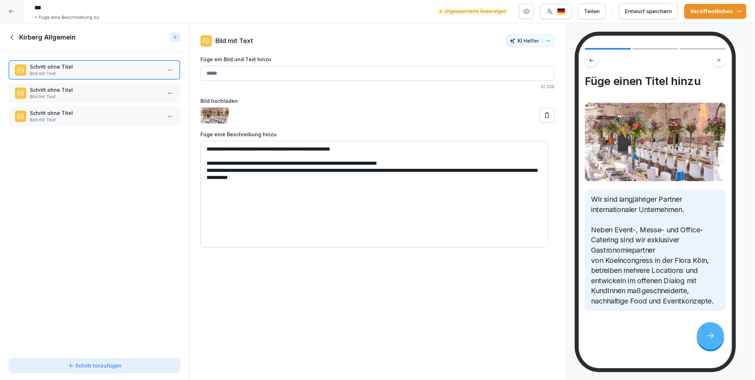
click at [80, 91] on p "Schritt ohne Titel" at bounding box center [96, 89] width 132 height 7
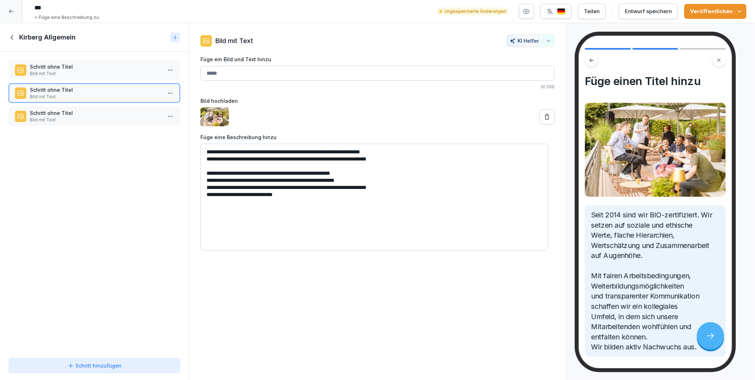
click at [43, 117] on p "Bild mit Text" at bounding box center [96, 120] width 132 height 6
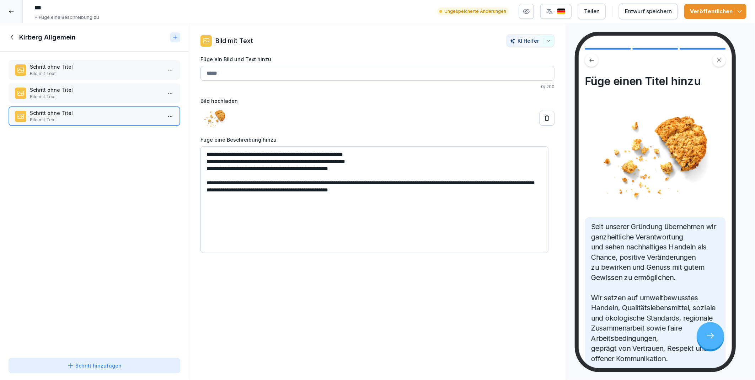
scroll to position [39, 0]
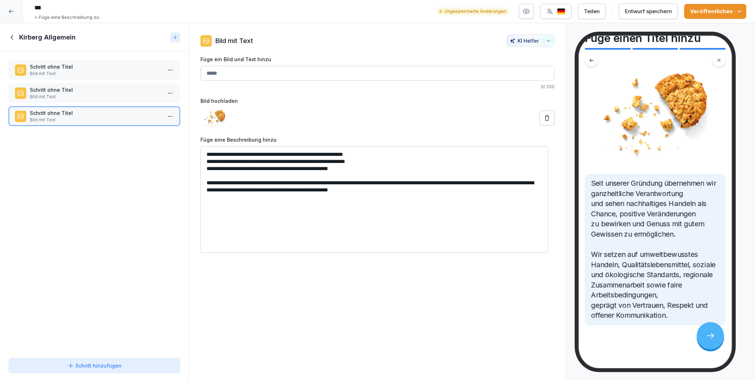
click at [544, 118] on icon at bounding box center [547, 118] width 7 height 7
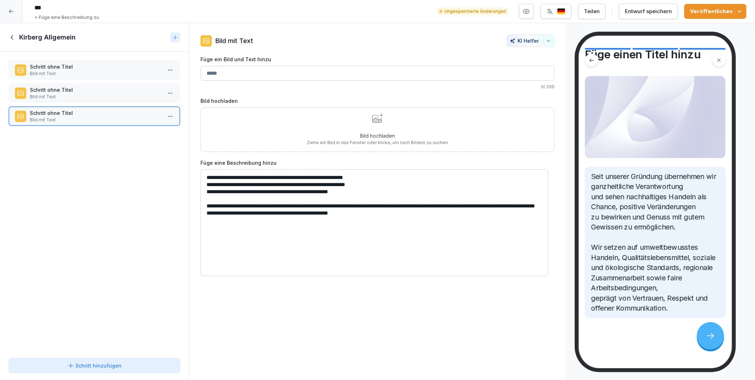
scroll to position [24, 0]
click at [358, 126] on div "Bild hochladen Ziehe ein Bild in das Fenster oder klicke, um nach Bildern zu su…" at bounding box center [377, 129] width 141 height 32
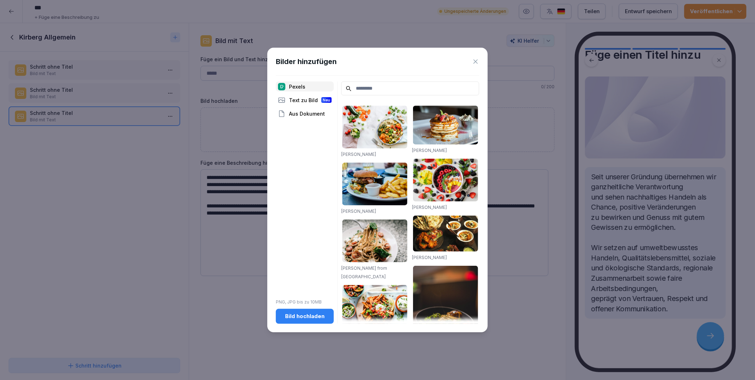
click at [300, 101] on div "Text zu Bild Neu" at bounding box center [305, 100] width 58 height 10
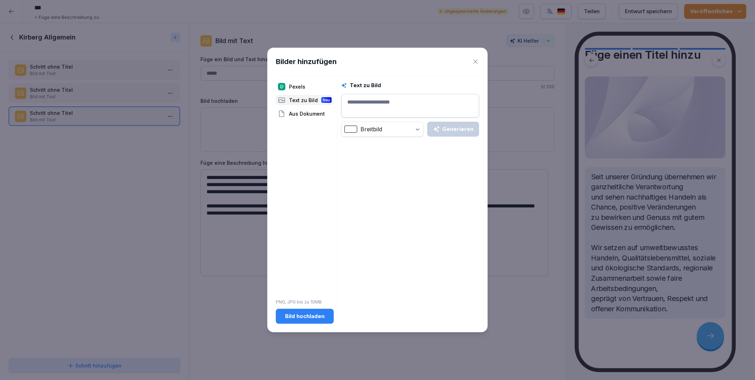
click at [366, 100] on textarea at bounding box center [410, 105] width 138 height 23
type textarea "**********"
click at [467, 131] on div "Generieren" at bounding box center [453, 129] width 41 height 8
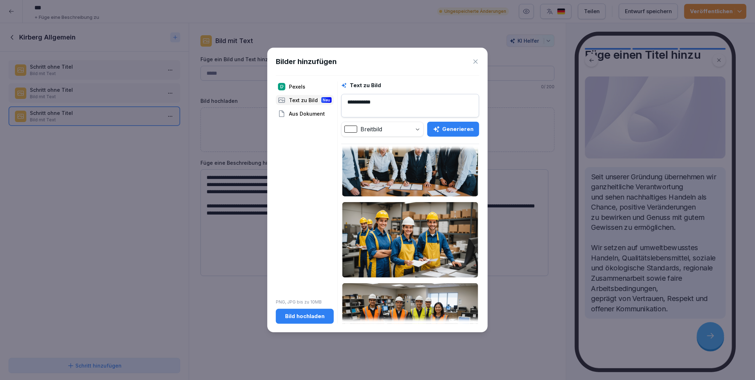
scroll to position [0, 0]
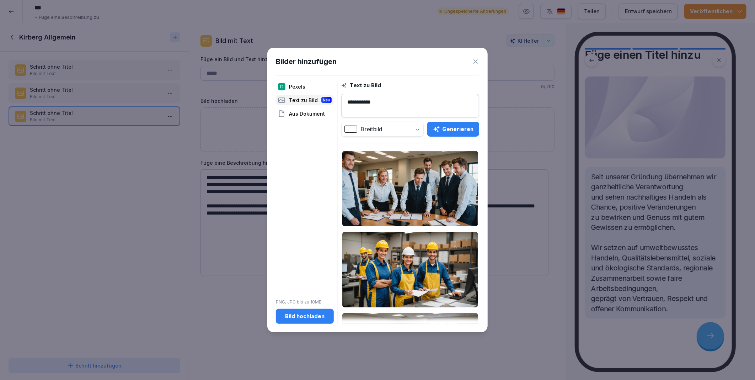
drag, startPoint x: 383, startPoint y: 102, endPoint x: 339, endPoint y: 104, distance: 44.5
click at [339, 104] on div "**********" at bounding box center [377, 202] width 203 height 242
type textarea "**********"
click at [464, 132] on div "Generieren" at bounding box center [453, 129] width 41 height 8
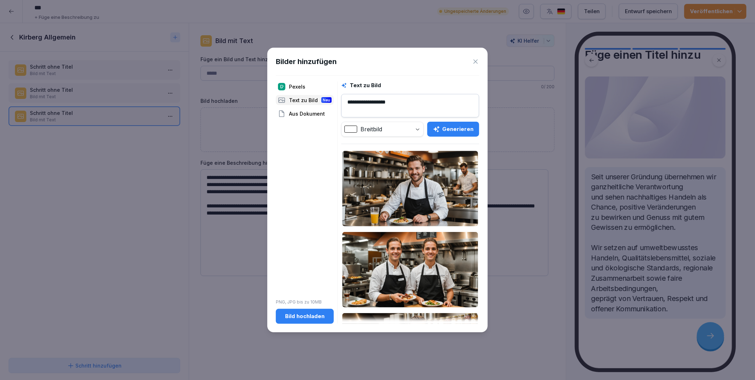
click at [298, 86] on div "Pexels" at bounding box center [305, 86] width 58 height 10
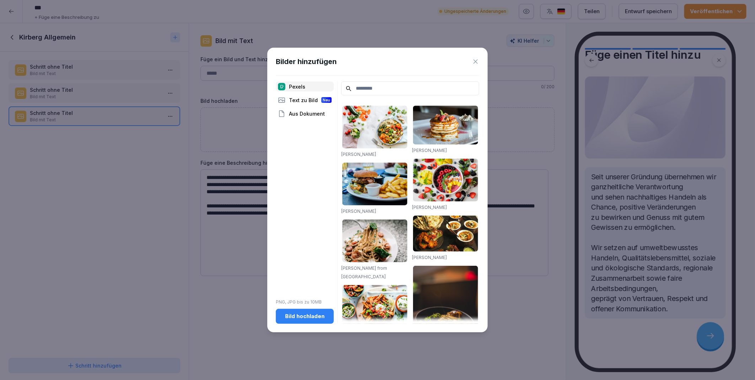
click at [475, 59] on icon at bounding box center [475, 61] width 7 height 7
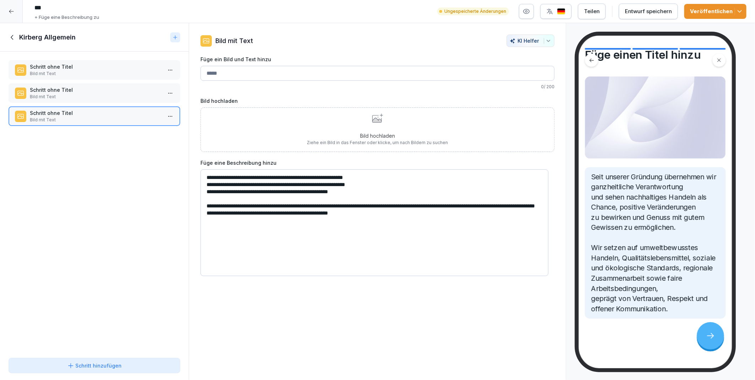
click at [644, 11] on div "Entwurf speichern" at bounding box center [648, 11] width 47 height 8
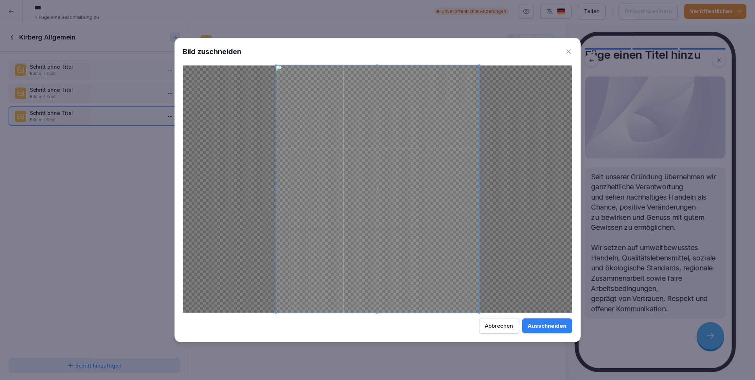
click at [542, 324] on div "Ausschneiden" at bounding box center [547, 326] width 39 height 8
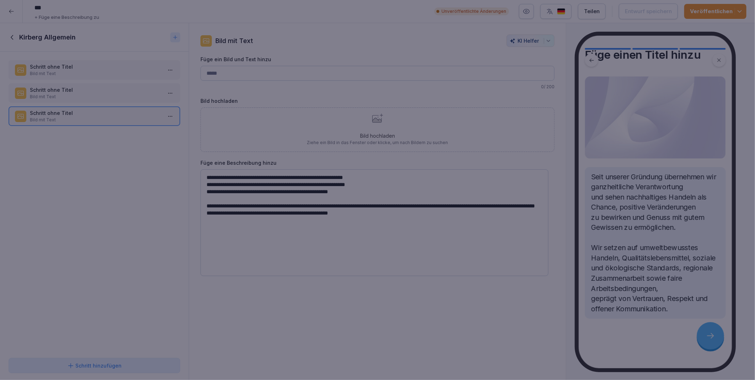
scroll to position [39, 0]
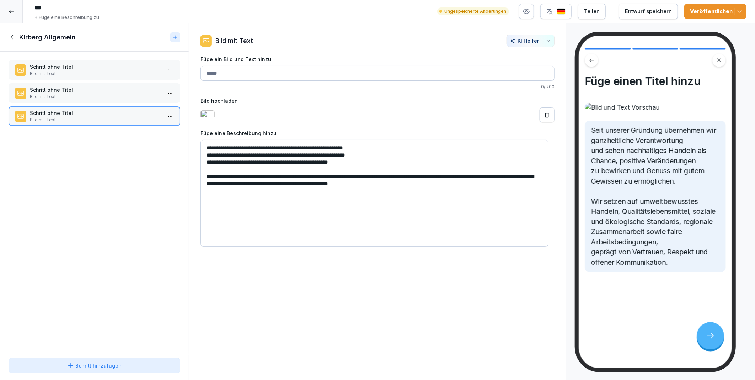
click at [545, 117] on icon at bounding box center [547, 115] width 4 height 6
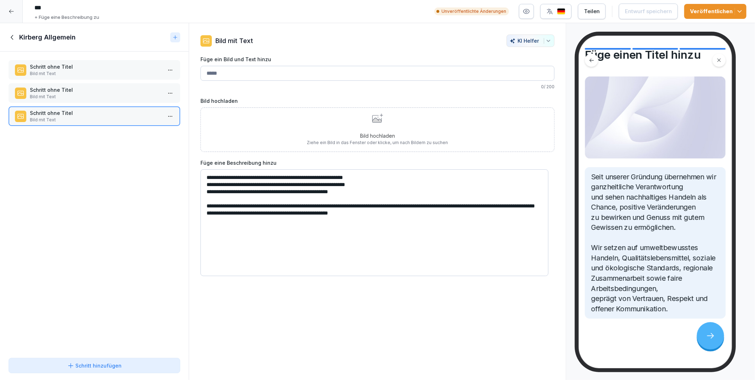
click at [383, 319] on div "**********" at bounding box center [378, 201] width 378 height 357
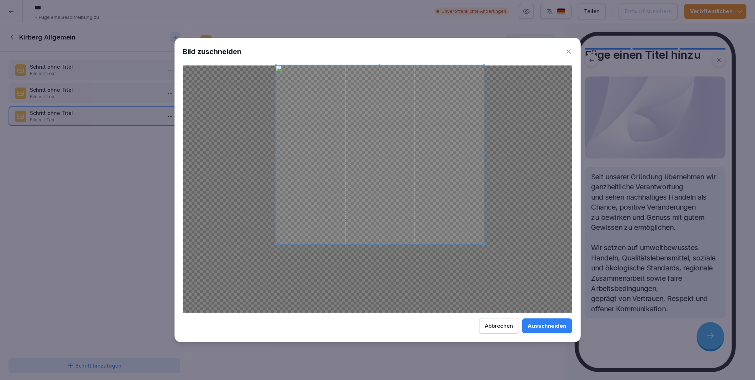
click at [484, 243] on span at bounding box center [484, 244] width 2 height 2
click at [548, 327] on div "Ausschneiden" at bounding box center [547, 326] width 39 height 8
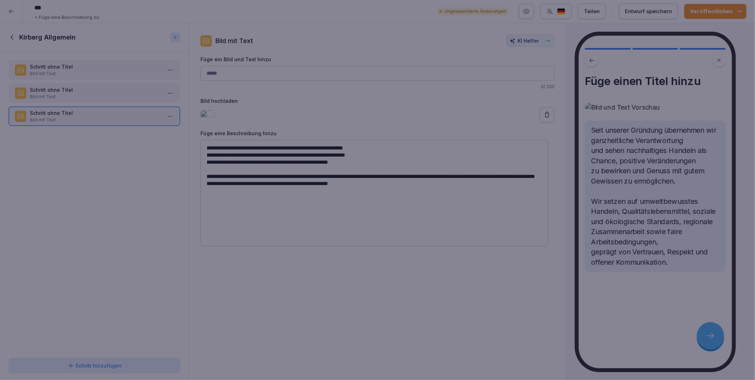
scroll to position [39, 0]
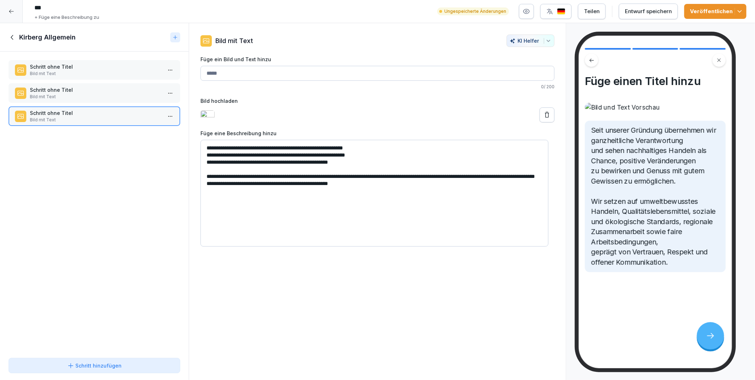
click at [637, 13] on div "Entwurf speichern" at bounding box center [648, 11] width 47 height 8
click at [11, 36] on icon at bounding box center [12, 37] width 2 height 5
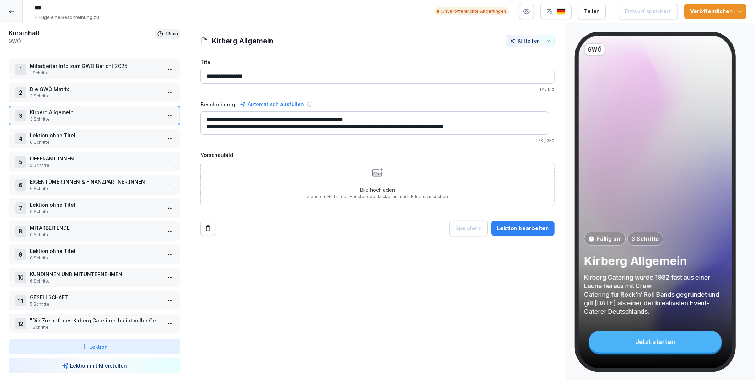
click at [12, 12] on icon at bounding box center [12, 12] width 6 height 6
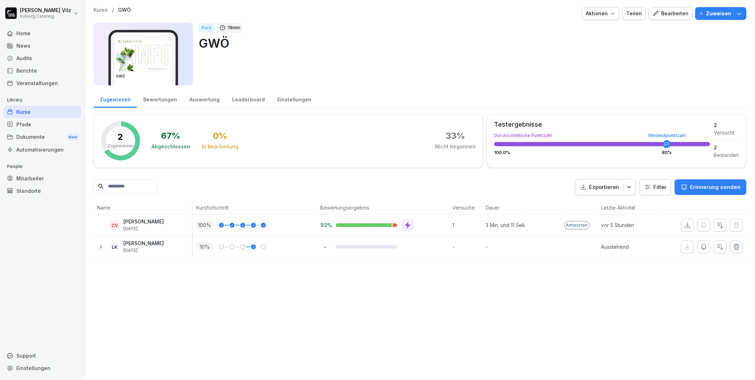
click at [30, 112] on div "Kurse" at bounding box center [43, 112] width 78 height 12
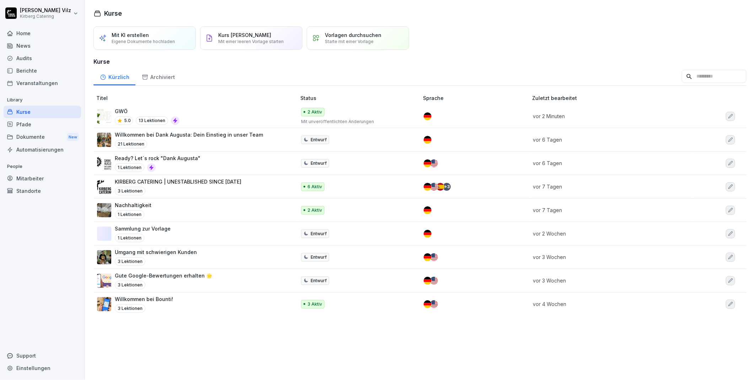
click at [147, 204] on p "Nachhaltigkeit" at bounding box center [133, 204] width 37 height 7
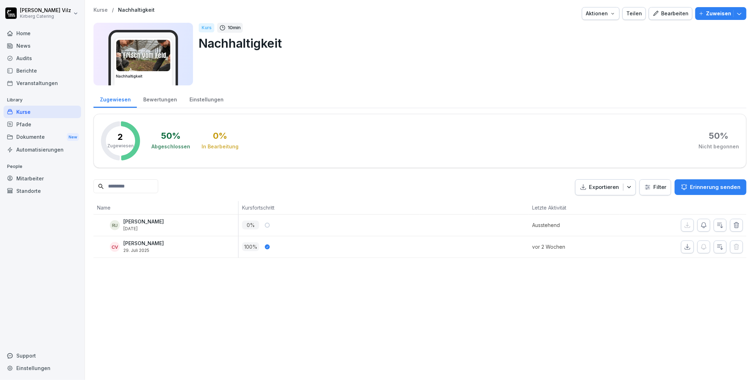
click at [22, 112] on div "Kurse" at bounding box center [43, 112] width 78 height 12
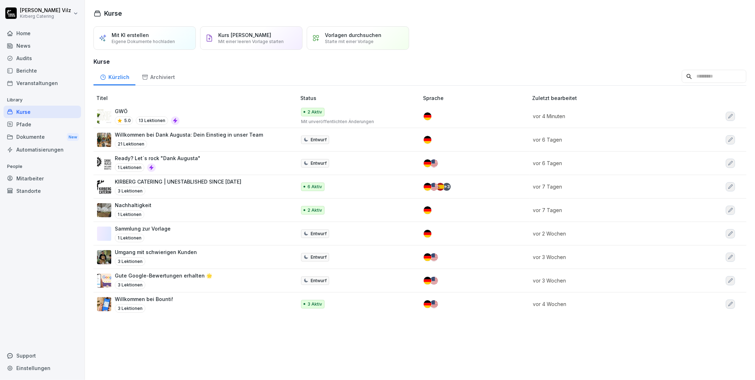
click at [188, 113] on div "GWÖ 5.0 13 Lektionen" at bounding box center [193, 115] width 192 height 17
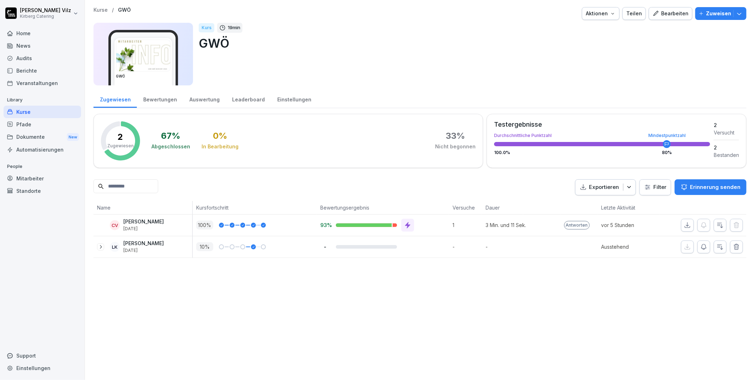
click at [246, 312] on div "Kurse / GWÖ Aktionen Teilen Bearbeiten Zuweisen GWÖ Kurs 19 min GWÖ Zugewiesen …" at bounding box center [420, 190] width 670 height 380
click at [26, 135] on div "Dokumente New" at bounding box center [43, 137] width 78 height 13
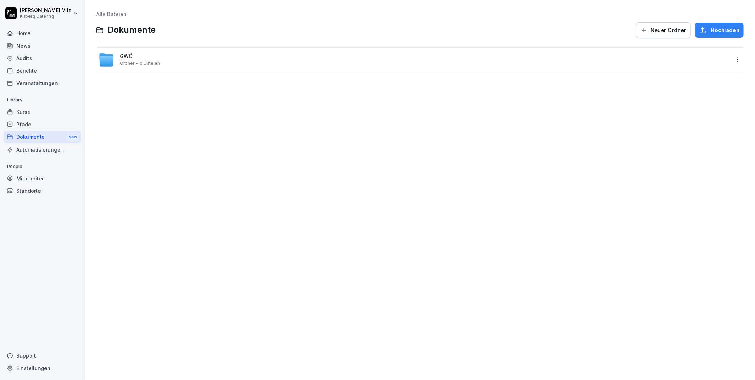
click at [135, 55] on div "GWÖ Ordner 0 Dateien" at bounding box center [140, 59] width 40 height 12
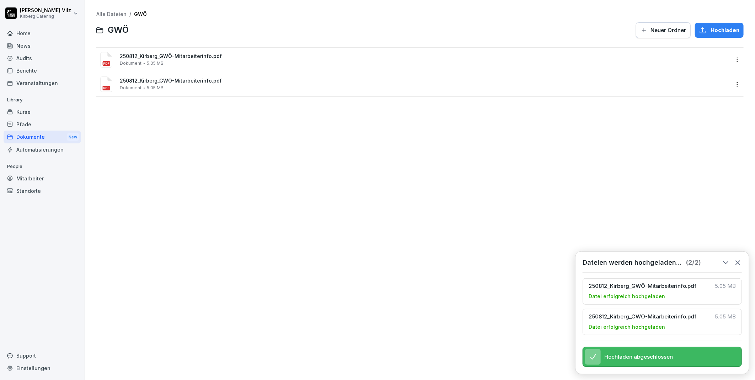
click at [732, 82] on html "[PERSON_NAME] Catering Home News Audits Berichte Veranstaltungen Library Kurse …" at bounding box center [377, 190] width 755 height 380
click at [703, 170] on div "Löschen" at bounding box center [707, 169] width 23 height 9
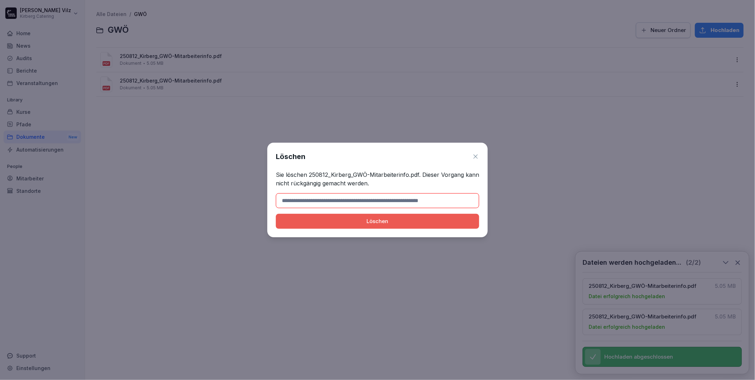
click at [388, 222] on div "Löschen" at bounding box center [378, 221] width 192 height 8
drag, startPoint x: 310, startPoint y: 173, endPoint x: 419, endPoint y: 172, distance: 109.2
click at [419, 172] on p "Sie löschen 250812_Kirberg_GWÖ-Mitarbeiterinfo.pdf. Dieser Vorgang kann nicht r…" at bounding box center [377, 178] width 203 height 17
copy p "250812_Kirberg_GWÖ-Mitarbeiterinfo.pdf"
paste input "**********"
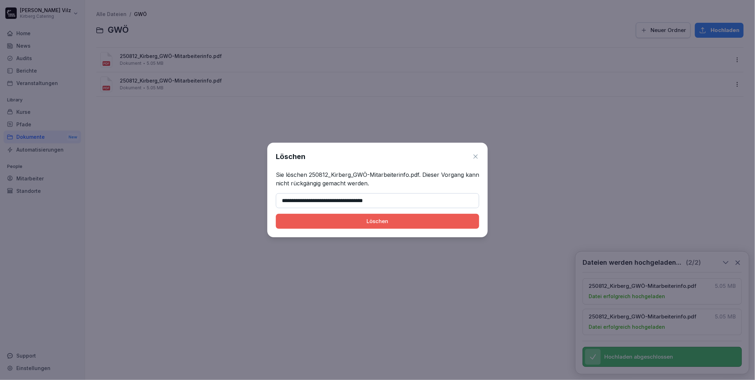
type input "**********"
click at [349, 219] on div "Löschen" at bounding box center [378, 221] width 192 height 8
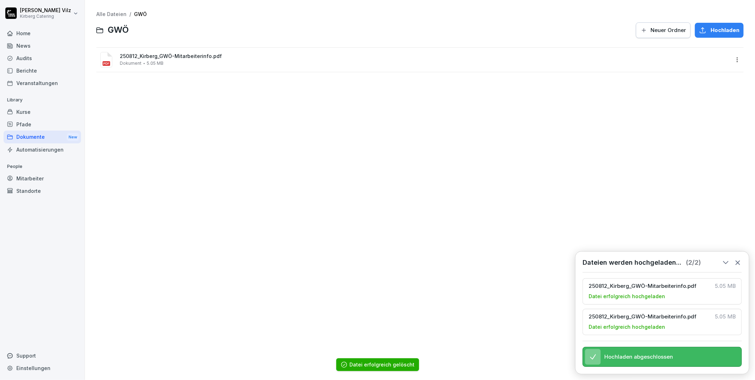
click at [217, 190] on div "Alle Dateien / GWÖ GWÖ Neuer Ordner Hochladen 250812_Kirberg_GWÖ-Mitarbeiterinf…" at bounding box center [420, 189] width 660 height 369
click at [737, 259] on icon at bounding box center [738, 263] width 8 height 8
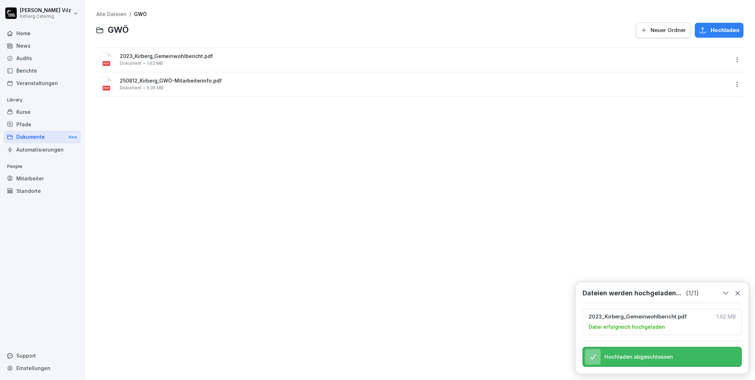
click at [739, 289] on icon at bounding box center [738, 293] width 8 height 8
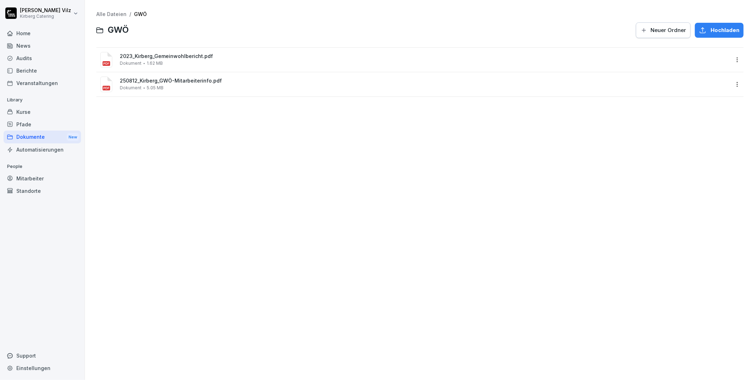
click at [260, 239] on div "Alle Dateien / GWÖ GWÖ Neuer Ordner Hochladen 2023_Kirberg_Gemeinwohlbericht.pd…" at bounding box center [420, 189] width 660 height 369
click at [25, 109] on div "Kurse" at bounding box center [43, 112] width 78 height 12
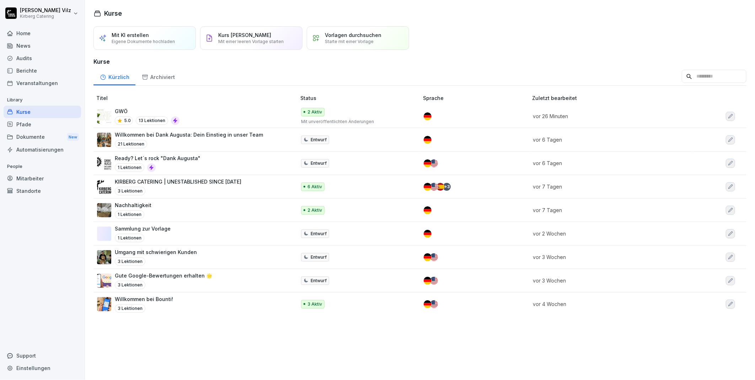
click at [166, 301] on p "Willkommen bei Bounti!" at bounding box center [144, 298] width 58 height 7
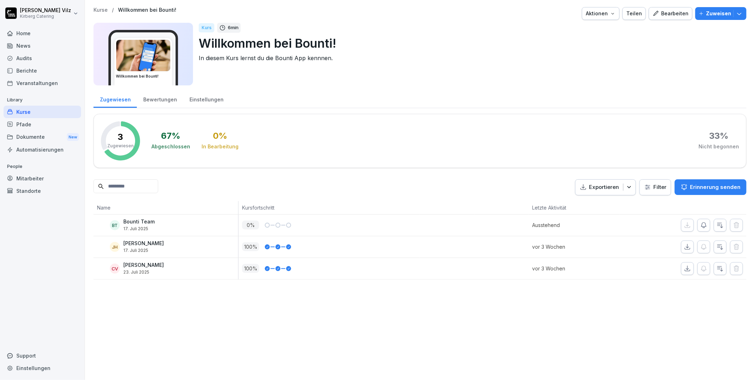
click at [736, 15] on icon "button" at bounding box center [739, 13] width 7 height 7
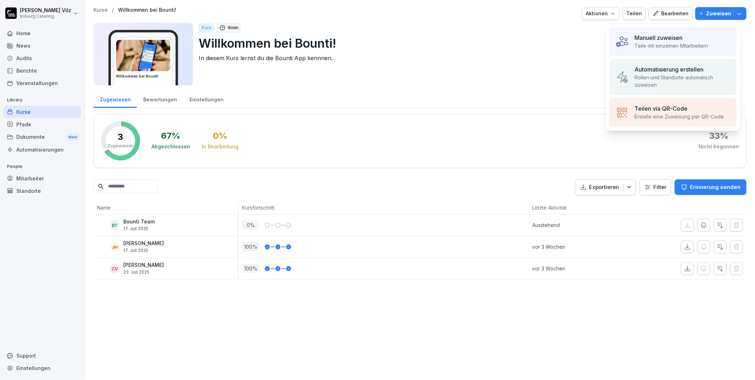
click at [667, 115] on p "Erstelle eine Zuweisung per QR-Code" at bounding box center [679, 116] width 89 height 7
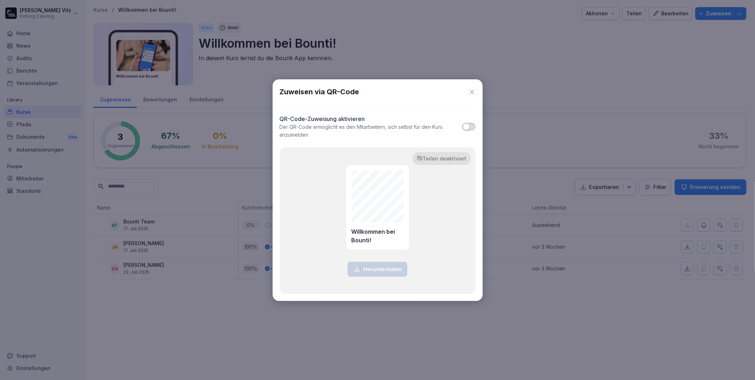
click at [467, 127] on span "button" at bounding box center [466, 126] width 7 height 7
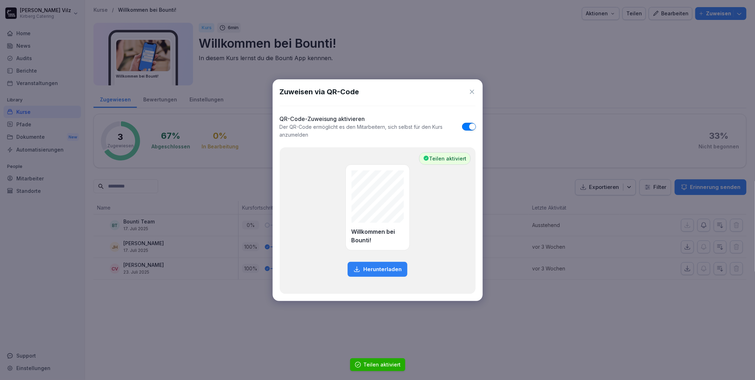
click at [378, 266] on p "Herunterladen" at bounding box center [382, 269] width 38 height 8
click at [474, 91] on icon at bounding box center [472, 91] width 7 height 7
